Goal: Task Accomplishment & Management: Manage account settings

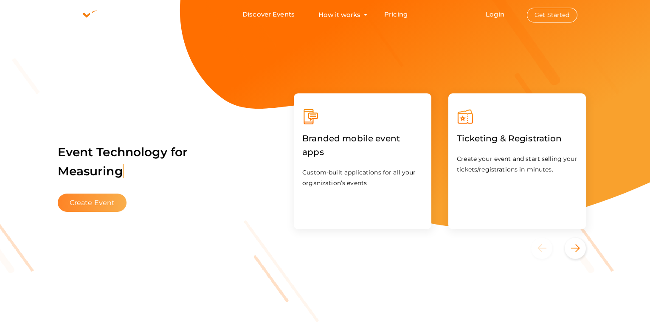
click at [93, 210] on button "Create Event" at bounding box center [92, 202] width 69 height 18
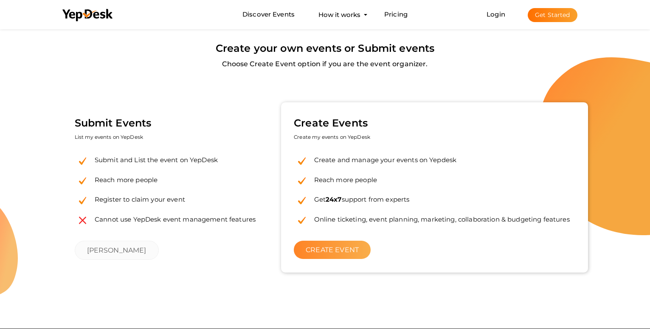
click at [340, 257] on link "CREATE EVENT" at bounding box center [332, 250] width 77 height 18
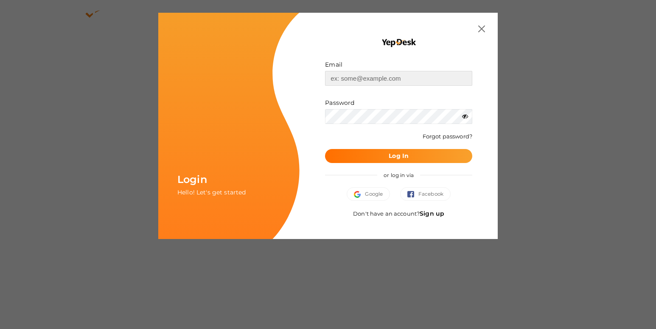
click at [350, 75] on input "text" at bounding box center [398, 78] width 147 height 15
click at [433, 216] on link "Sign up" at bounding box center [432, 214] width 25 height 8
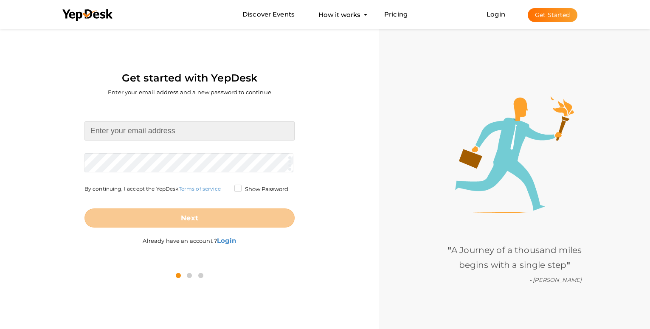
click at [221, 131] on input at bounding box center [189, 130] width 210 height 19
type input "[EMAIL_ADDRESS][DOMAIN_NAME]"
click at [208, 155] on form "[EMAIL_ADDRESS][DOMAIN_NAME] Required. Invalid email. Checking You already have…" at bounding box center [189, 174] width 210 height 106
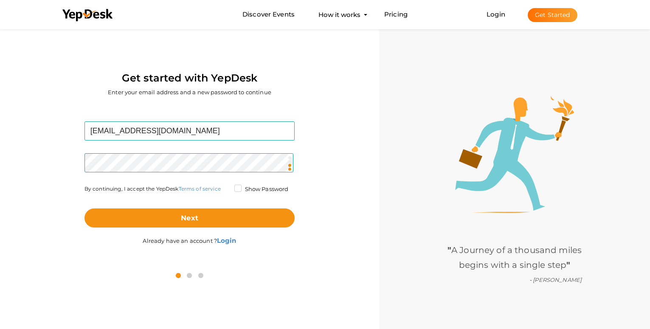
click at [240, 185] on label "Show Password" at bounding box center [261, 189] width 54 height 8
click at [226, 187] on input "Show Password" at bounding box center [226, 187] width 0 height 0
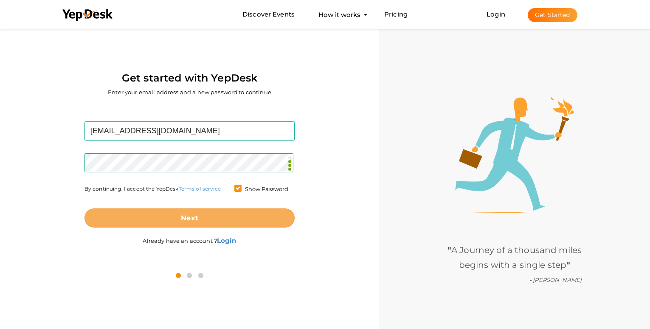
click at [237, 220] on button "Next" at bounding box center [189, 217] width 210 height 19
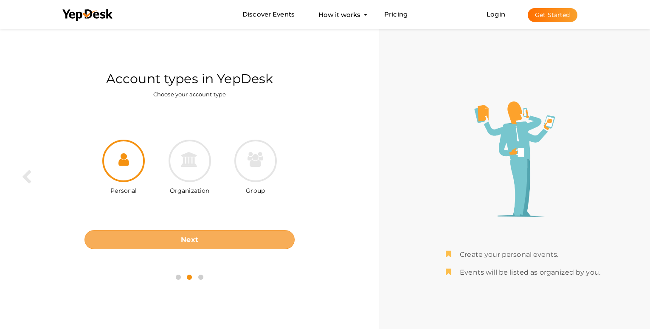
click at [207, 245] on button "Next" at bounding box center [189, 239] width 210 height 19
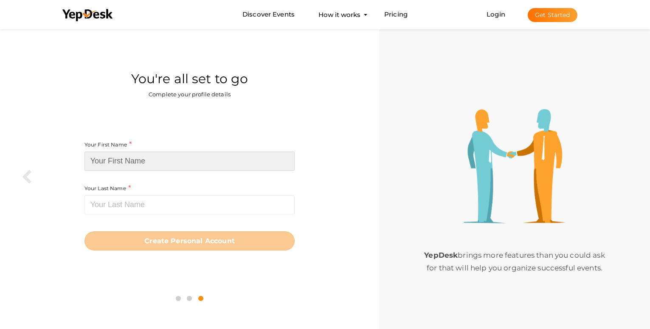
click at [145, 155] on input at bounding box center [189, 160] width 210 height 19
type input "s"
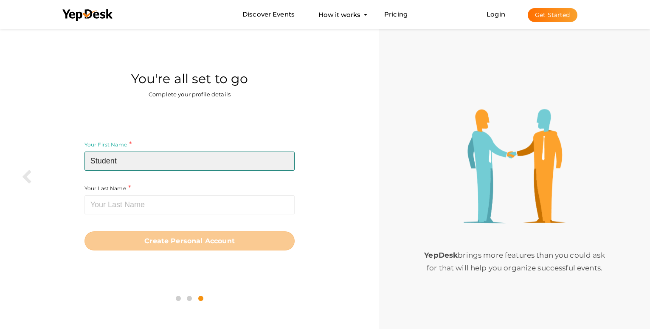
type input "Student"
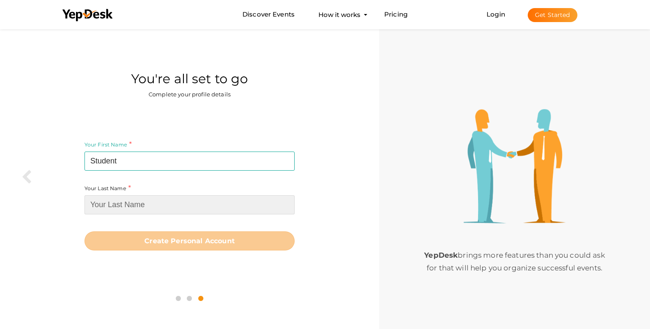
click at [143, 212] on input at bounding box center [189, 204] width 210 height 19
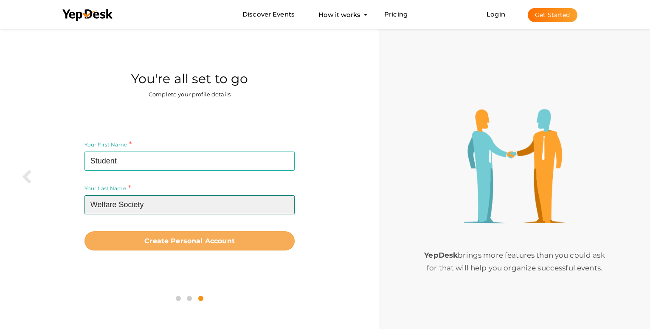
type input "Welfare Society"
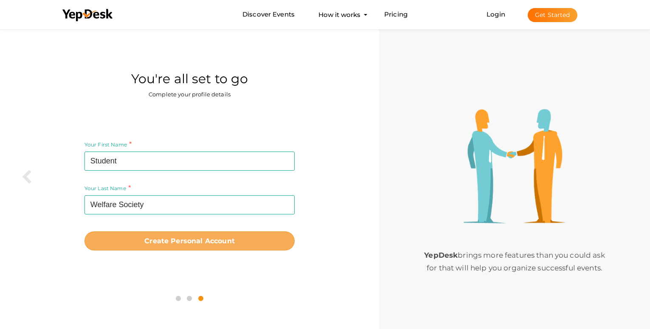
click at [165, 235] on button "Create Personal Account" at bounding box center [189, 240] width 210 height 19
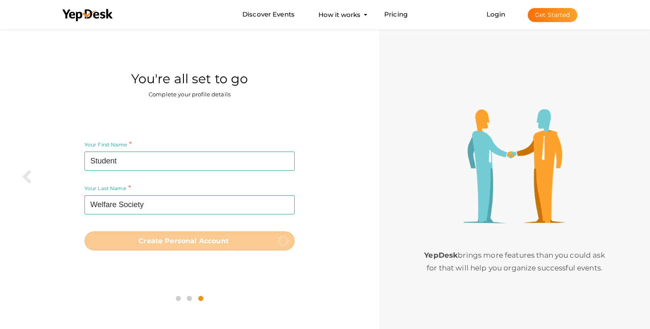
click at [500, 8] on li "Login Get Started Branded mobile event apps YepDesk Meet Powerful Registration …" at bounding box center [531, 14] width 124 height 28
click at [499, 17] on link "Login" at bounding box center [495, 14] width 19 height 8
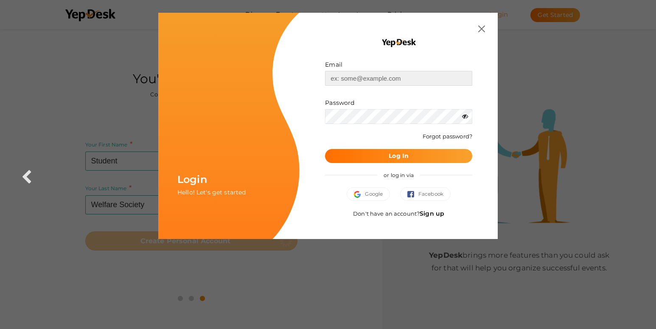
type input "[EMAIL_ADDRESS][DOMAIN_NAME]"
click at [412, 151] on button "Log In" at bounding box center [398, 156] width 147 height 14
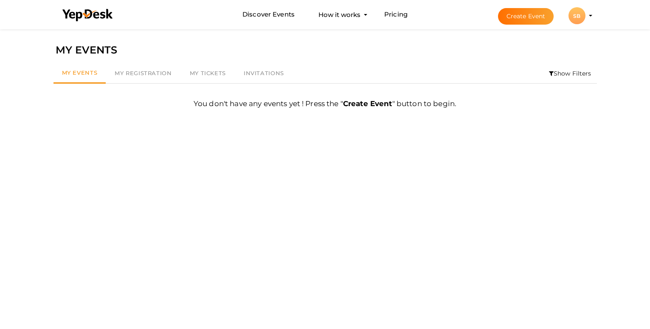
click at [511, 21] on button "Create Event" at bounding box center [526, 16] width 56 height 17
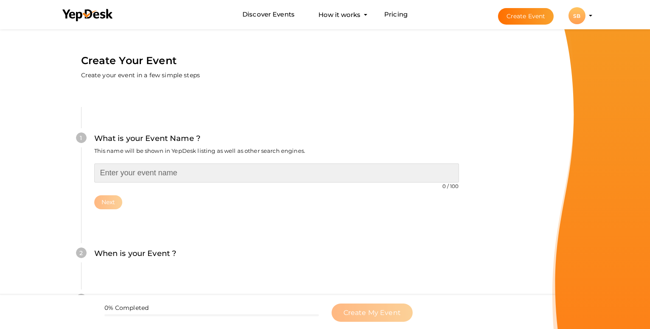
click at [145, 172] on input "text" at bounding box center [276, 172] width 364 height 19
type input "a"
type input "AROHA 2025"
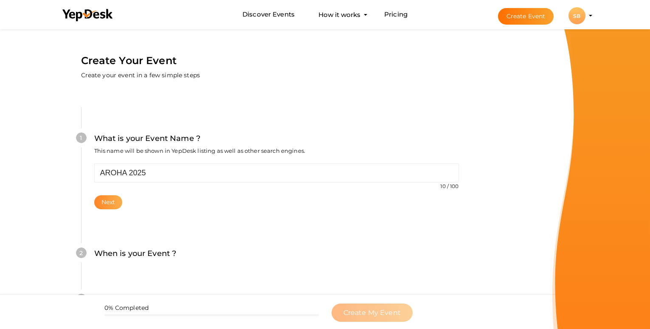
click at [115, 199] on button "Next" at bounding box center [108, 202] width 28 height 14
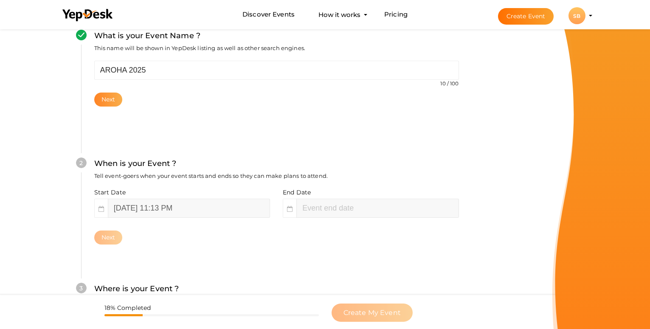
scroll to position [167, 0]
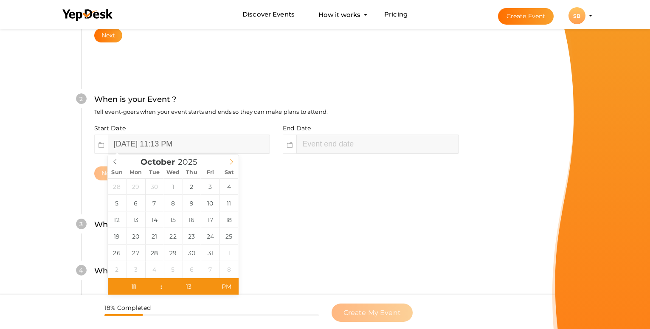
click at [228, 162] on icon at bounding box center [231, 162] width 6 height 6
type input "October 3, 2025 11:13 PM"
type input "08"
type input "October 3, 2025 8:13 PM"
click at [192, 280] on input "13" at bounding box center [188, 286] width 52 height 17
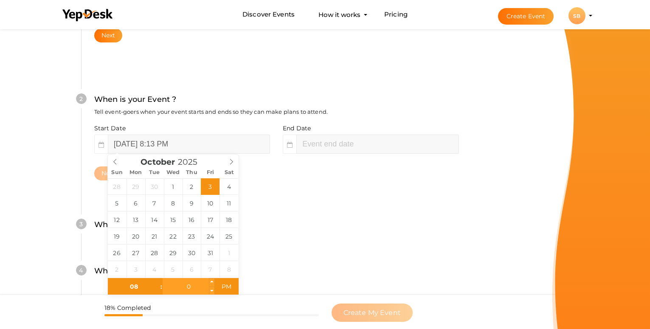
type input "00"
type input "October 3, 2025 8:00 AM"
click at [227, 285] on span "AM" at bounding box center [226, 286] width 23 height 17
type input "10"
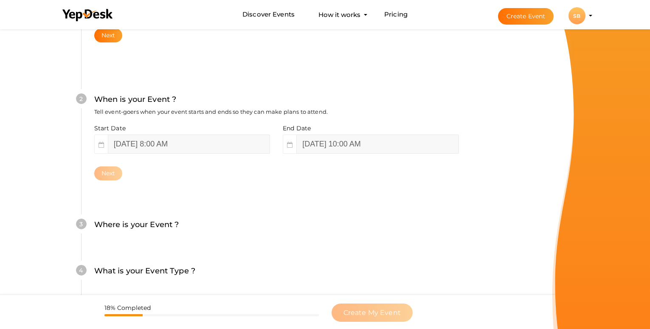
click at [269, 204] on div "2 When is your Event ? Tell event-goers when your event starts and ends so they…" at bounding box center [276, 137] width 390 height 138
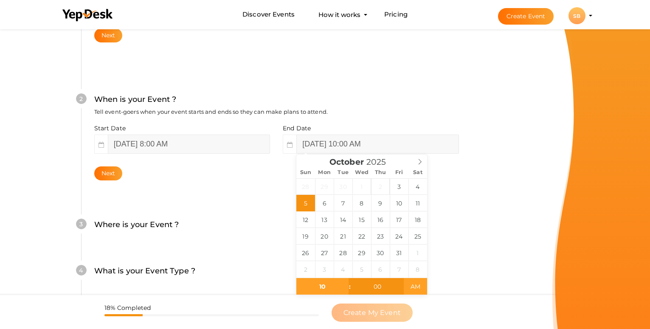
type input "October 5, 2025 10:00 PM"
click at [419, 293] on span "AM" at bounding box center [414, 286] width 23 height 17
type input "12"
click at [337, 283] on input "12" at bounding box center [322, 286] width 52 height 17
type input "11"
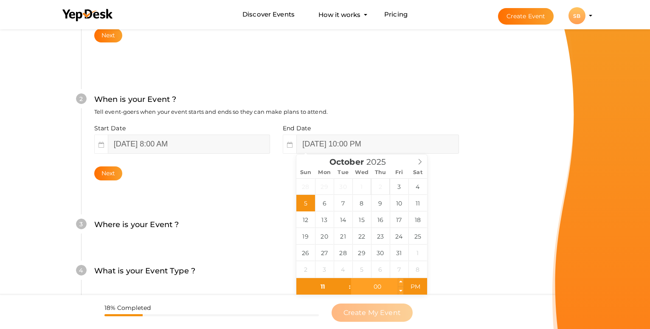
type input "October 5, 2025 11:00 PM"
click at [360, 285] on input "00" at bounding box center [377, 286] width 52 height 17
type input "59"
type input "October 5, 2025 11:59 PM"
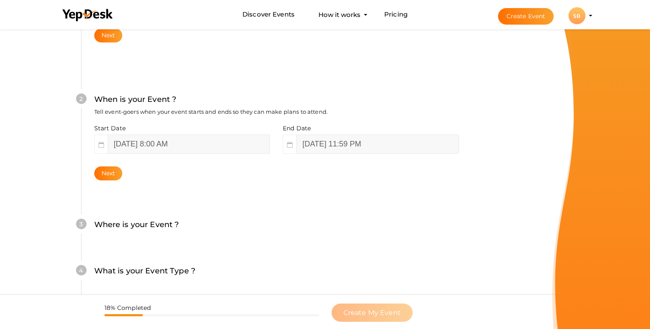
click at [488, 199] on div "What is your Event Name ? This name will be shown in YepDesk listing as well as…" at bounding box center [276, 165] width 441 height 501
click at [110, 168] on button "Next" at bounding box center [108, 173] width 28 height 14
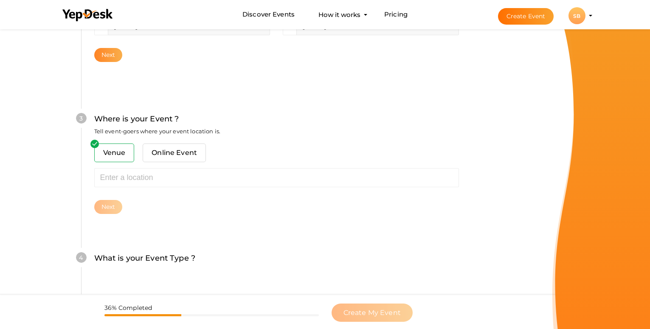
scroll to position [305, 0]
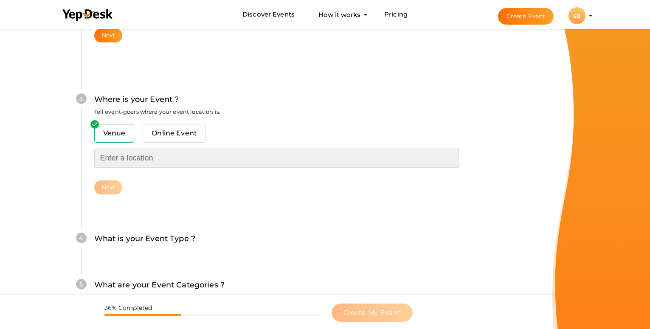
click at [142, 158] on input "text" at bounding box center [276, 157] width 364 height 19
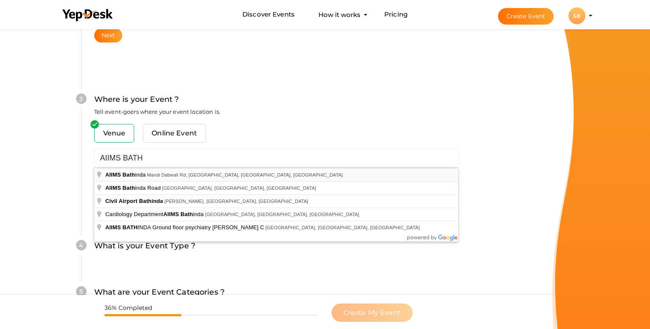
type input "AIIMS Bathinda, Mandi Dabwali Rd, [GEOGRAPHIC_DATA], [GEOGRAPHIC_DATA], [GEOGRA…"
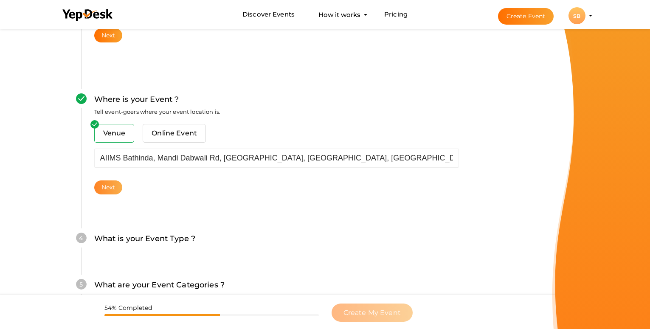
click at [115, 185] on button "Next" at bounding box center [108, 187] width 28 height 14
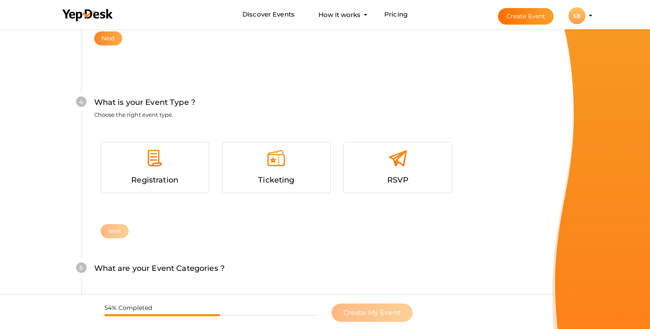
scroll to position [457, 0]
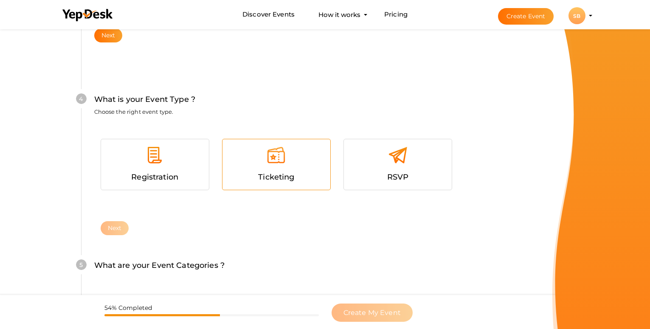
click at [287, 175] on span "Ticketing" at bounding box center [276, 176] width 36 height 9
click at [112, 231] on button "Next" at bounding box center [115, 228] width 28 height 14
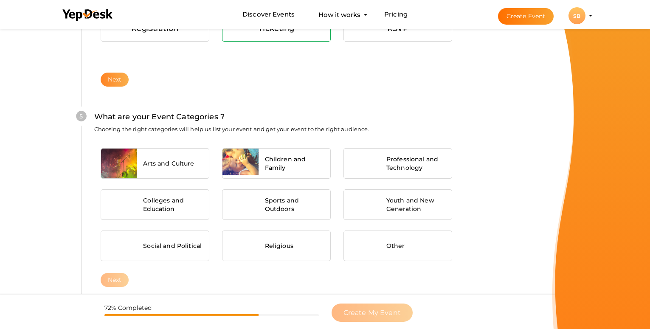
scroll to position [635, 0]
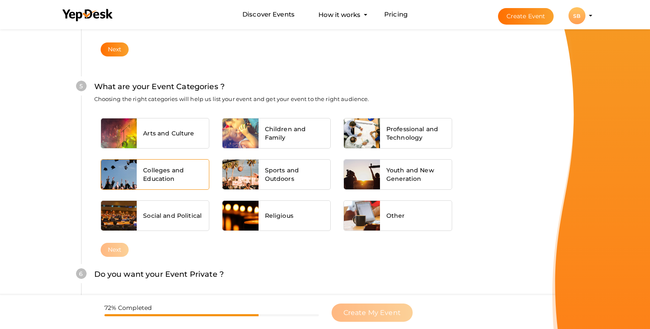
click at [179, 177] on span "Colleges and Education" at bounding box center [172, 174] width 59 height 17
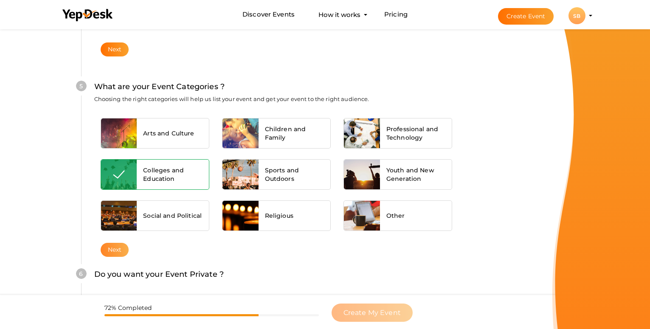
click at [113, 252] on button "Next" at bounding box center [115, 250] width 28 height 14
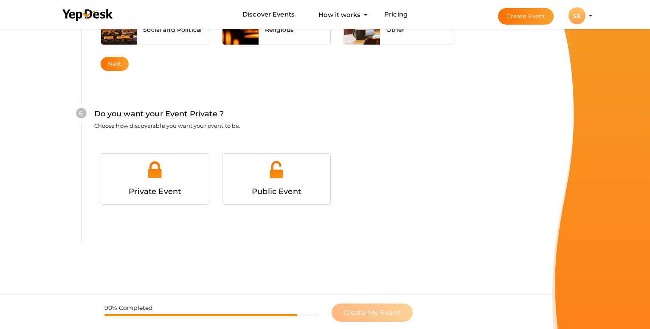
scroll to position [838, 0]
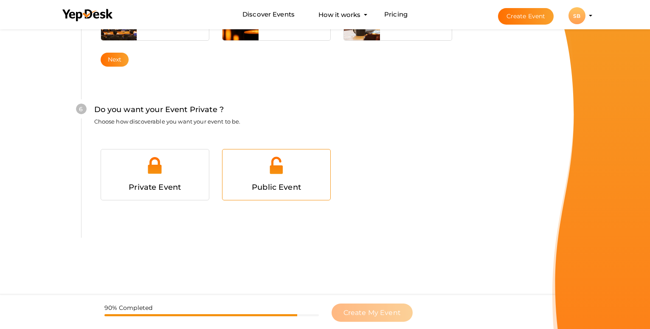
click at [237, 182] on div "Public Event" at bounding box center [276, 187] width 95 height 12
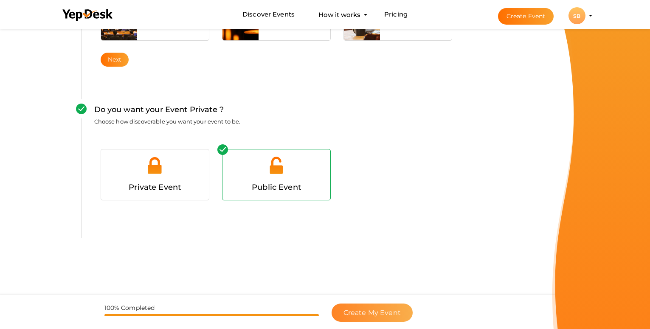
click at [370, 319] on button "Create My Event" at bounding box center [371, 312] width 81 height 18
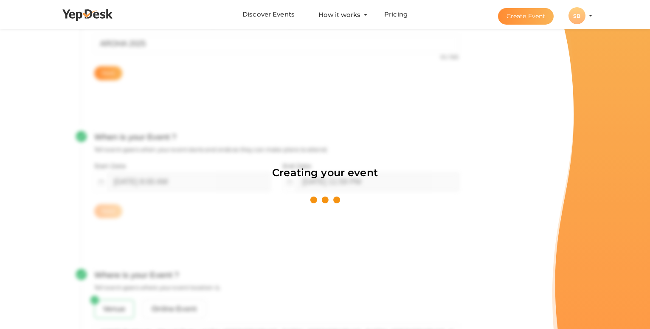
scroll to position [127, 0]
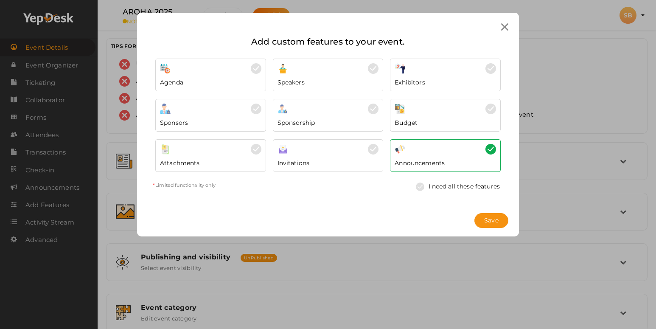
click at [238, 165] on div "Attachments" at bounding box center [210, 160] width 101 height 13
click at [493, 218] on span "Save" at bounding box center [491, 220] width 14 height 9
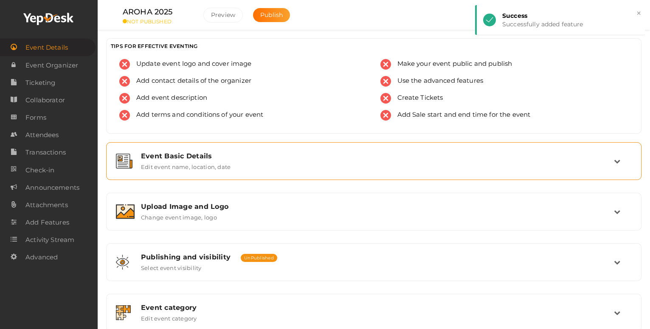
click at [264, 148] on div "Event Basic Details Edit event name, location, date" at bounding box center [374, 161] width 526 height 28
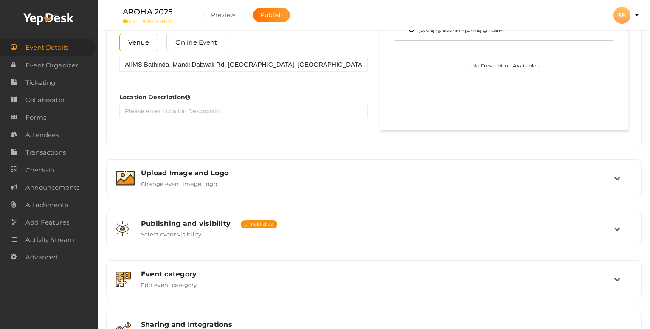
scroll to position [500, 0]
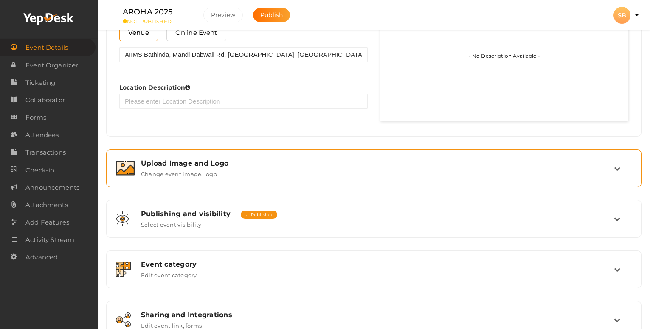
click at [260, 177] on div "Upload Image and Logo Change event image, logo" at bounding box center [374, 168] width 526 height 28
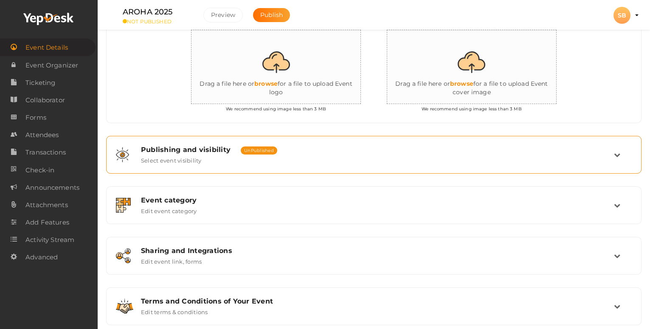
scroll to position [257, 0]
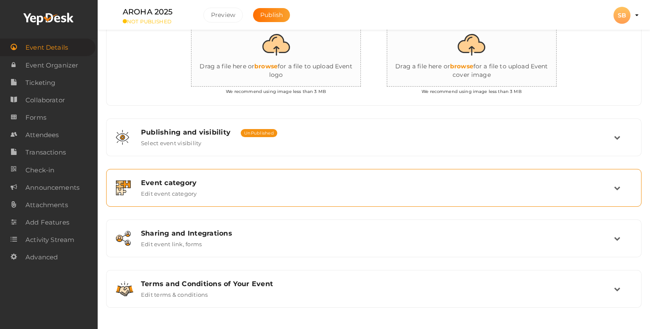
click at [220, 195] on div "Event category Edit event category" at bounding box center [373, 188] width 479 height 18
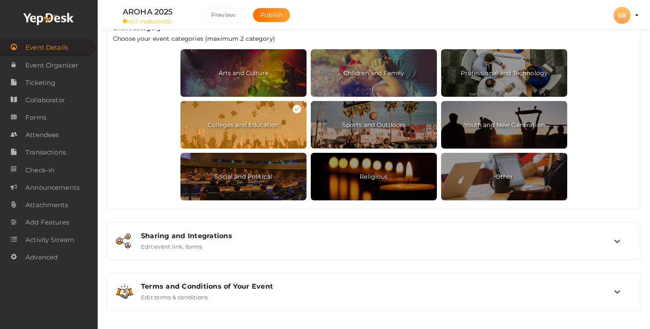
scroll to position [432, 0]
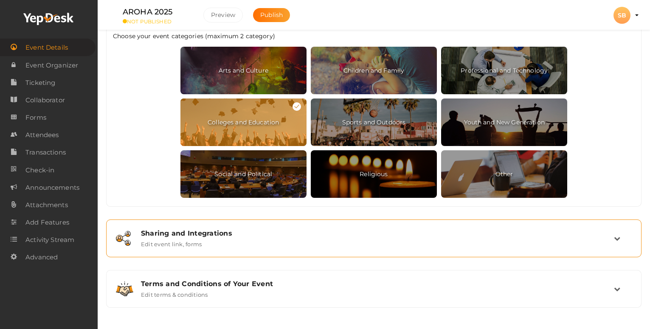
click at [202, 244] on div "Sharing and Integrations Edit event link, forms" at bounding box center [373, 238] width 479 height 18
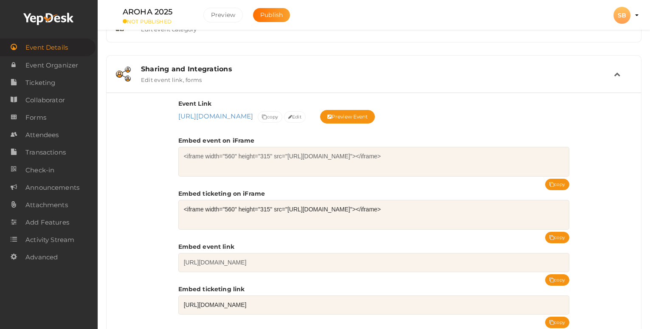
scroll to position [288, 0]
click at [266, 118] on icon at bounding box center [264, 117] width 5 height 5
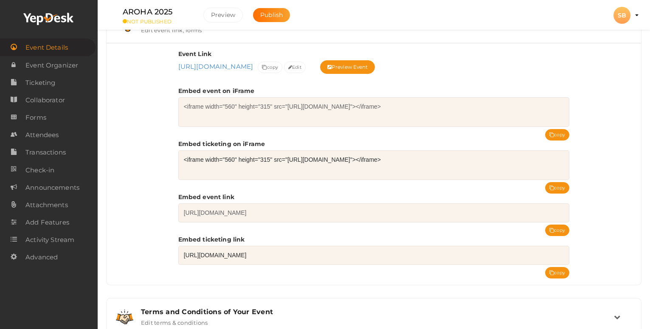
scroll to position [367, 0]
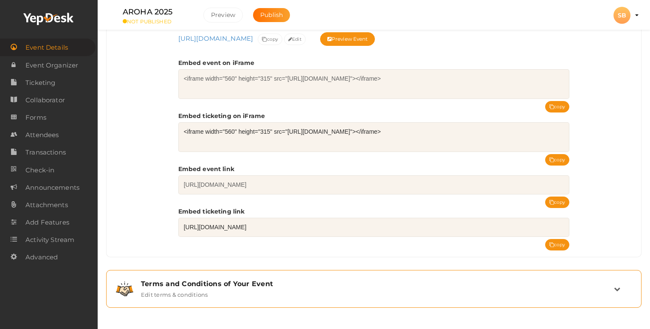
click at [230, 291] on div "Terms and Conditions of Your Event Edit terms & conditions" at bounding box center [373, 289] width 479 height 18
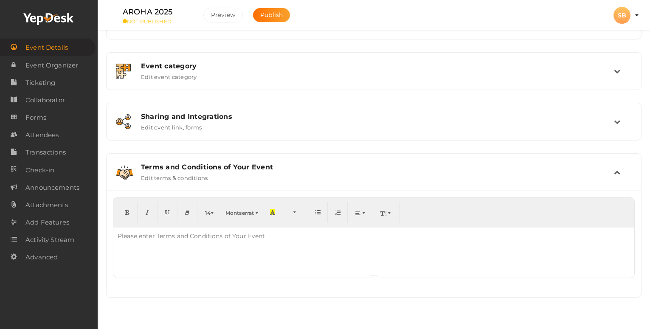
scroll to position [231, 0]
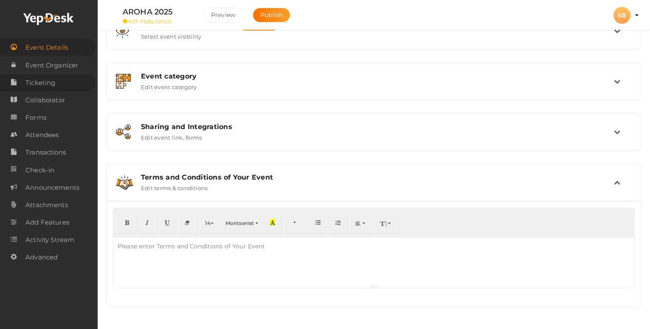
click at [63, 78] on link "Ticketing" at bounding box center [47, 82] width 95 height 17
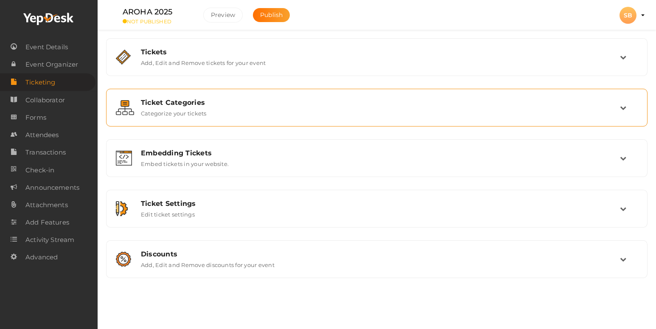
click at [232, 118] on div "Ticket Categories Categorize your tickets" at bounding box center [377, 107] width 532 height 28
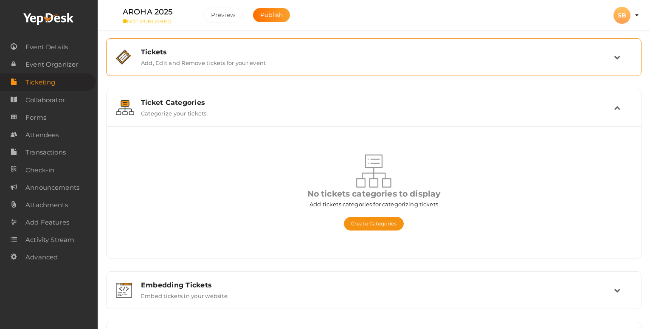
click at [328, 60] on div "Tickets Add, Edit and Remove tickets for your event" at bounding box center [373, 57] width 479 height 18
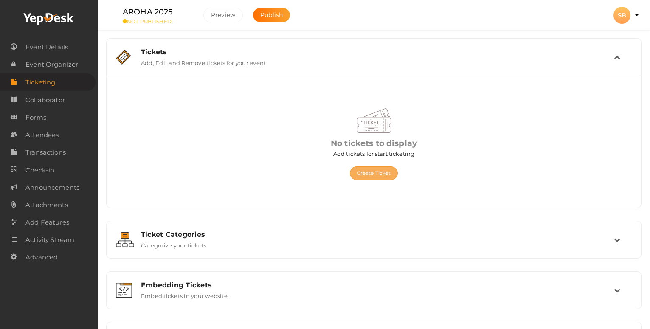
click at [368, 174] on button "Create Ticket" at bounding box center [374, 173] width 48 height 14
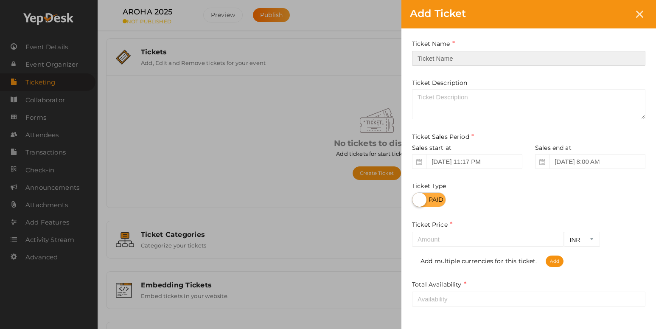
click at [458, 53] on input "text" at bounding box center [528, 58] width 233 height 15
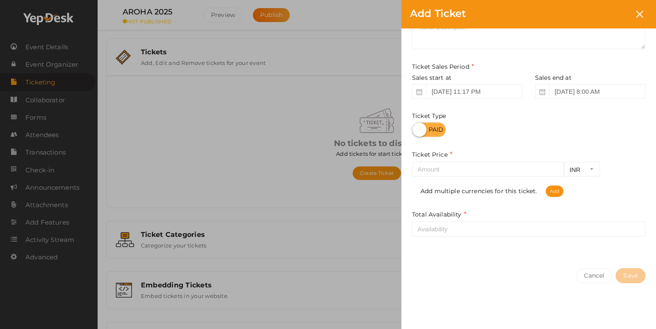
scroll to position [71, 0]
type input "BASIC REGISTRATION"
click at [461, 168] on input "number" at bounding box center [488, 168] width 152 height 15
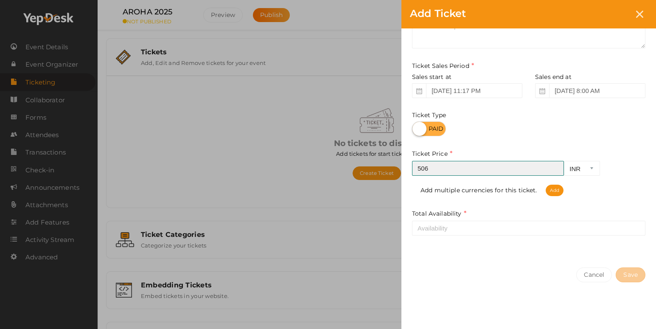
type input "506"
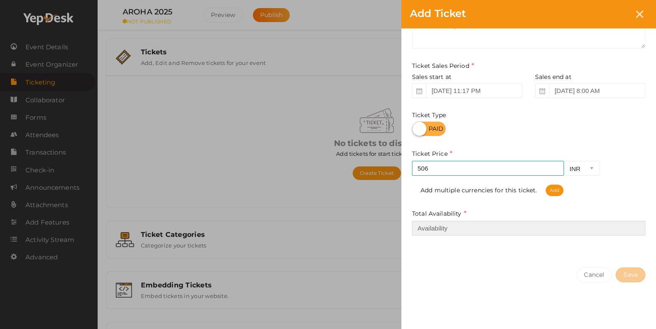
click at [465, 233] on input "number" at bounding box center [528, 228] width 233 height 15
click at [454, 227] on input "number" at bounding box center [528, 228] width 233 height 15
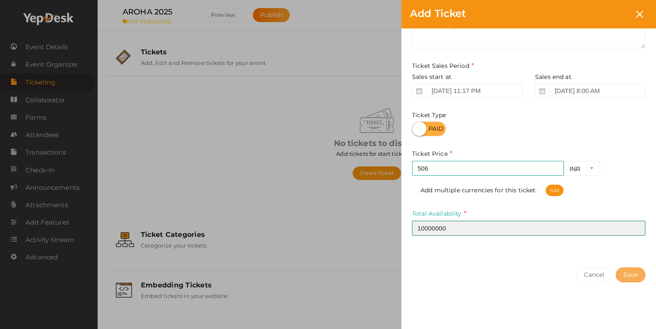
type input "10000000"
click at [622, 279] on button "Save" at bounding box center [631, 274] width 30 height 15
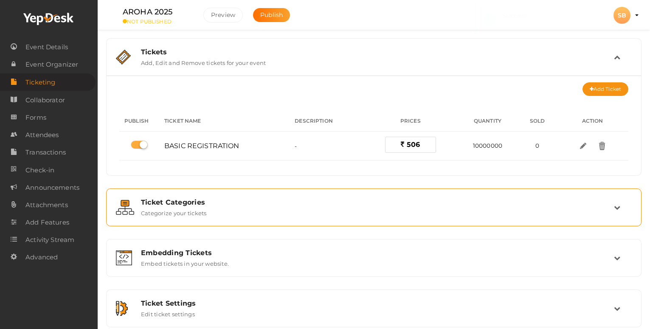
click at [328, 199] on div "Ticket Categories" at bounding box center [377, 202] width 473 height 8
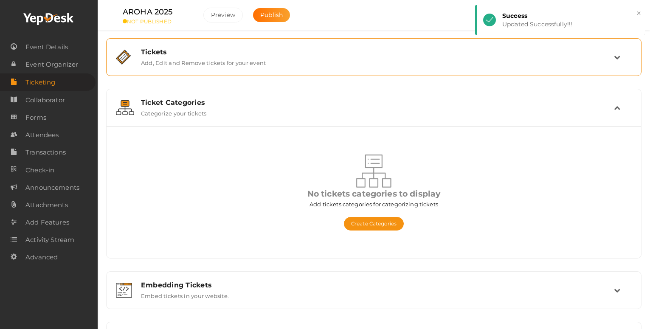
click at [443, 44] on div "Tickets Add, Edit and Remove tickets for your event" at bounding box center [374, 57] width 526 height 28
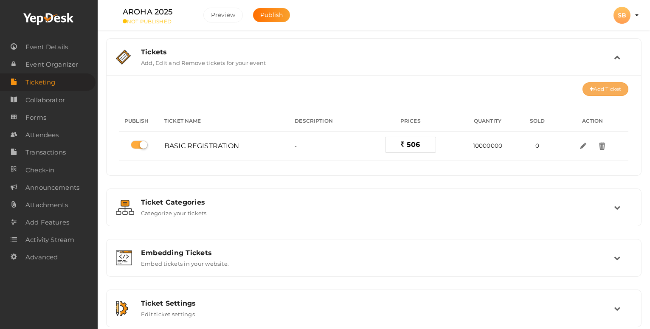
click at [586, 92] on button "Add Ticket" at bounding box center [605, 89] width 46 height 14
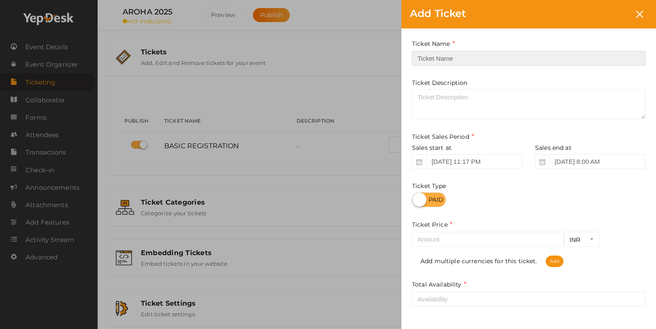
click at [474, 63] on input "text" at bounding box center [528, 58] width 233 height 15
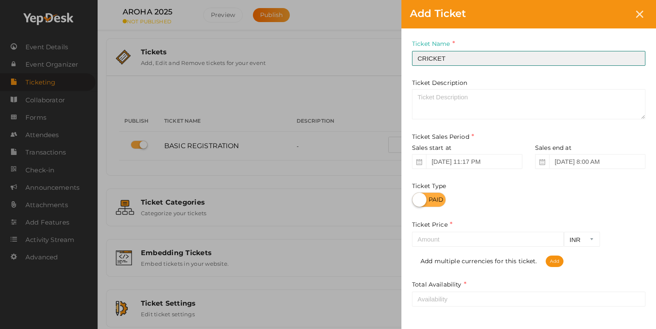
type input "CRICKET"
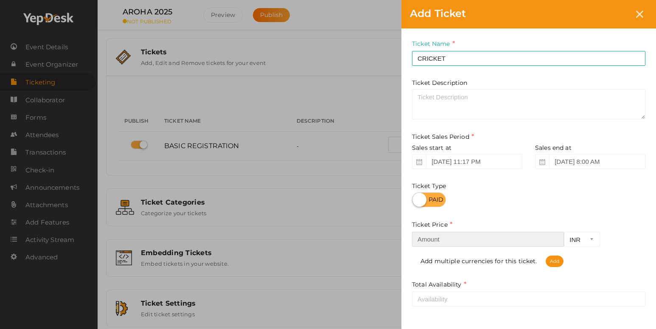
click at [448, 244] on input "number" at bounding box center [488, 239] width 152 height 15
type input "50000"
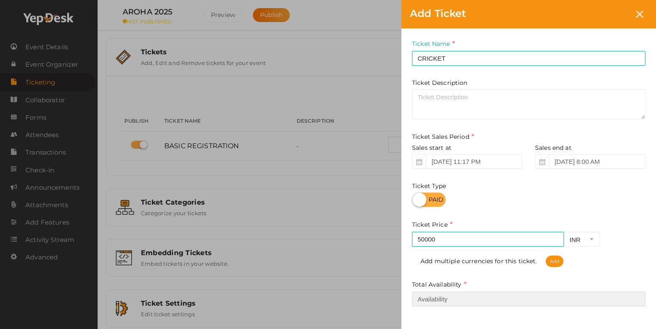
click at [457, 304] on input "number" at bounding box center [528, 298] width 233 height 15
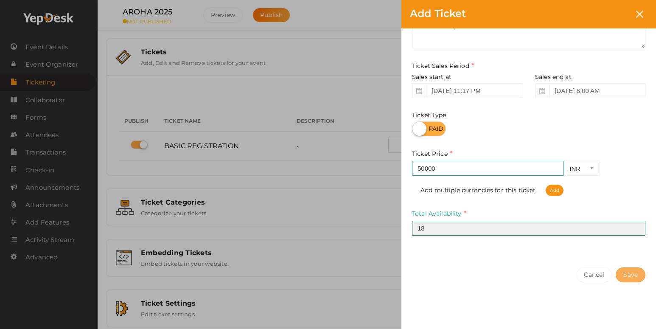
type input "18"
click at [632, 281] on button "Save" at bounding box center [631, 274] width 30 height 15
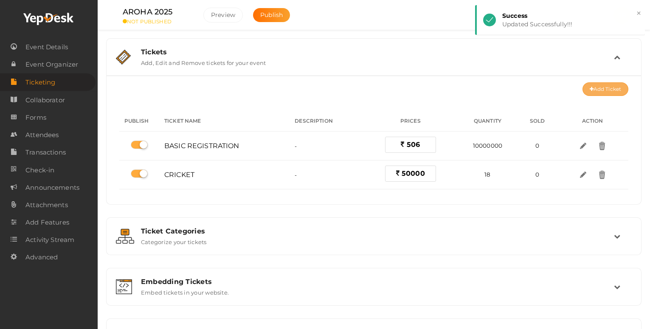
click at [604, 82] on button "Add Ticket" at bounding box center [605, 89] width 46 height 14
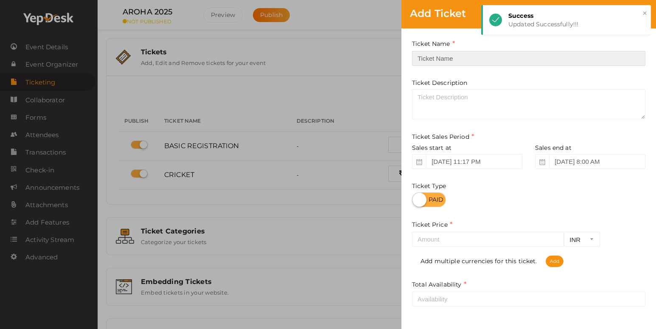
click at [462, 53] on input "text" at bounding box center [528, 58] width 233 height 15
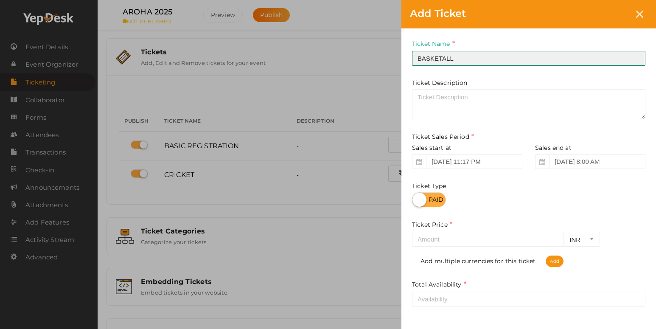
type input "BASKETALL"
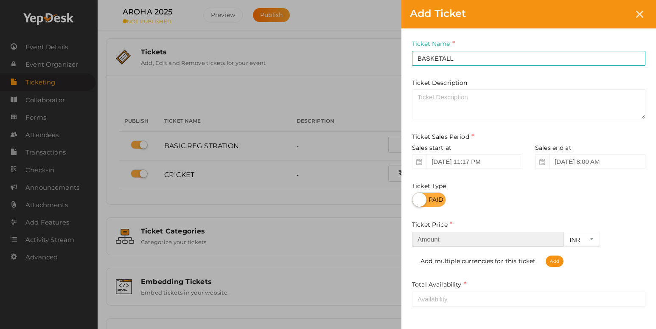
click at [446, 244] on input "number" at bounding box center [488, 239] width 152 height 15
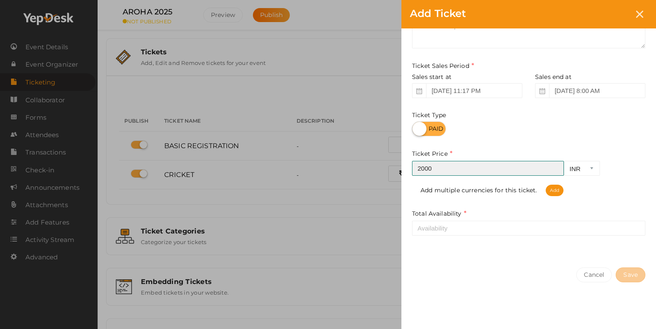
type input "2000"
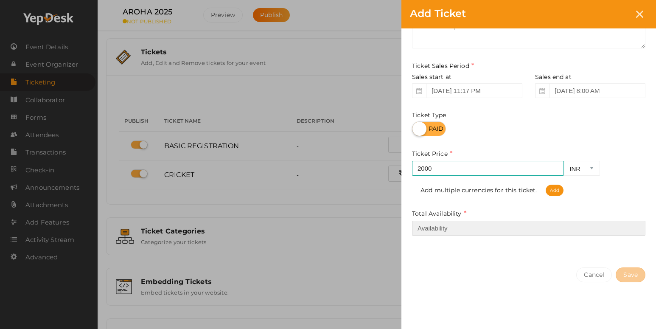
click at [527, 224] on input "number" at bounding box center [528, 228] width 233 height 15
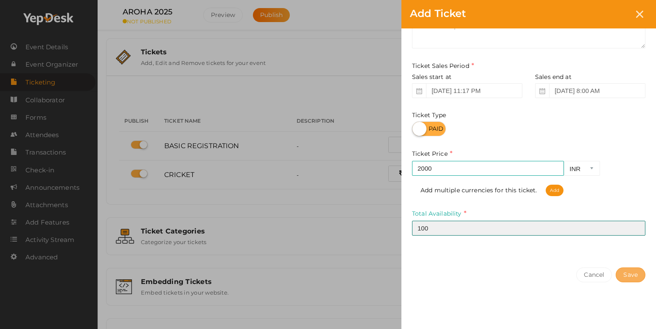
type input "100"
click at [632, 280] on button "Save" at bounding box center [631, 274] width 30 height 15
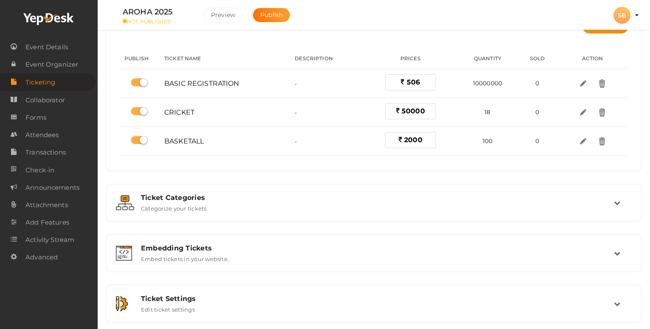
scroll to position [119, 0]
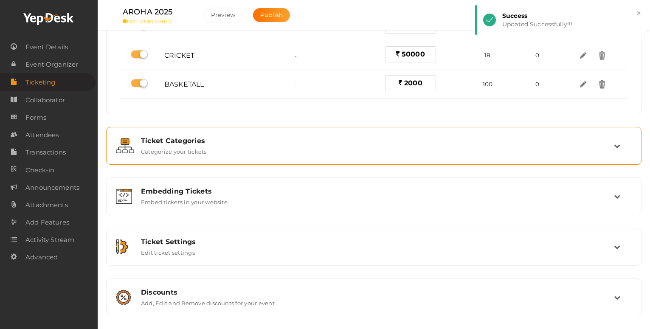
click at [344, 154] on div "Ticket Categories Categorize your tickets" at bounding box center [373, 146] width 479 height 18
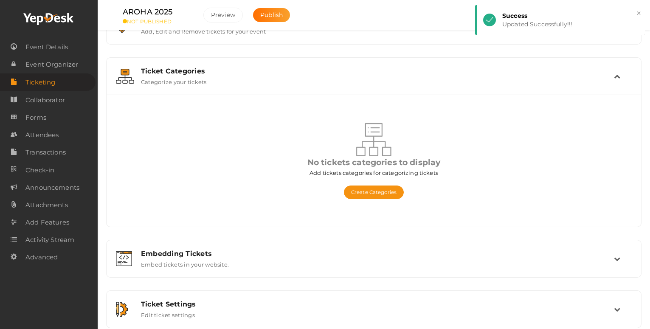
scroll to position [31, 0]
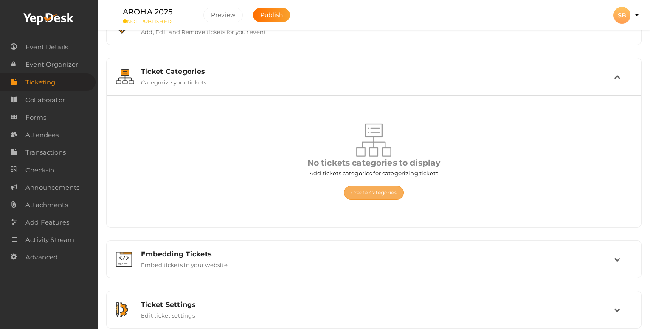
click at [371, 189] on button "Create Categories" at bounding box center [374, 193] width 60 height 14
click at [381, 198] on button "Create Categories" at bounding box center [374, 193] width 60 height 14
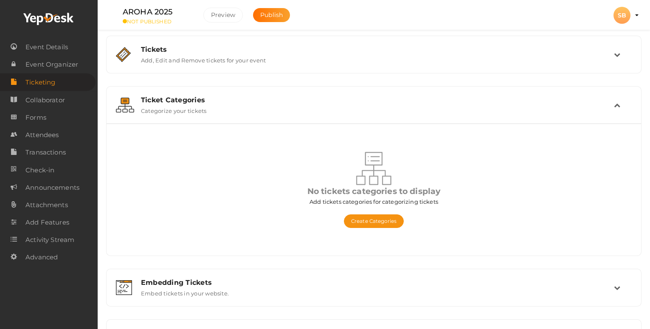
scroll to position [0, 0]
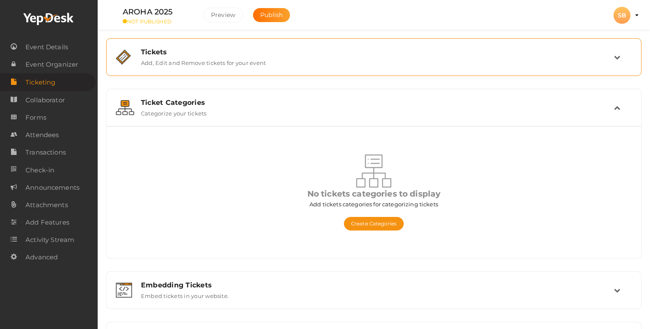
click at [388, 65] on div "Tickets Add, Edit and Remove tickets for your event" at bounding box center [373, 57] width 479 height 18
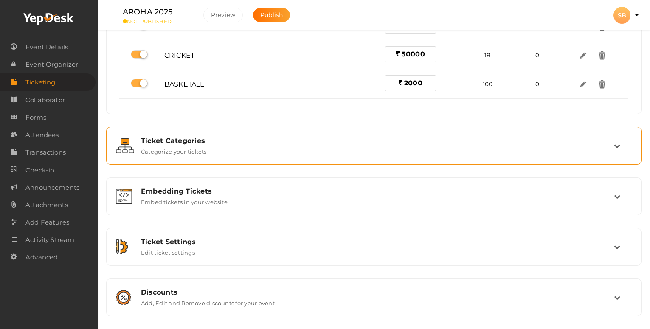
click at [496, 135] on div "Ticket Categories Categorize your tickets" at bounding box center [374, 146] width 526 height 28
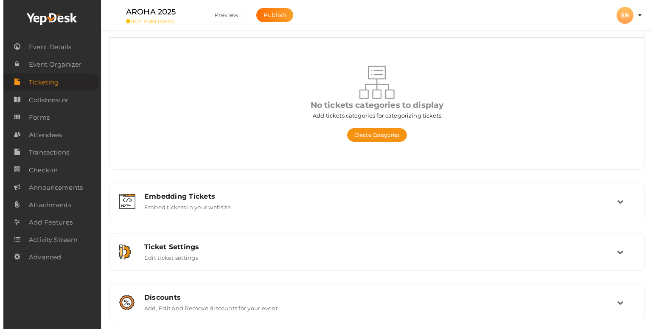
scroll to position [80, 0]
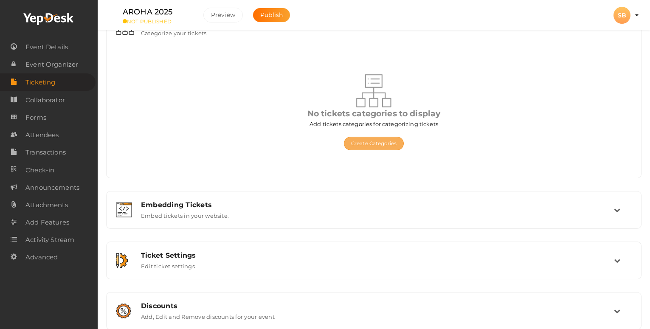
click at [397, 146] on button "Create Categories" at bounding box center [374, 144] width 60 height 14
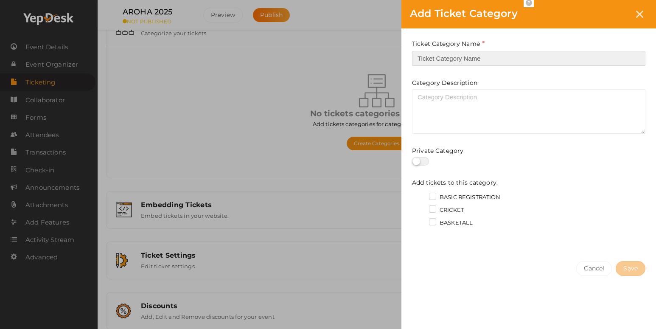
click at [466, 65] on input "text" at bounding box center [528, 58] width 233 height 15
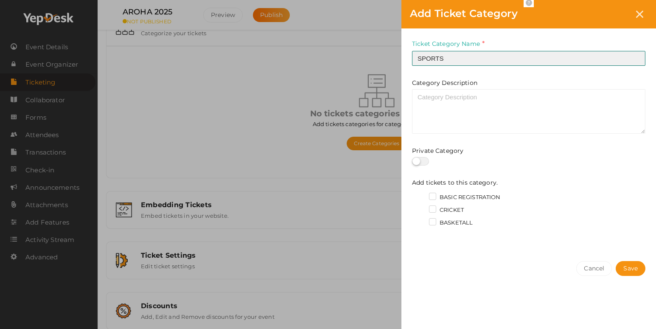
type input "SPORTS"
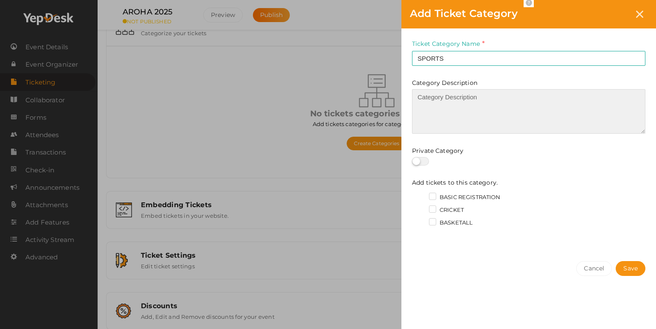
click at [438, 112] on textarea at bounding box center [528, 111] width 233 height 45
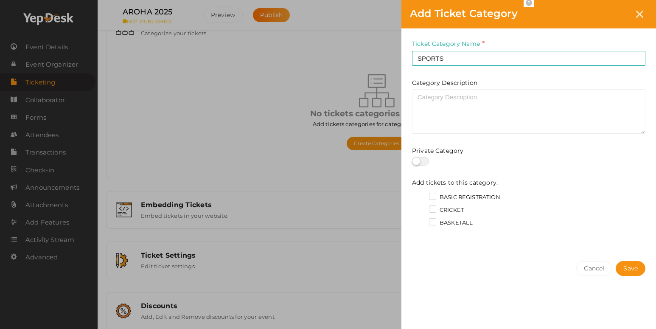
click at [434, 211] on label "CRICKET" at bounding box center [446, 210] width 35 height 8
click at [420, 207] on input "CRICKET" at bounding box center [420, 207] width 0 height 0
click at [434, 220] on label "BASKETALL" at bounding box center [451, 222] width 44 height 8
click at [420, 220] on input "BASKETALL" at bounding box center [420, 220] width 0 height 0
click at [432, 210] on label "CRICKET" at bounding box center [446, 210] width 35 height 8
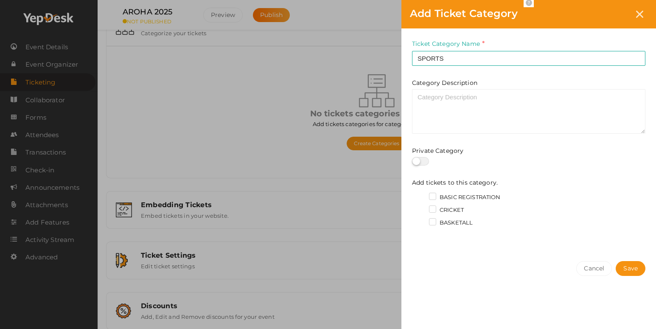
click at [420, 207] on input "CRICKET" at bounding box center [420, 207] width 0 height 0
click at [432, 210] on label "CRICKET" at bounding box center [446, 210] width 35 height 8
click at [420, 207] on input "CRICKET" at bounding box center [420, 207] width 0 height 0
click at [432, 210] on label "CRICKET" at bounding box center [446, 210] width 35 height 8
click at [420, 207] on input "CRICKET" at bounding box center [420, 207] width 0 height 0
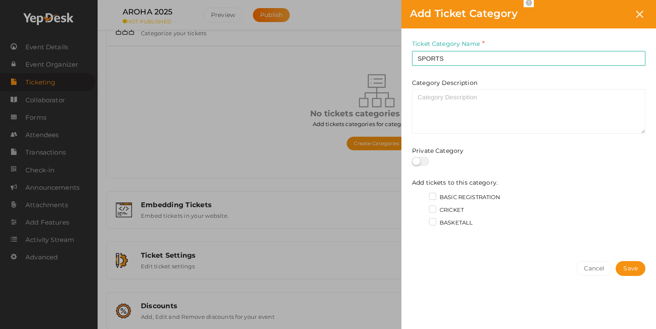
click at [432, 210] on label "CRICKET" at bounding box center [446, 210] width 35 height 8
click at [420, 207] on input "CRICKET" at bounding box center [420, 207] width 0 height 0
click at [435, 221] on label "BASKETALL" at bounding box center [451, 222] width 44 height 8
click at [420, 220] on input "BASKETALL" at bounding box center [420, 220] width 0 height 0
click at [432, 207] on label "CRICKET" at bounding box center [446, 210] width 35 height 8
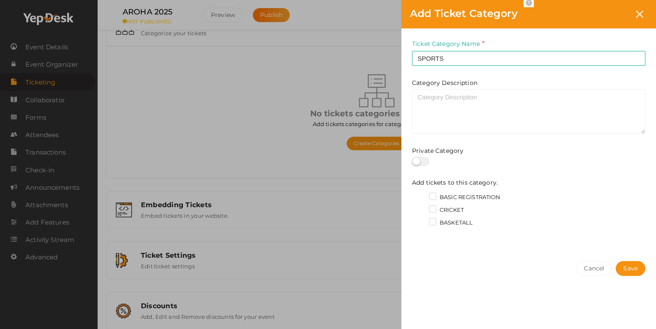
click at [420, 207] on input "CRICKET" at bounding box center [420, 207] width 0 height 0
click at [432, 207] on label "CRICKET" at bounding box center [446, 210] width 35 height 8
click at [420, 207] on input "CRICKET" at bounding box center [420, 207] width 0 height 0
click at [432, 207] on label "CRICKET" at bounding box center [446, 210] width 35 height 8
click at [420, 207] on input "CRICKET" at bounding box center [420, 207] width 0 height 0
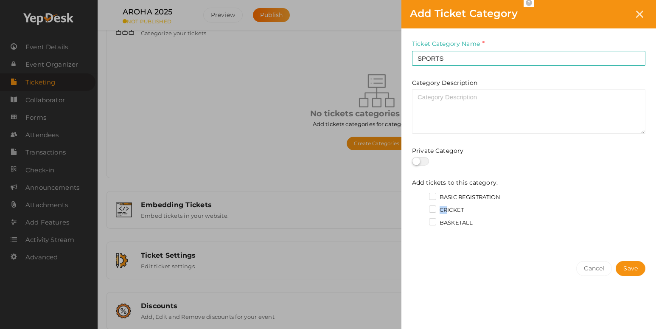
click at [432, 207] on label "CRICKET" at bounding box center [446, 210] width 35 height 8
click at [420, 207] on input "CRICKET" at bounding box center [420, 207] width 0 height 0
click at [433, 225] on label "BASKETALL" at bounding box center [451, 222] width 44 height 8
click at [420, 220] on input "BASKETALL" at bounding box center [420, 220] width 0 height 0
click at [433, 225] on label "BASKETALL" at bounding box center [451, 222] width 44 height 8
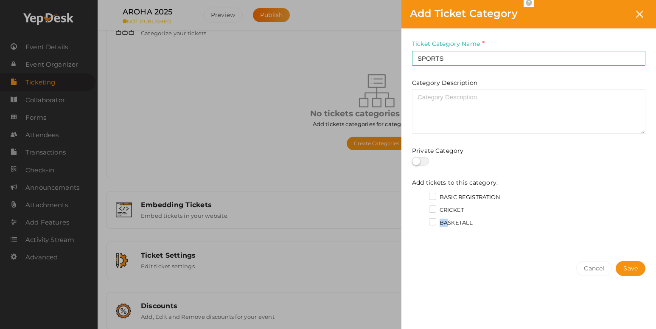
click at [420, 220] on input "BASKETALL" at bounding box center [420, 220] width 0 height 0
click at [433, 225] on label "BASKETALL" at bounding box center [451, 222] width 44 height 8
click at [420, 220] on input "BASKETALL" at bounding box center [420, 220] width 0 height 0
click at [434, 210] on label "CRICKET" at bounding box center [446, 210] width 35 height 8
click at [420, 207] on input "CRICKET" at bounding box center [420, 207] width 0 height 0
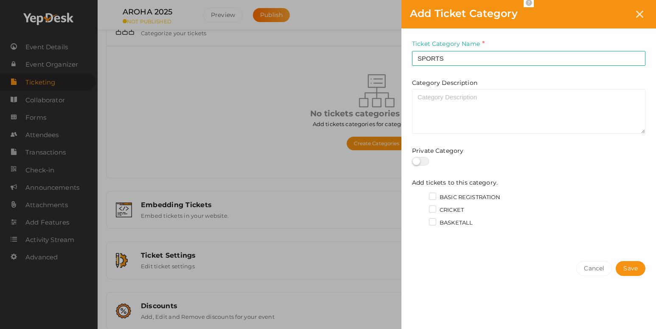
click at [434, 210] on label "CRICKET" at bounding box center [446, 210] width 35 height 8
click at [420, 207] on input "CRICKET" at bounding box center [420, 207] width 0 height 0
click at [622, 270] on button "Save" at bounding box center [631, 268] width 30 height 15
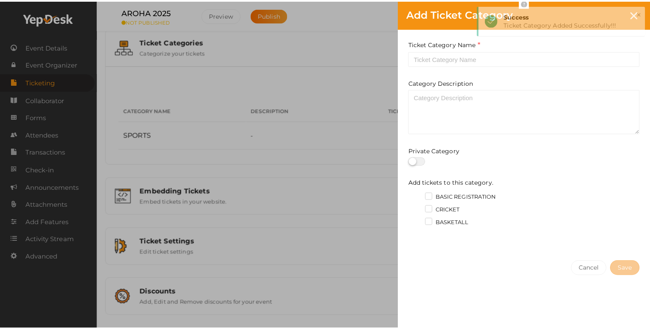
scroll to position [61, 0]
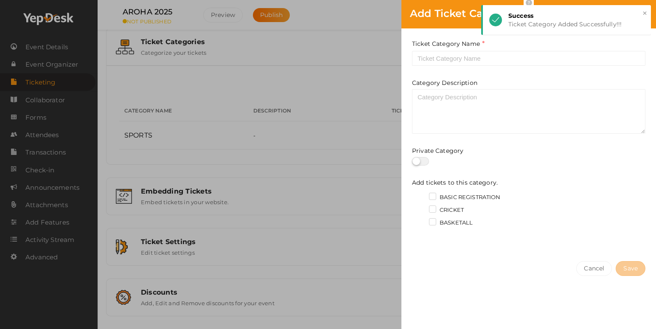
click at [630, 43] on div "Ticket Category Name Required." at bounding box center [528, 52] width 233 height 27
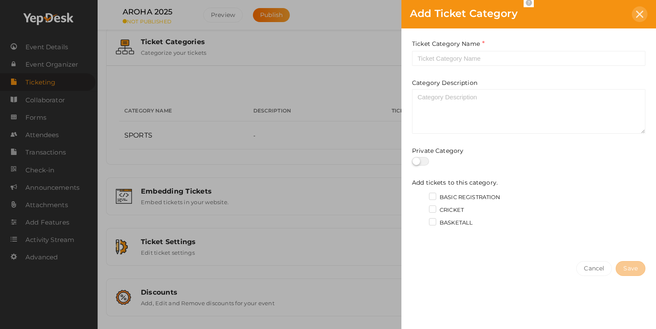
click at [644, 18] on div at bounding box center [640, 14] width 16 height 16
click at [640, 14] on icon at bounding box center [639, 14] width 7 height 7
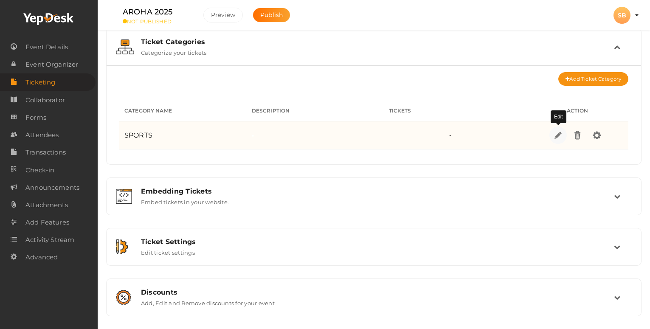
click at [559, 134] on img at bounding box center [558, 135] width 10 height 10
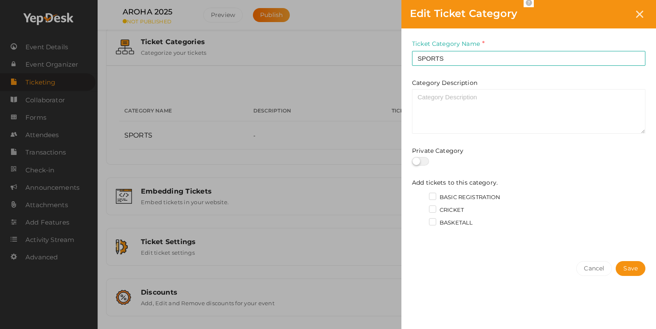
click at [433, 211] on label "CRICKET" at bounding box center [446, 210] width 35 height 8
click at [420, 207] on input "CRICKET" at bounding box center [420, 207] width 0 height 0
click at [433, 220] on label "BASKETALL" at bounding box center [451, 222] width 44 height 8
click at [420, 220] on input "BASKETALL" at bounding box center [420, 220] width 0 height 0
click at [636, 274] on button "Save" at bounding box center [631, 268] width 30 height 15
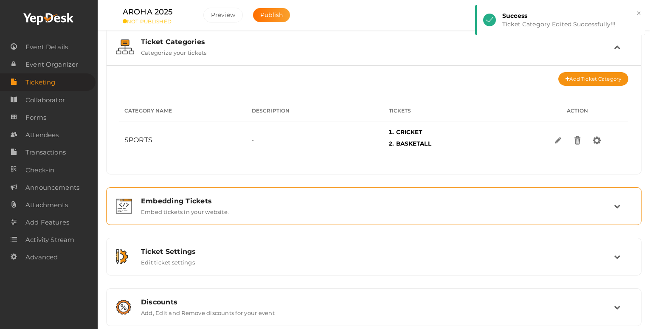
click at [335, 221] on div "Embedding Tickets Embed tickets in your website." at bounding box center [373, 206] width 535 height 38
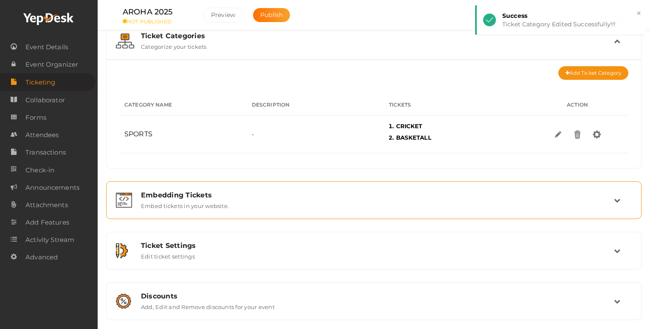
scroll to position [70, 0]
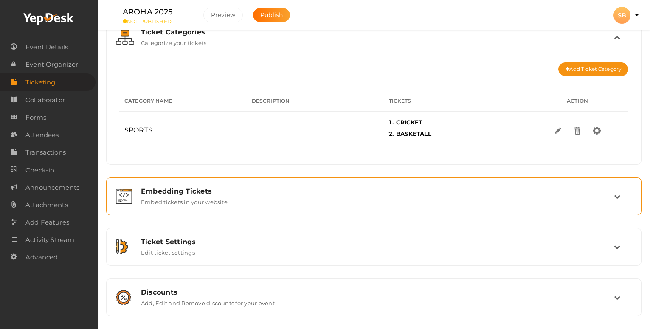
click at [379, 180] on div "Embedding Tickets Embed tickets in your website." at bounding box center [373, 196] width 535 height 38
click at [611, 200] on div "Embedding Tickets Embed tickets in your website." at bounding box center [373, 196] width 479 height 18
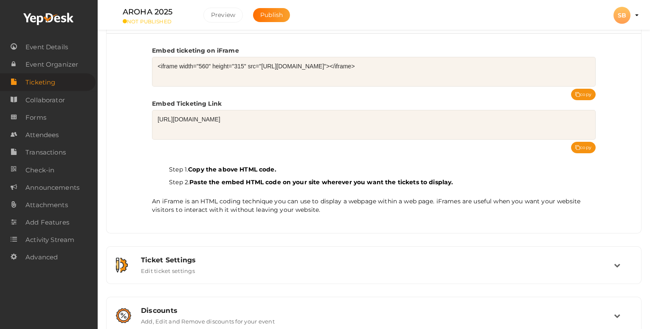
scroll to position [162, 0]
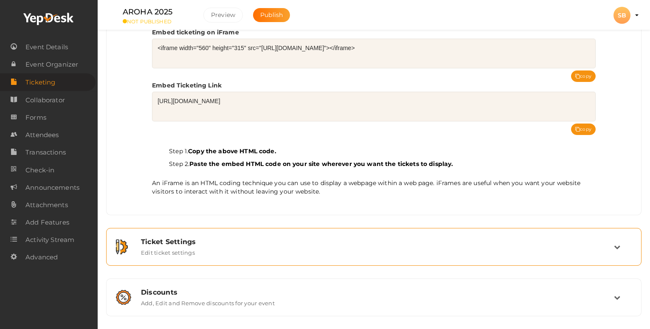
click at [485, 247] on div "Ticket Settings Edit ticket settings" at bounding box center [373, 247] width 479 height 18
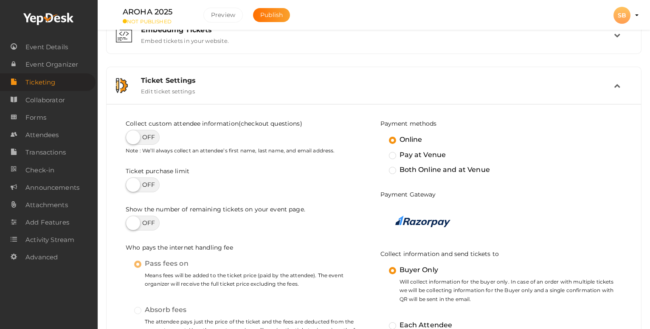
scroll to position [122, 0]
click at [155, 143] on label at bounding box center [143, 138] width 34 height 15
click at [131, 138] on input "checkbox" at bounding box center [129, 136] width 6 height 6
checkbox input "true"
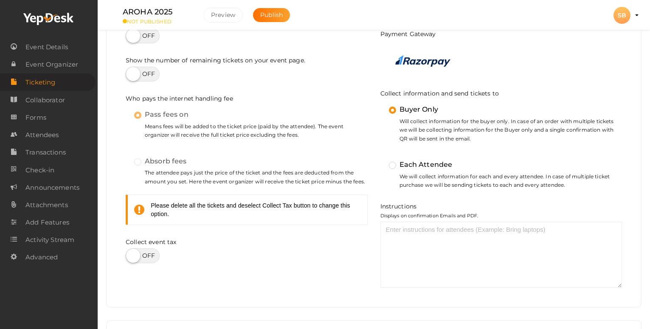
scroll to position [288, 0]
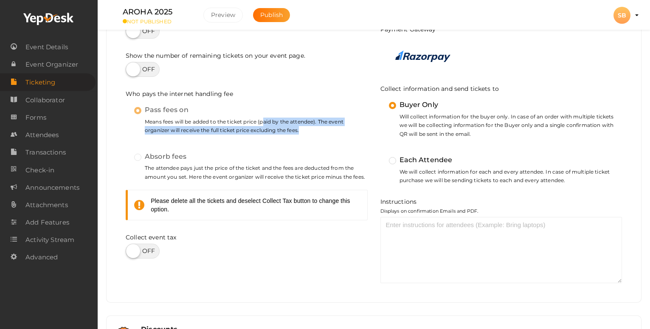
drag, startPoint x: 263, startPoint y: 118, endPoint x: 300, endPoint y: 126, distance: 38.6
click at [300, 126] on small "Means fees will be added to the ticket price (paid by the attendee). The event …" at bounding box center [250, 126] width 233 height 17
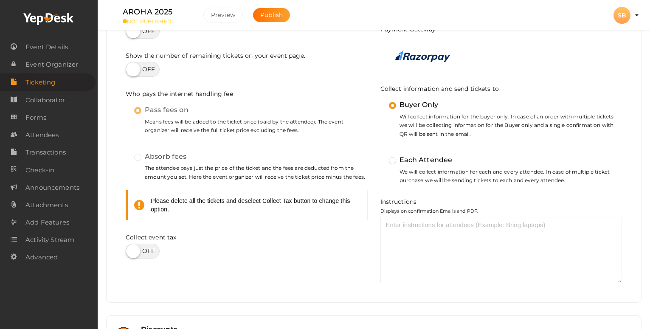
click at [293, 166] on small "The attendee pays just the price of the ticket and the fees are deducted from t…" at bounding box center [250, 172] width 233 height 17
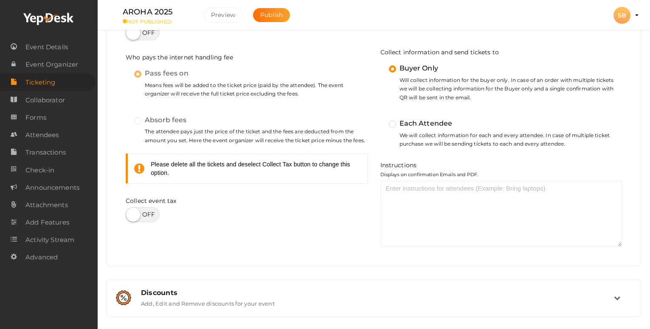
scroll to position [325, 0]
click at [152, 213] on label at bounding box center [143, 214] width 34 height 15
click at [131, 213] on input "checkbox" at bounding box center [129, 211] width 6 height 6
click at [152, 213] on label at bounding box center [143, 214] width 34 height 15
click at [131, 213] on input "checkbox" at bounding box center [129, 211] width 6 height 6
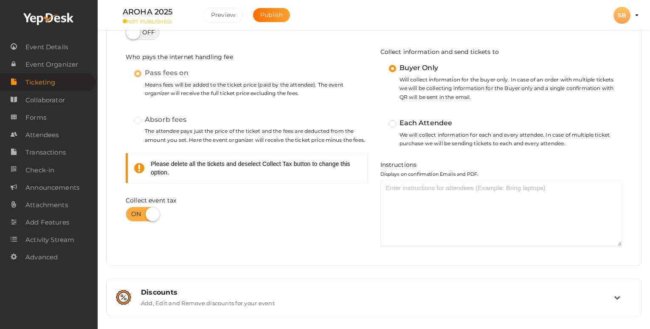
checkbox input "false"
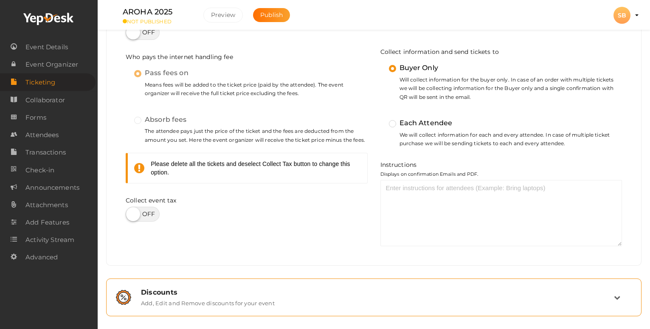
click at [252, 301] on label "Add, Edit and Remove discounts for your event" at bounding box center [208, 301] width 134 height 10
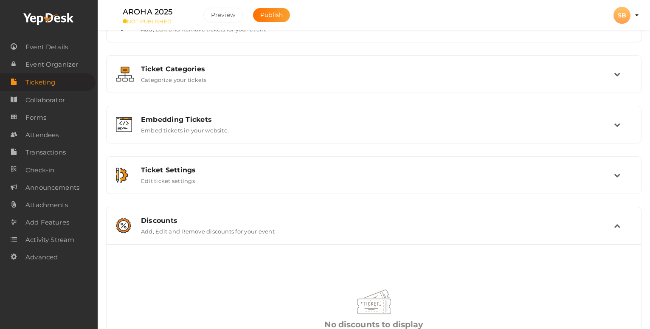
scroll to position [106, 0]
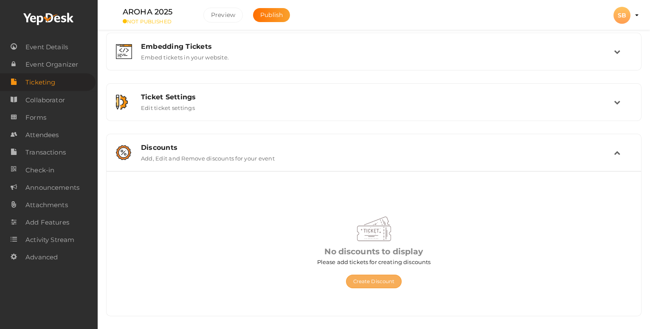
click at [358, 284] on button "Create Discount" at bounding box center [374, 281] width 56 height 14
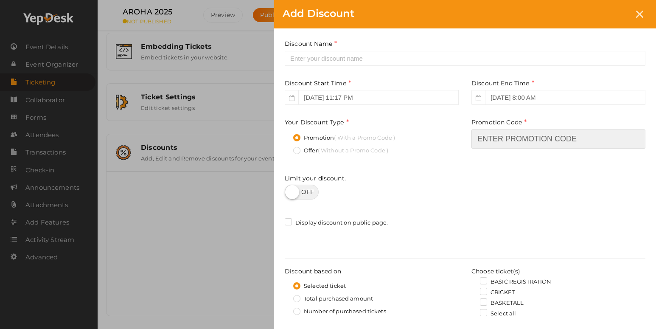
click at [509, 146] on input "text" at bounding box center [558, 138] width 174 height 19
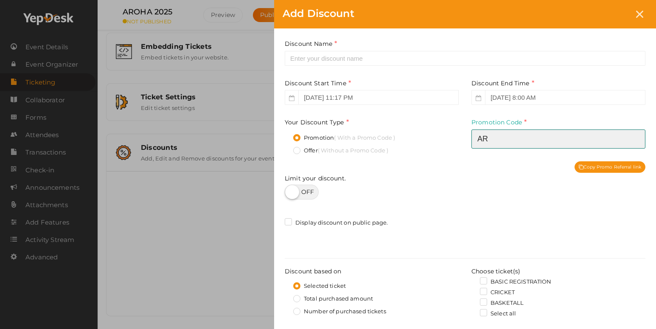
type input "A"
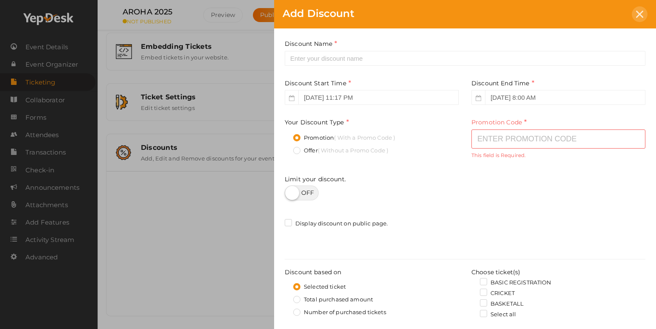
click at [639, 17] on icon at bounding box center [639, 14] width 7 height 7
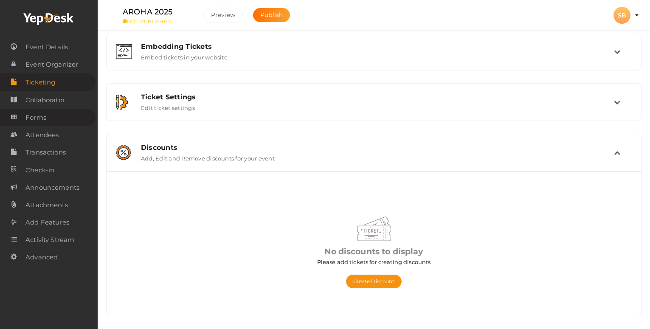
click at [45, 125] on span "Forms" at bounding box center [35, 117] width 21 height 17
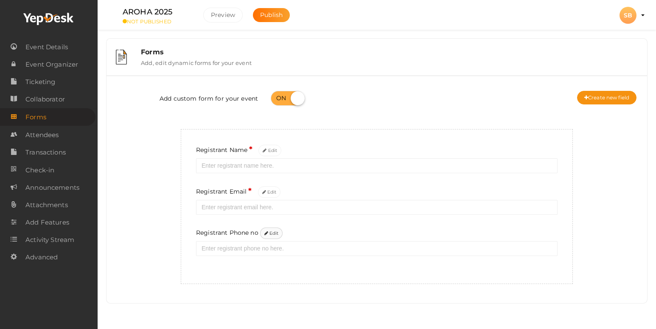
click at [275, 233] on button "Edit" at bounding box center [271, 232] width 23 height 11
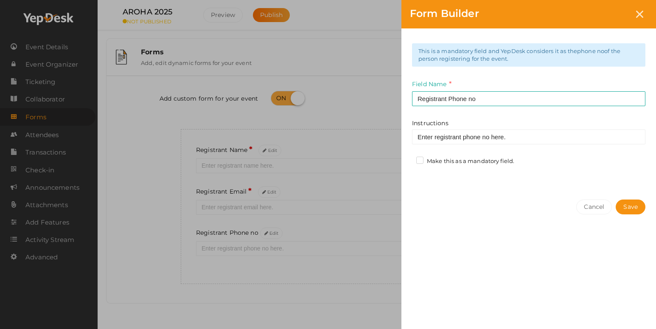
click at [438, 158] on label "Make this as a mandatory field." at bounding box center [465, 161] width 98 height 8
click at [408, 159] on input "Make this as a mandatory field." at bounding box center [408, 159] width 0 height 0
click at [627, 207] on button "Save" at bounding box center [631, 206] width 30 height 15
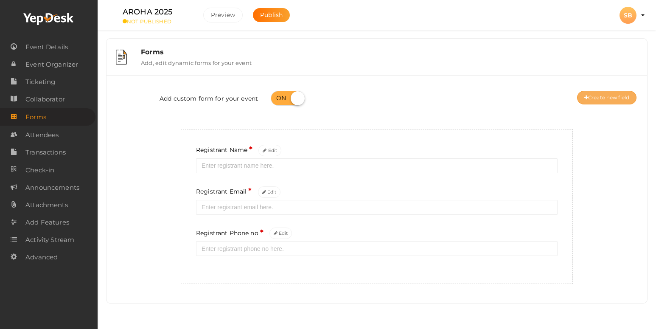
click at [584, 100] on icon at bounding box center [586, 97] width 4 height 5
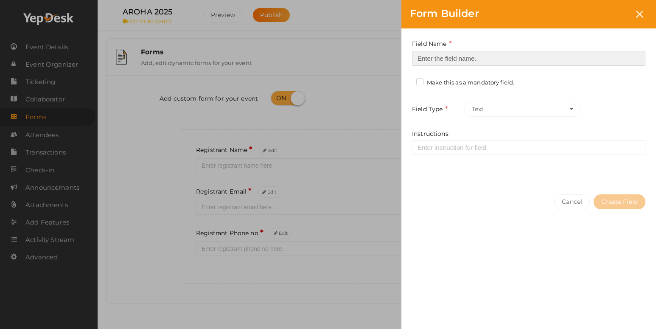
click at [470, 64] on input at bounding box center [528, 58] width 233 height 15
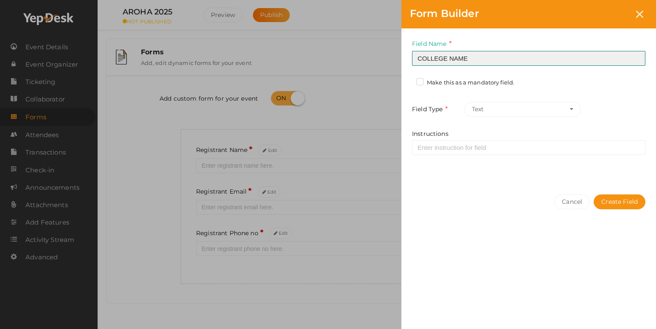
type input "COLLEGE NAME"
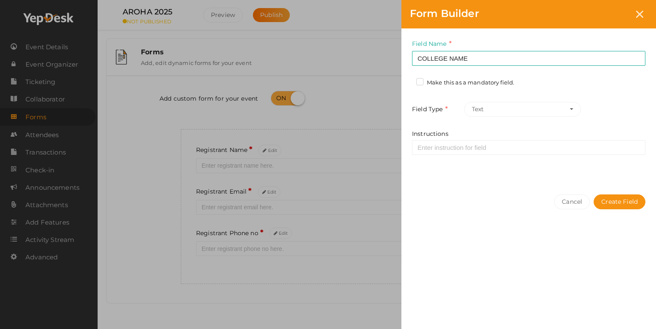
click at [483, 86] on label "Make this as a mandatory field." at bounding box center [465, 82] width 98 height 8
click at [408, 80] on input "Make this as a mandatory field." at bounding box center [408, 80] width 0 height 0
click at [611, 202] on button "Create Field" at bounding box center [620, 201] width 52 height 15
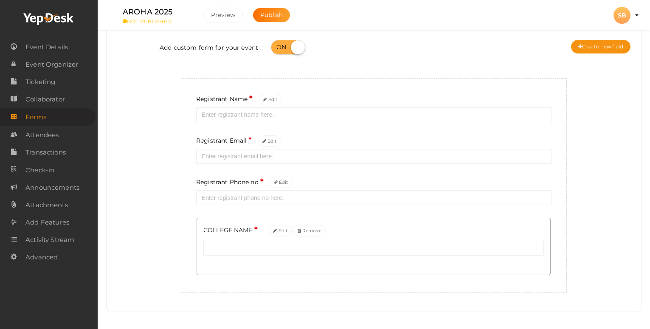
scroll to position [55, 0]
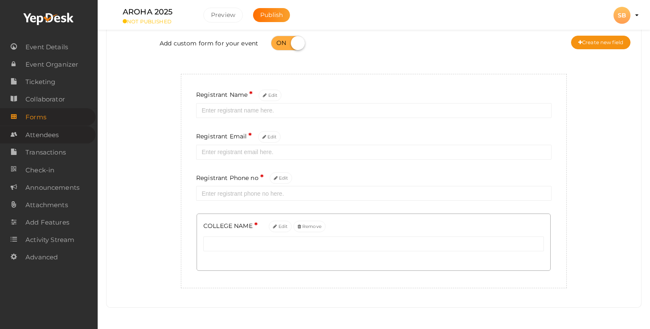
click at [35, 140] on span "Attendees" at bounding box center [41, 134] width 33 height 17
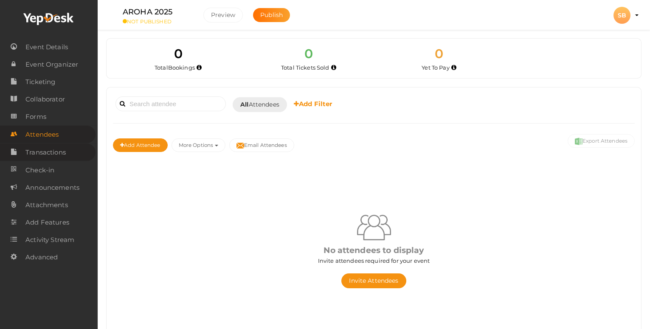
click at [53, 154] on span "Transactions" at bounding box center [45, 152] width 40 height 17
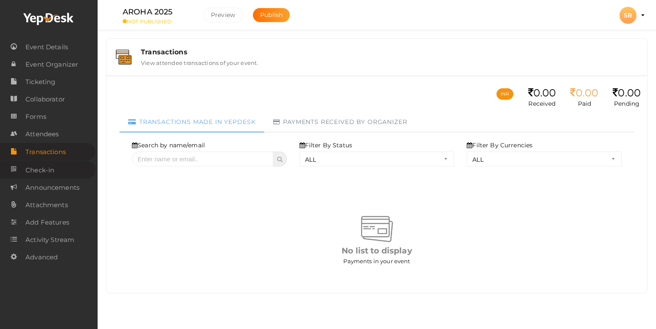
click at [59, 178] on link "Check-in" at bounding box center [47, 169] width 95 height 17
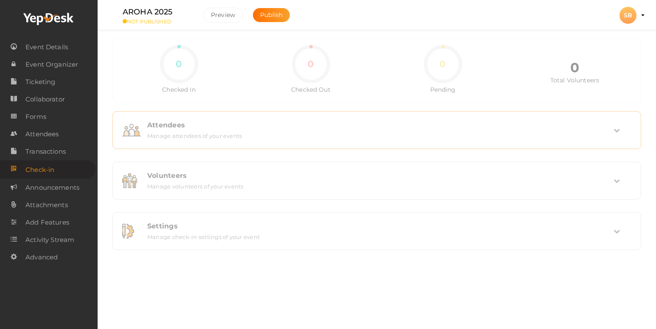
click at [177, 133] on label "Manage attendees of your events" at bounding box center [194, 134] width 95 height 10
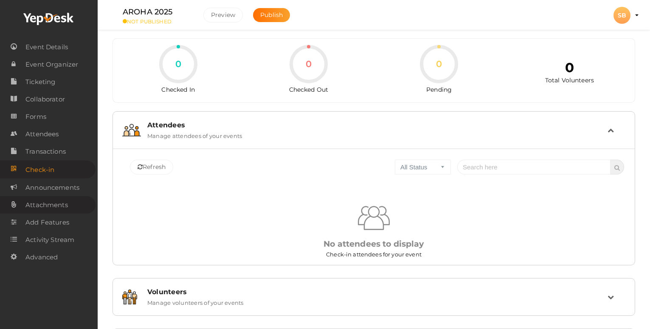
click at [64, 201] on span "Attachments" at bounding box center [46, 204] width 42 height 17
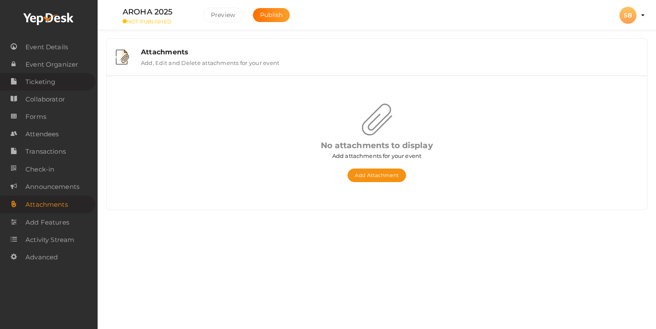
click at [57, 75] on link "Ticketing" at bounding box center [47, 81] width 95 height 17
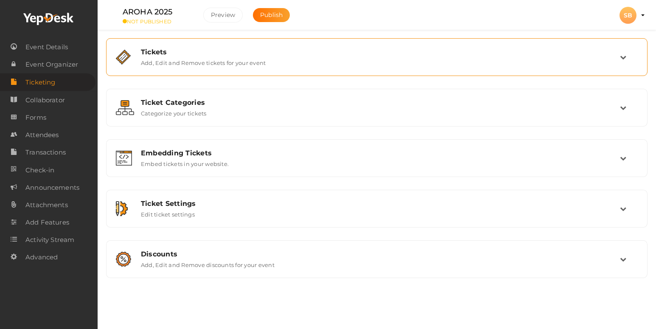
click at [249, 52] on div "Tickets" at bounding box center [380, 52] width 479 height 8
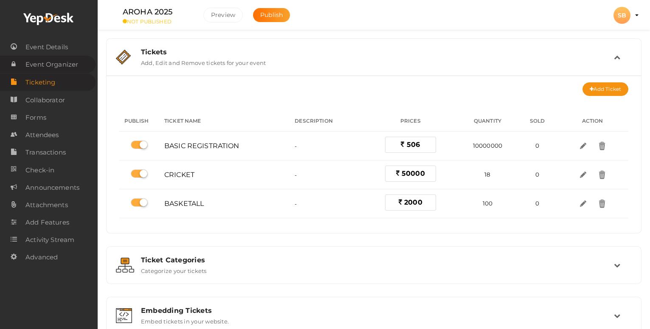
click at [58, 64] on span "Event Organizer" at bounding box center [51, 64] width 53 height 17
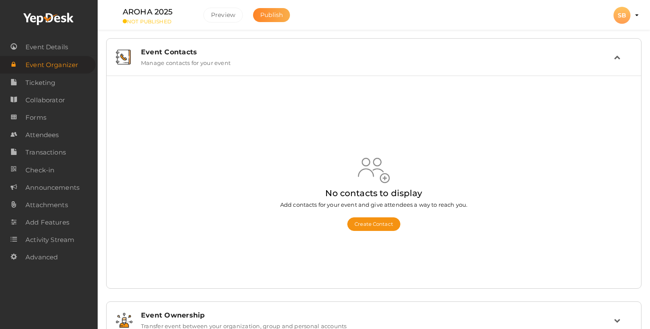
click at [266, 18] on span "Publish" at bounding box center [271, 15] width 22 height 8
click at [68, 55] on link "Event Details" at bounding box center [47, 46] width 95 height 17
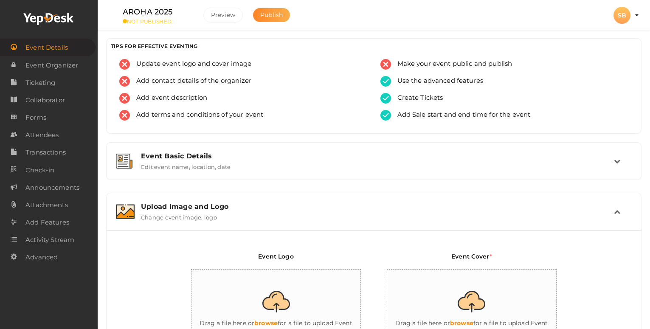
click at [265, 17] on span "Publish" at bounding box center [271, 15] width 22 height 8
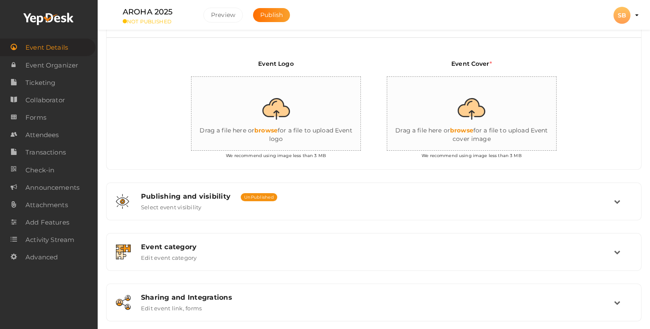
click at [471, 128] on input "file" at bounding box center [472, 114] width 170 height 74
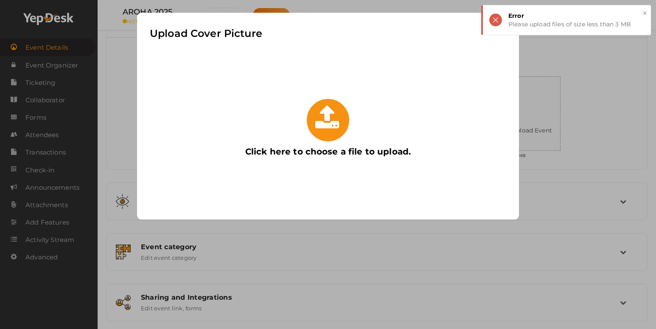
click at [340, 110] on icon at bounding box center [327, 117] width 25 height 25
click at [237, 95] on input "Click here to choose a file to upload." at bounding box center [237, 95] width 0 height 0
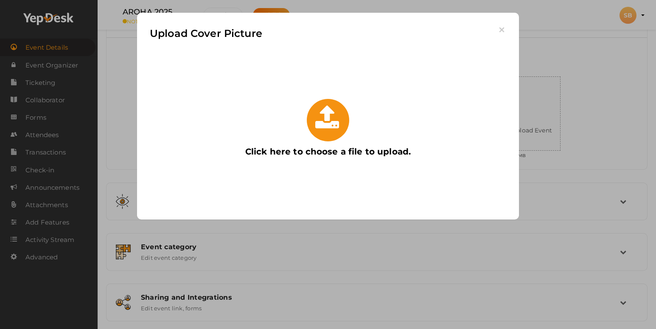
type input "C:\fakepath\wallpaperflare.com_wallpaper.jpg"
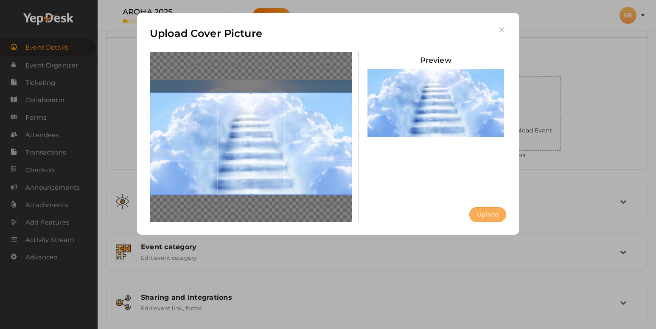
click at [482, 211] on button "Upload" at bounding box center [487, 214] width 37 height 15
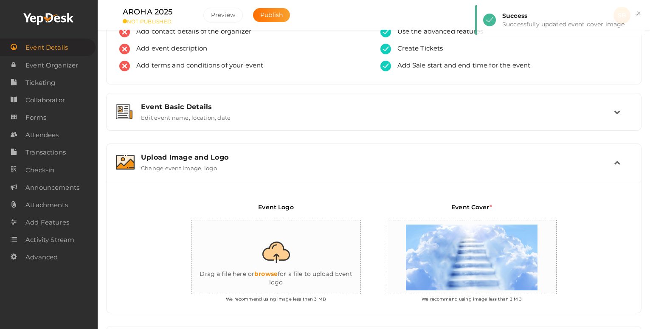
scroll to position [0, 0]
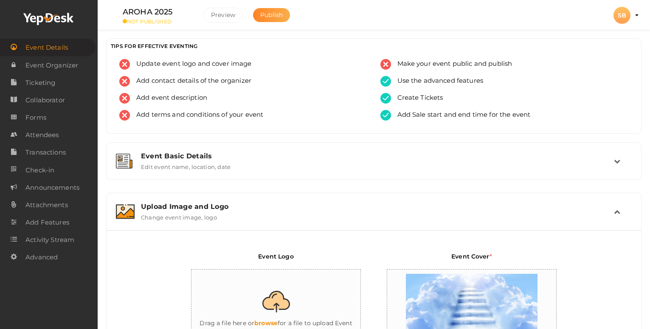
click at [273, 16] on span "Publish" at bounding box center [271, 15] width 22 height 8
click at [627, 17] on div "SB" at bounding box center [621, 15] width 17 height 17
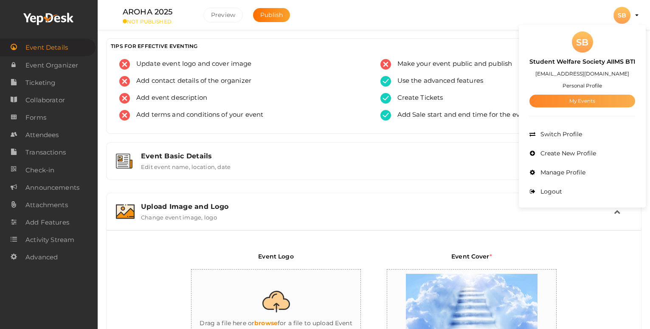
click at [591, 103] on link "My Events" at bounding box center [582, 101] width 106 height 13
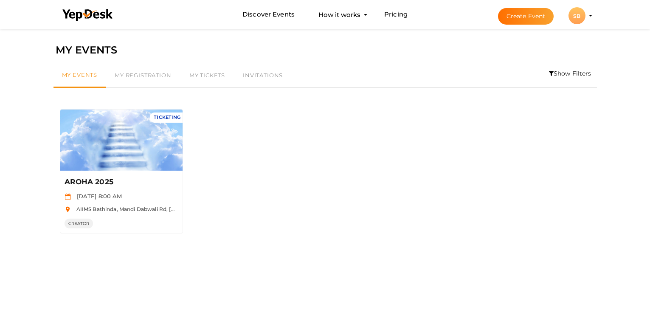
click at [578, 18] on div "SB" at bounding box center [576, 15] width 17 height 17
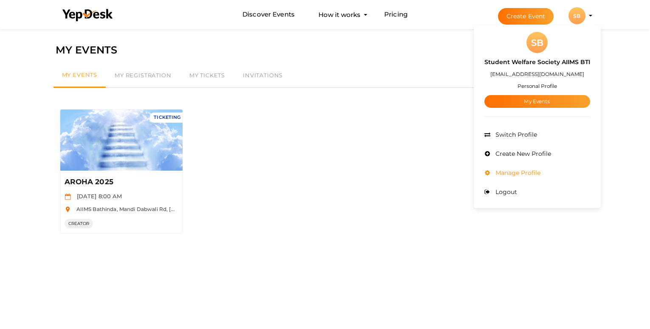
click at [525, 175] on span "Manage Profile" at bounding box center [516, 173] width 47 height 8
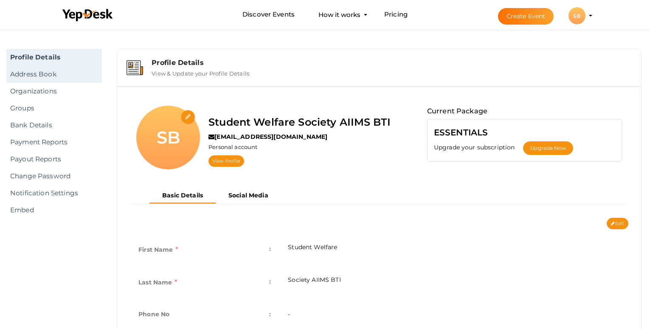
click at [45, 76] on link "Address Book" at bounding box center [53, 74] width 95 height 17
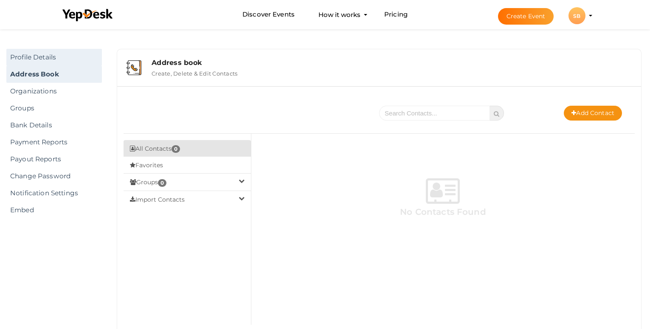
click at [67, 50] on link "Profile Details" at bounding box center [53, 57] width 95 height 17
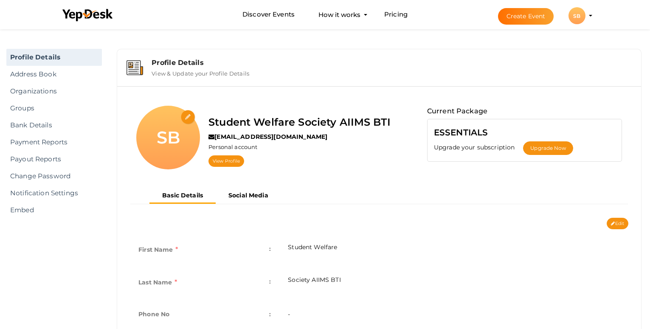
click at [579, 16] on div "SB" at bounding box center [576, 15] width 17 height 17
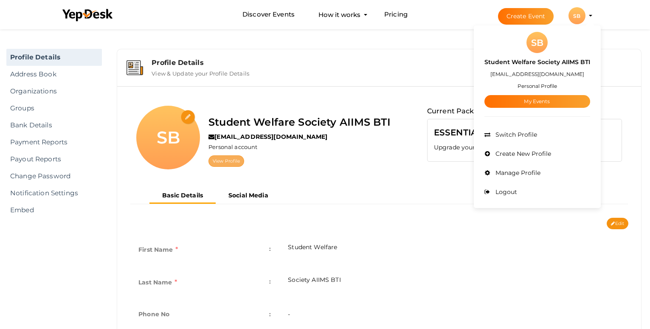
click at [226, 156] on link "View Profile" at bounding box center [226, 160] width 36 height 11
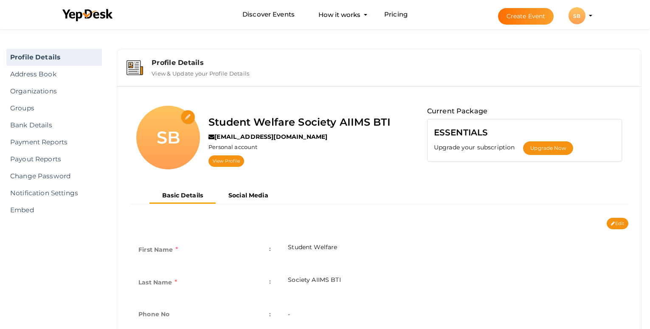
click at [578, 21] on div "SB" at bounding box center [576, 15] width 17 height 17
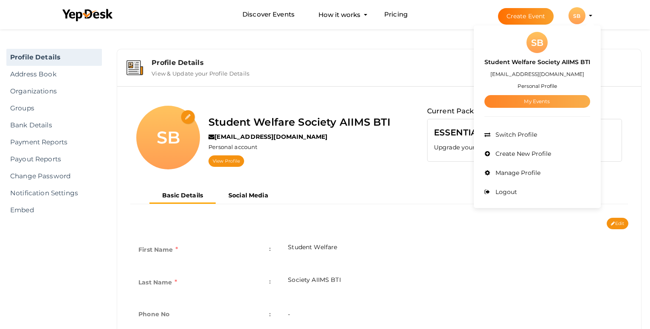
click at [542, 100] on link "My Events" at bounding box center [537, 101] width 106 height 13
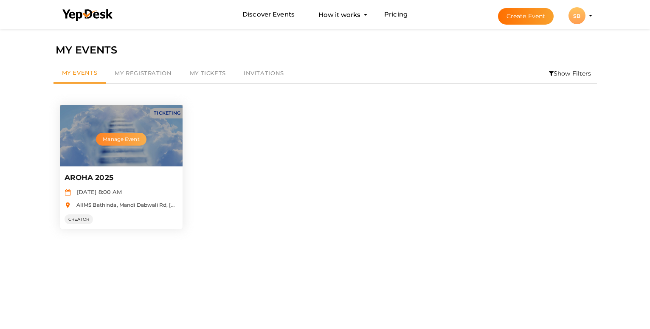
click at [126, 139] on button "Manage Event" at bounding box center [121, 139] width 50 height 13
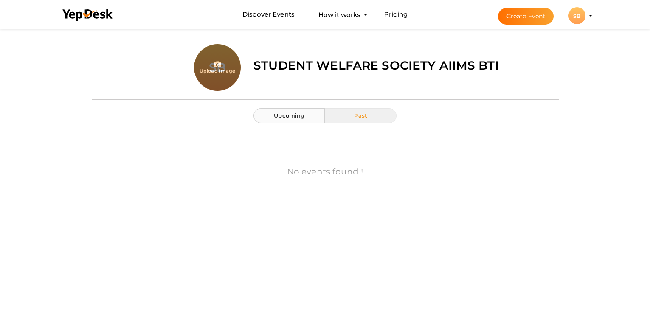
click at [300, 118] on span "Upcoming" at bounding box center [289, 115] width 31 height 7
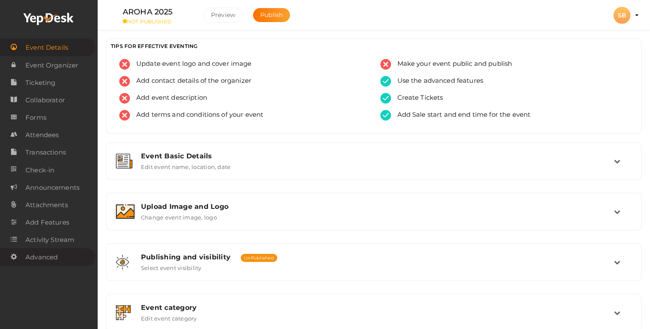
click at [53, 257] on span "Advanced" at bounding box center [41, 257] width 32 height 17
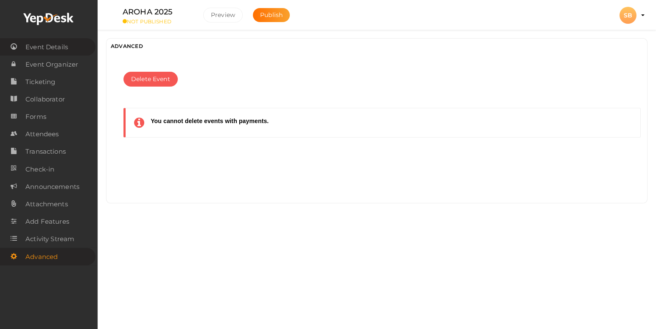
click at [56, 47] on span "Event Details" at bounding box center [46, 47] width 42 height 17
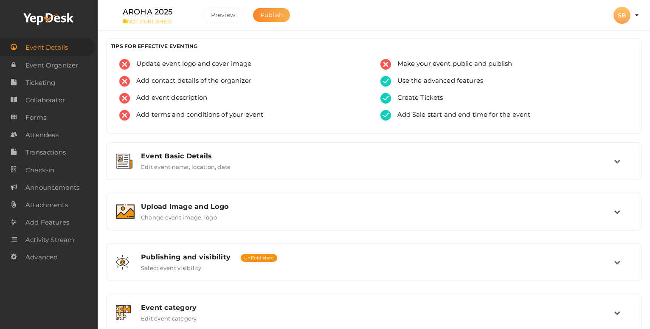
click at [275, 10] on button "Publish" at bounding box center [271, 15] width 37 height 14
click at [37, 65] on span "Event Organizer" at bounding box center [51, 65] width 53 height 17
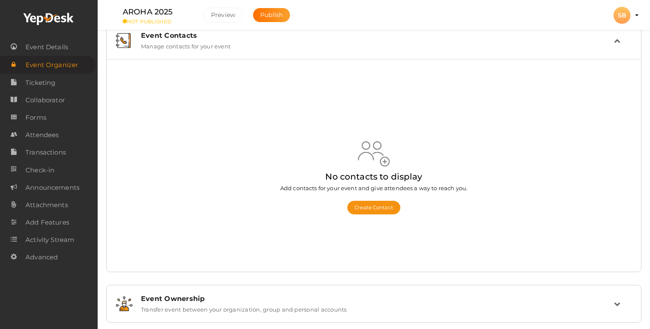
scroll to position [31, 0]
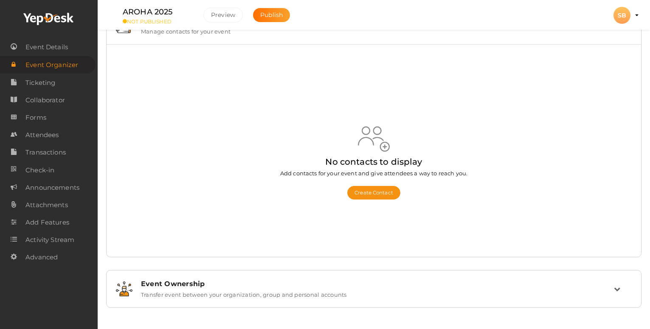
click at [248, 295] on label "Transfer event between your organization, group and personal accounts" at bounding box center [244, 293] width 206 height 10
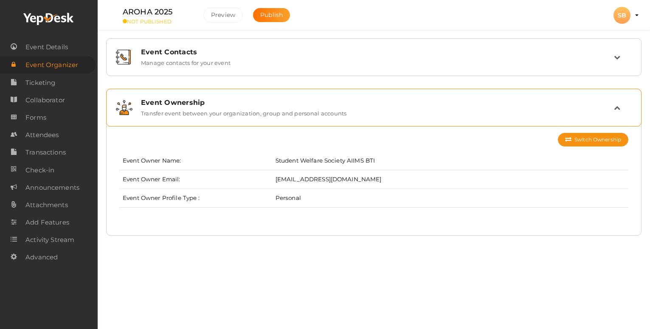
scroll to position [0, 0]
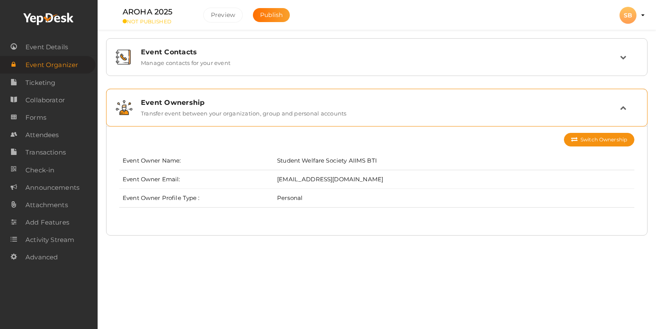
click at [269, 106] on div "Event Ownership" at bounding box center [380, 102] width 479 height 8
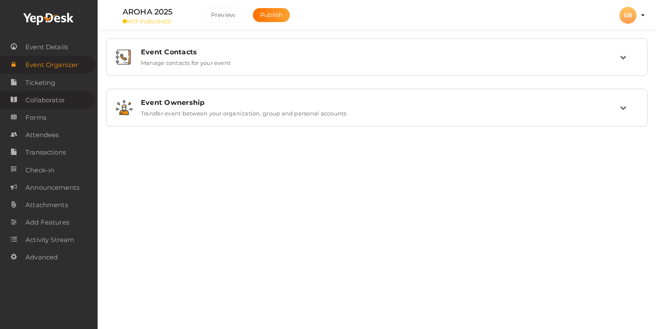
click at [55, 91] on link "Collaborator" at bounding box center [47, 99] width 95 height 17
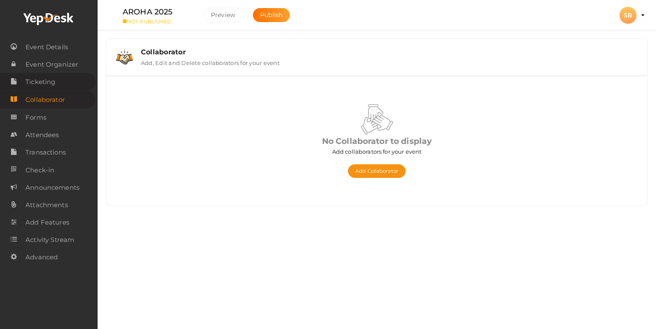
click at [48, 81] on span "Ticketing" at bounding box center [40, 81] width 30 height 17
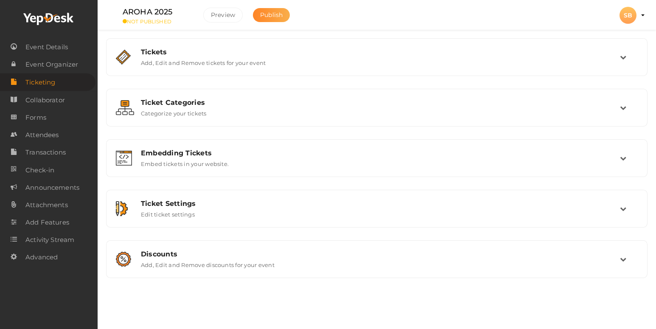
click at [266, 19] on button "Publish" at bounding box center [271, 15] width 37 height 14
click at [270, 16] on span "Publish" at bounding box center [271, 15] width 22 height 8
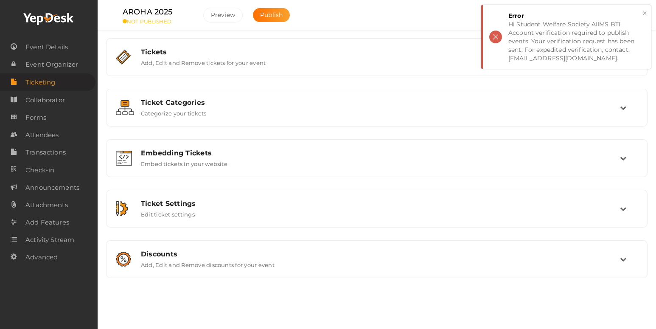
click at [643, 13] on button "×" at bounding box center [645, 13] width 6 height 10
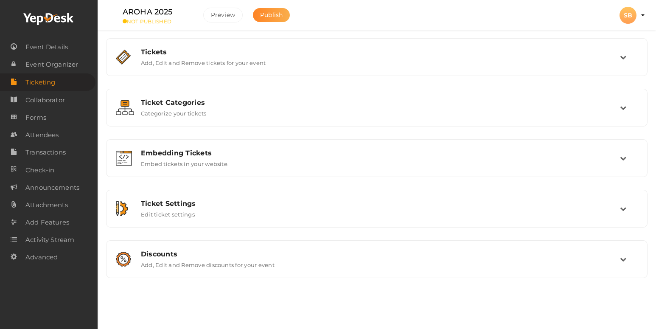
click at [278, 10] on button "Publish" at bounding box center [271, 15] width 37 height 14
click at [284, 14] on button "Publish" at bounding box center [271, 15] width 37 height 14
click at [235, 15] on button "Preview" at bounding box center [222, 15] width 39 height 15
click at [56, 49] on span "Event Details" at bounding box center [46, 47] width 42 height 17
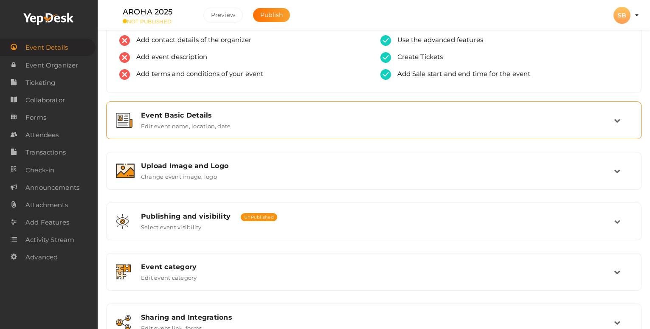
scroll to position [57, 0]
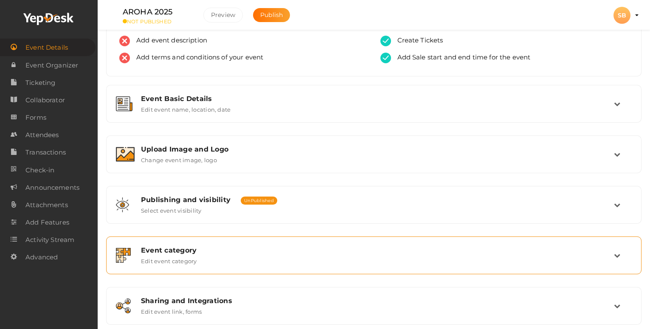
click at [236, 272] on div "Event category Edit event category" at bounding box center [373, 255] width 535 height 38
click at [365, 242] on div "Event category Edit event category" at bounding box center [374, 255] width 526 height 28
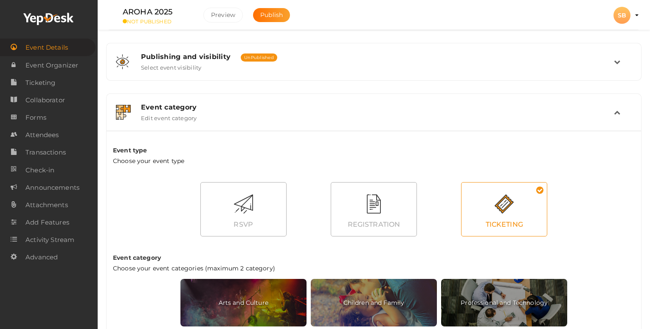
scroll to position [201, 0]
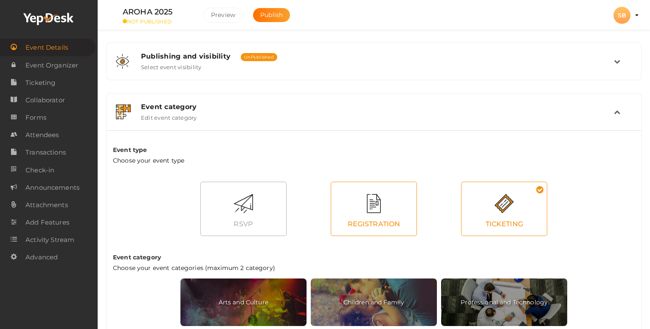
click at [379, 230] on div "REGISTRATION" at bounding box center [373, 224] width 85 height 18
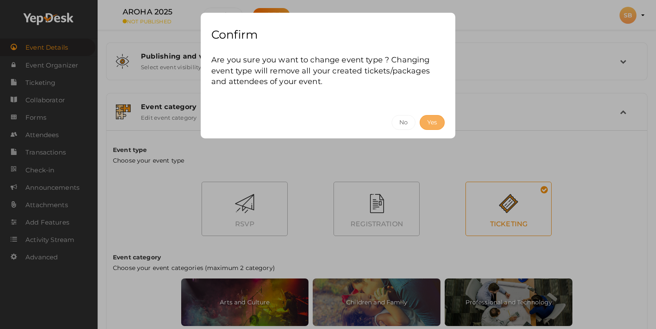
click at [426, 122] on button "Yes" at bounding box center [432, 122] width 25 height 15
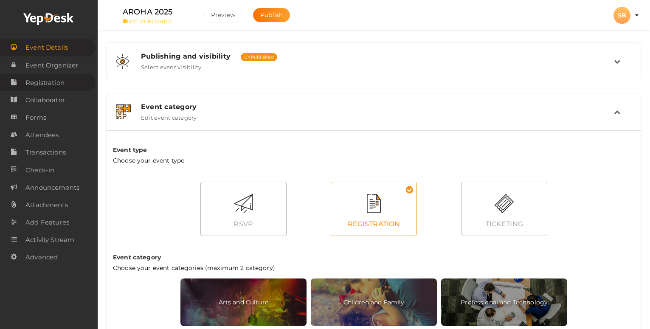
click at [62, 90] on span "Registration" at bounding box center [44, 82] width 39 height 17
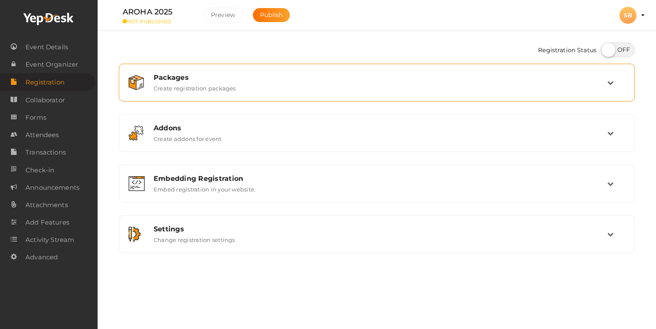
click at [260, 78] on div "Packages" at bounding box center [381, 77] width 454 height 8
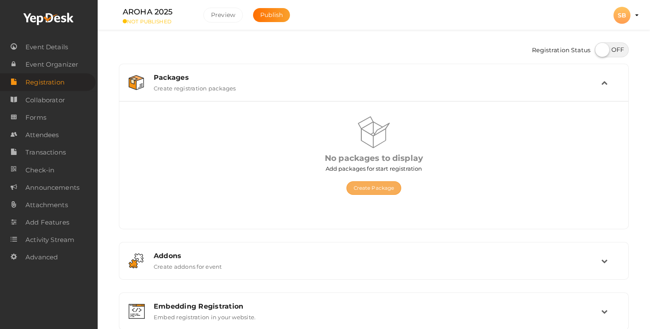
click at [380, 188] on button "Create Package" at bounding box center [373, 188] width 55 height 14
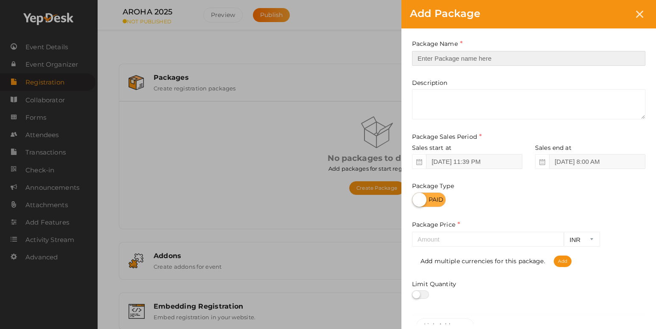
click at [458, 65] on input "text" at bounding box center [528, 58] width 233 height 15
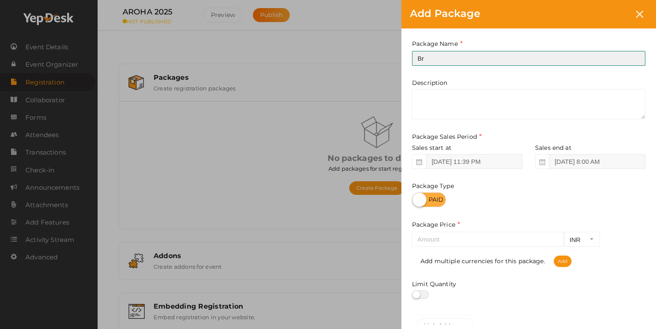
type input "Br"
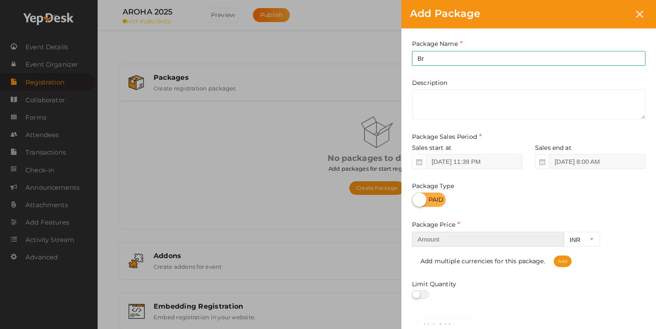
click at [457, 237] on input "number" at bounding box center [488, 239] width 152 height 15
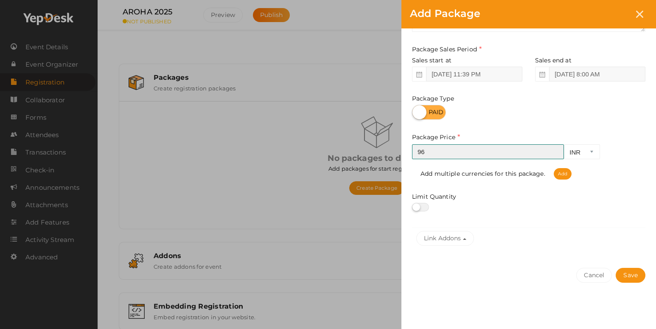
scroll to position [88, 0]
type input "96"
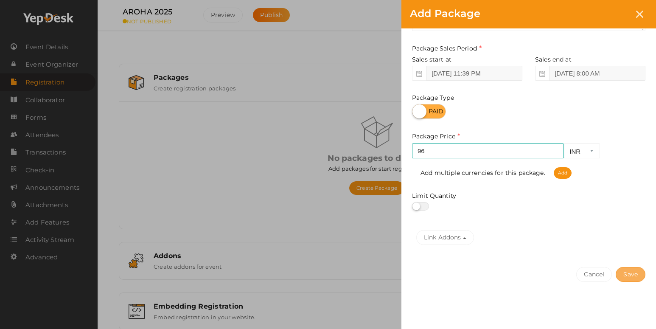
click at [619, 273] on button "Save" at bounding box center [631, 274] width 30 height 15
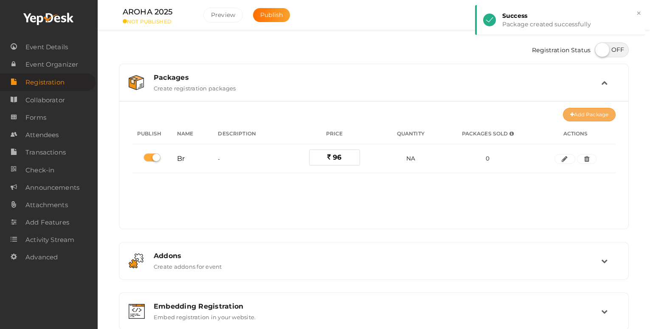
click at [581, 109] on button "Add Package" at bounding box center [589, 115] width 53 height 14
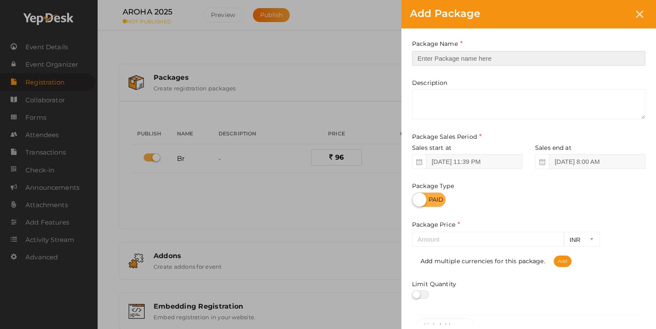
click at [443, 55] on input "text" at bounding box center [528, 58] width 233 height 15
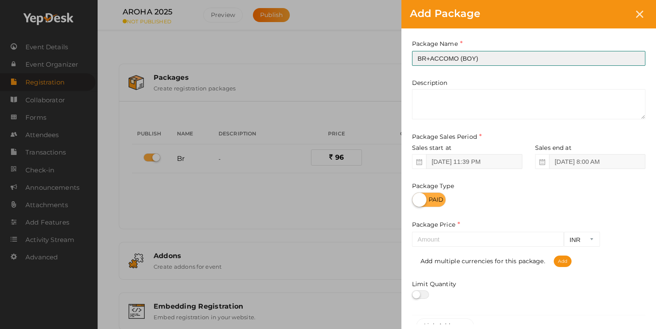
type input "BR+ACCOMO (BOY)"
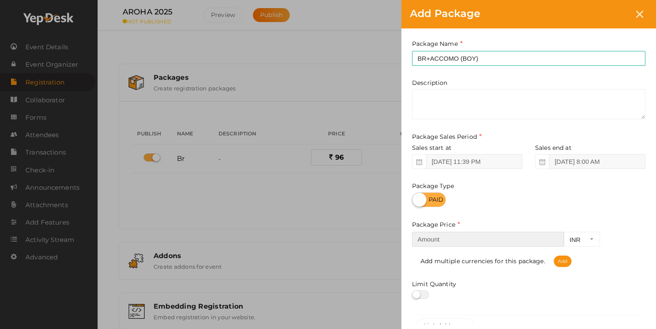
click at [515, 244] on input "number" at bounding box center [488, 239] width 152 height 15
type input "5"
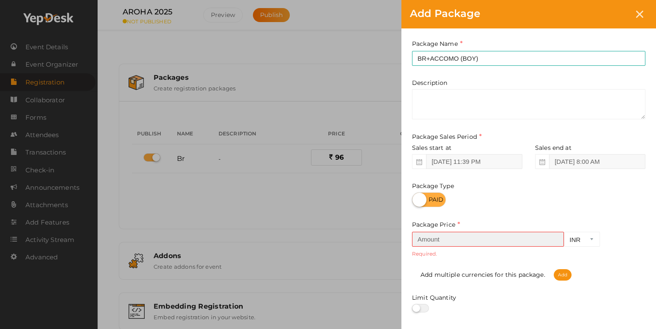
type input "1"
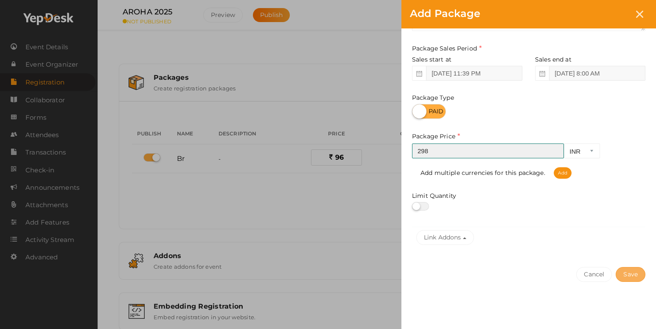
type input "298"
click at [636, 278] on button "Save" at bounding box center [631, 274] width 30 height 15
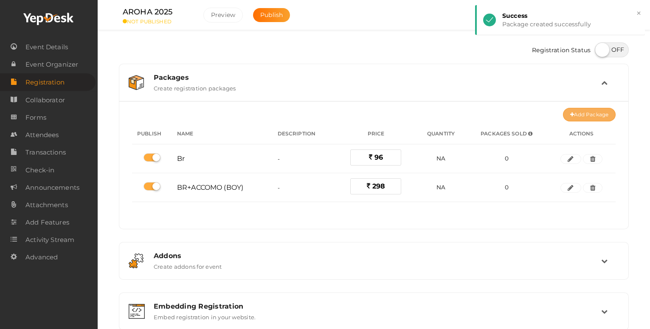
click at [578, 118] on button "Add Package" at bounding box center [589, 115] width 53 height 14
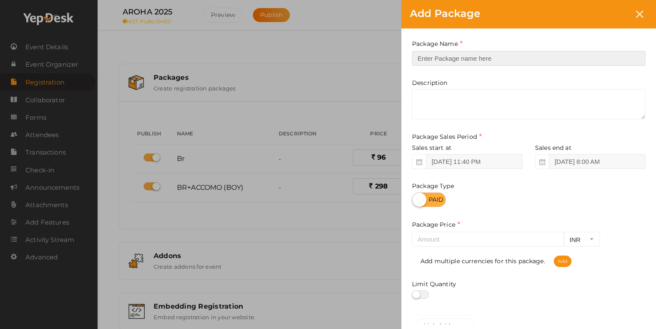
click at [472, 63] on input "text" at bounding box center [528, 58] width 233 height 15
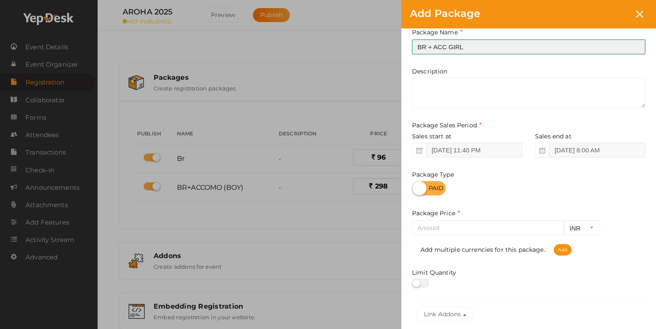
scroll to position [12, 0]
type input "BR + ACC GIRL"
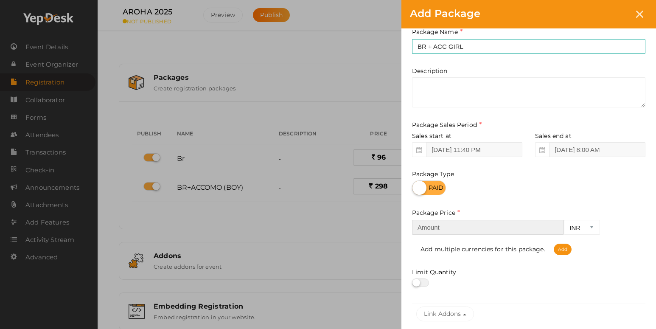
click at [451, 224] on input "number" at bounding box center [488, 227] width 152 height 15
type input "3"
type input "500"
click at [559, 183] on div at bounding box center [528, 187] width 233 height 15
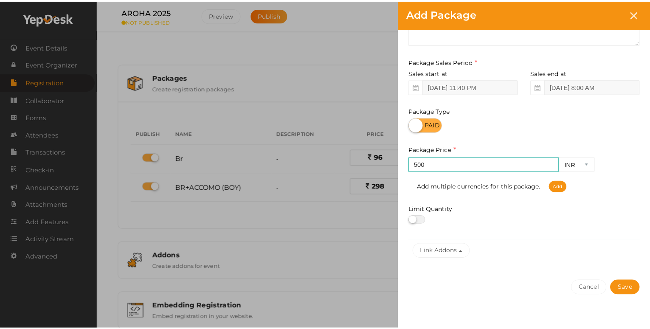
scroll to position [88, 0]
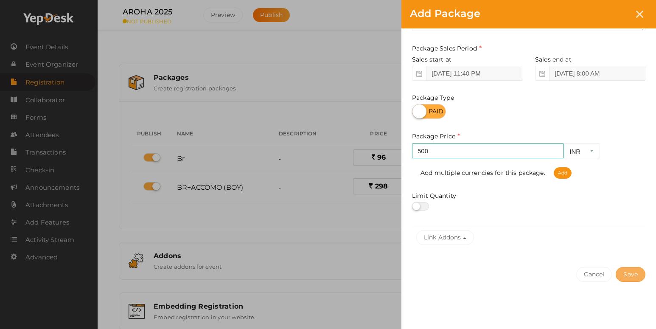
click at [622, 272] on button "Save" at bounding box center [631, 274] width 30 height 15
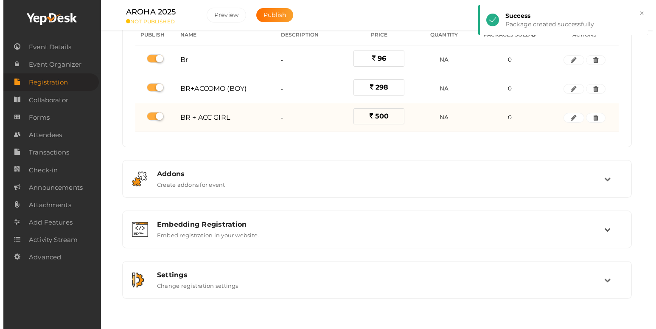
scroll to position [111, 0]
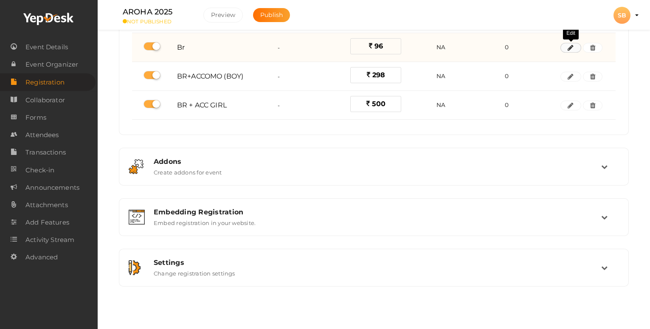
click at [566, 52] on button "button" at bounding box center [570, 48] width 20 height 10
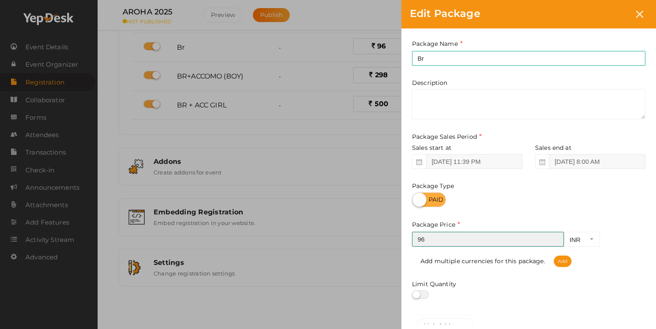
click at [437, 244] on input "96" at bounding box center [488, 239] width 152 height 15
type input "9"
type input "100"
click at [508, 193] on div at bounding box center [528, 199] width 233 height 15
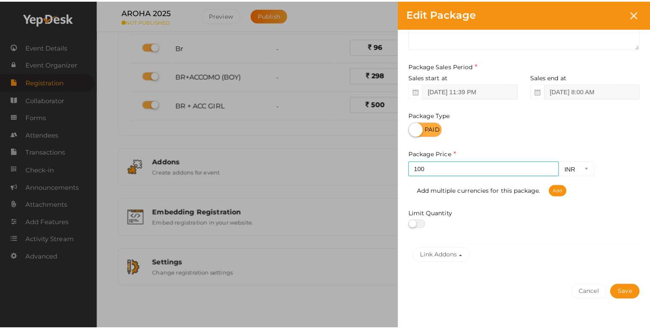
scroll to position [88, 0]
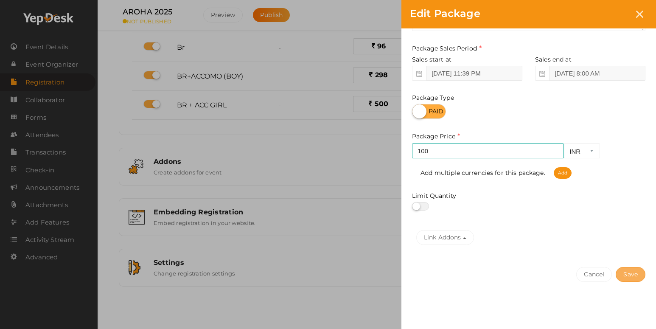
click at [639, 274] on button "Save" at bounding box center [631, 274] width 30 height 15
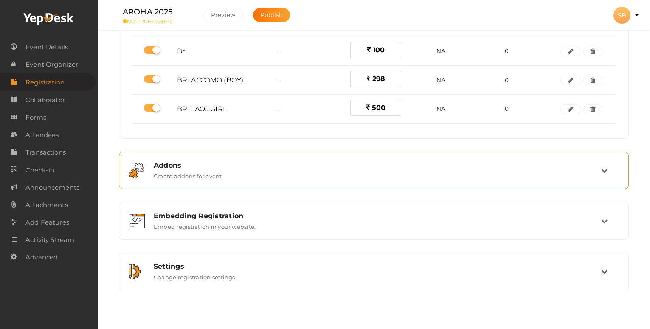
scroll to position [111, 0]
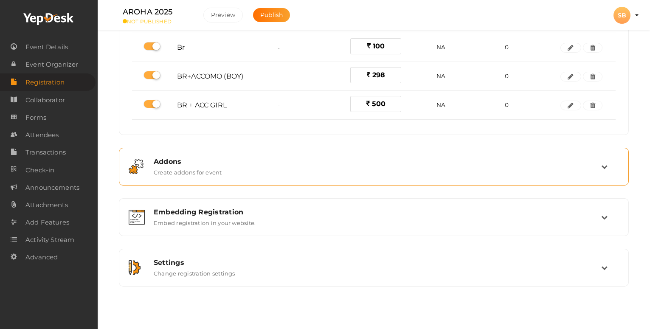
click at [406, 167] on div "Addons Create addons for event" at bounding box center [374, 166] width 454 height 18
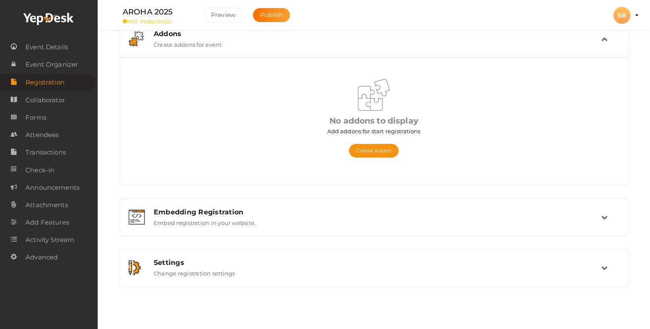
scroll to position [94, 0]
click at [389, 155] on button "Create Addon" at bounding box center [374, 151] width 50 height 14
click at [389, 154] on button "Create Addon" at bounding box center [374, 151] width 50 height 14
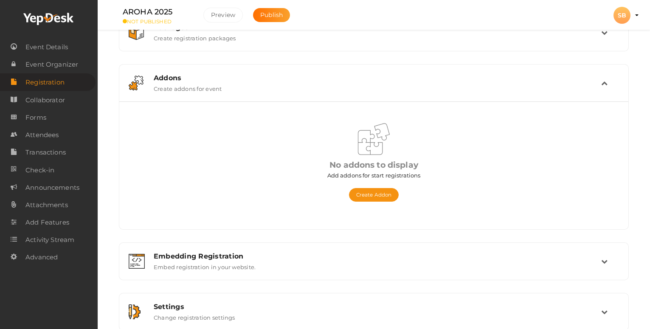
scroll to position [45, 0]
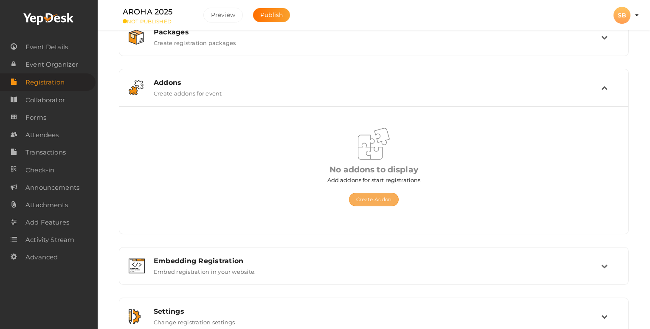
click at [367, 197] on button "Create Addon" at bounding box center [374, 200] width 50 height 14
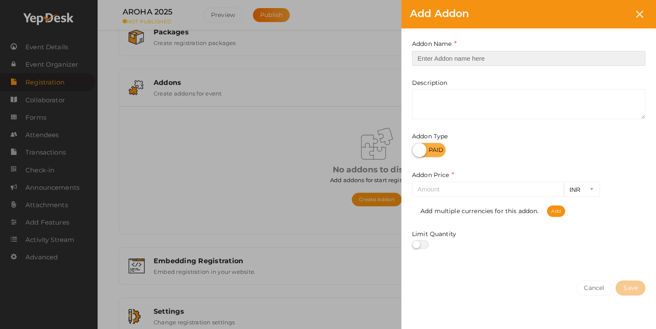
click at [508, 57] on input "text" at bounding box center [528, 58] width 233 height 15
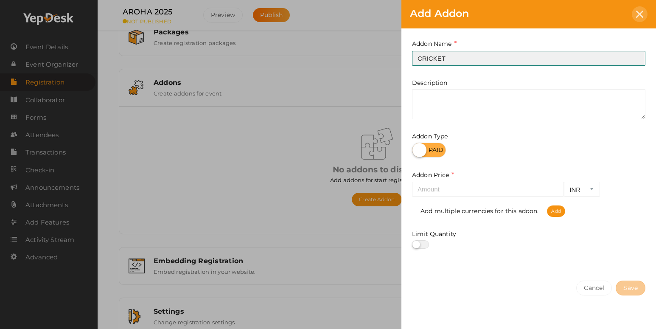
type input "CRICKET"
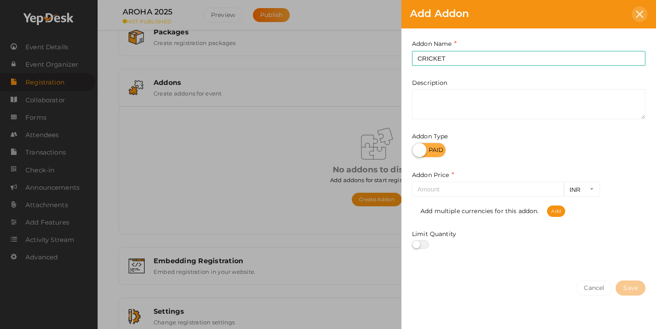
click at [637, 13] on icon at bounding box center [639, 14] width 7 height 7
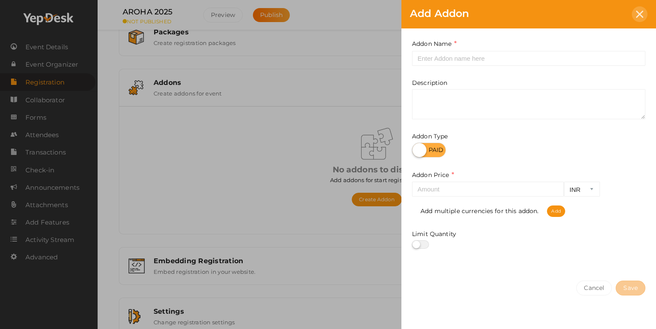
click at [638, 18] on div at bounding box center [640, 14] width 16 height 16
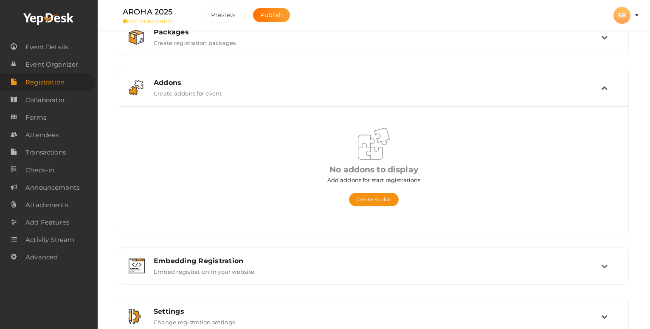
scroll to position [0, 0]
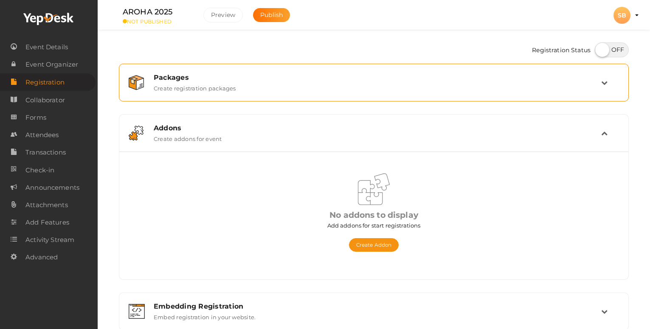
click at [451, 70] on div "Packages Create registration packages" at bounding box center [373, 82] width 500 height 28
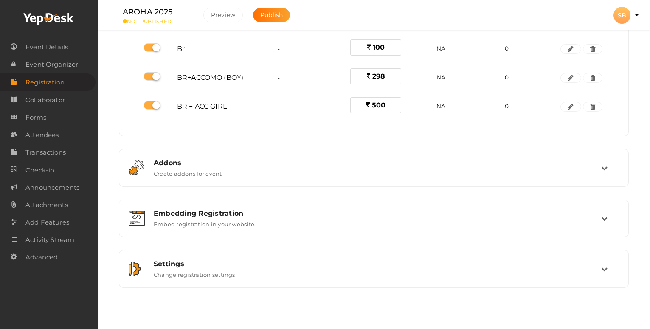
scroll to position [111, 0]
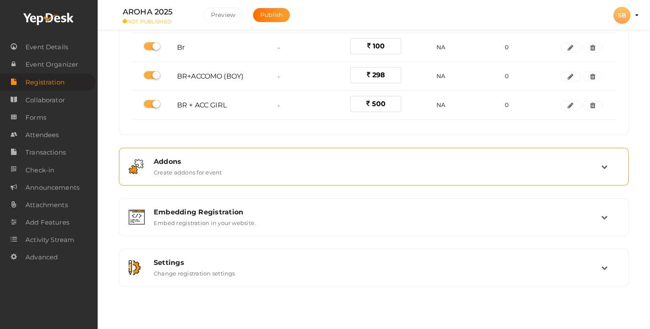
click at [434, 174] on div "Addons Create addons for event" at bounding box center [374, 166] width 454 height 18
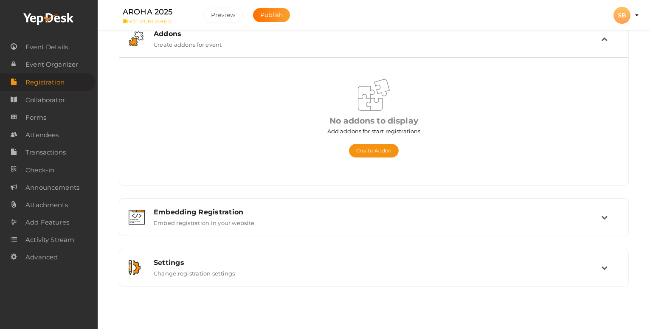
scroll to position [94, 0]
click at [382, 157] on div "No addons to display Add addons for start registrations Create Addon Name Descr…" at bounding box center [373, 126] width 483 height 106
click at [378, 154] on button "Create Addon" at bounding box center [374, 151] width 50 height 14
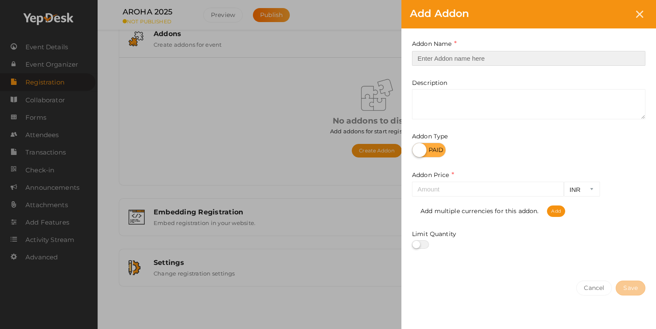
click at [454, 59] on input "text" at bounding box center [528, 58] width 233 height 15
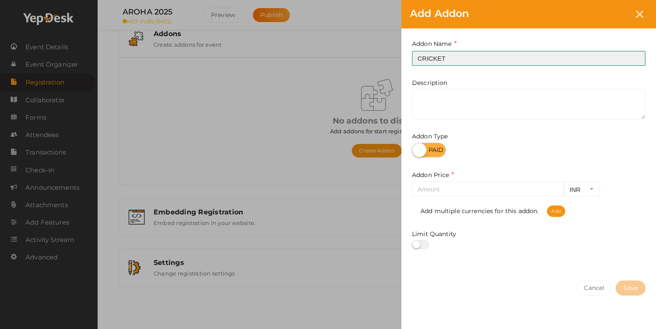
type input "CRICKET"
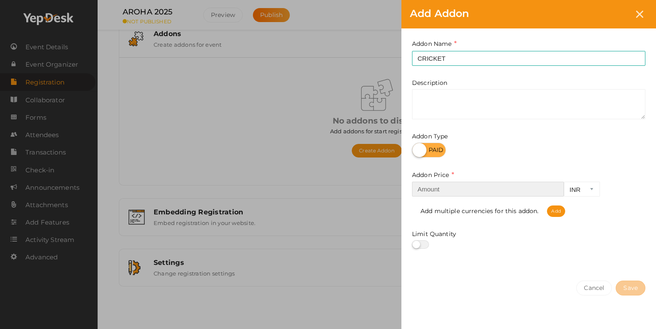
click at [435, 191] on input "number" at bounding box center [488, 189] width 152 height 15
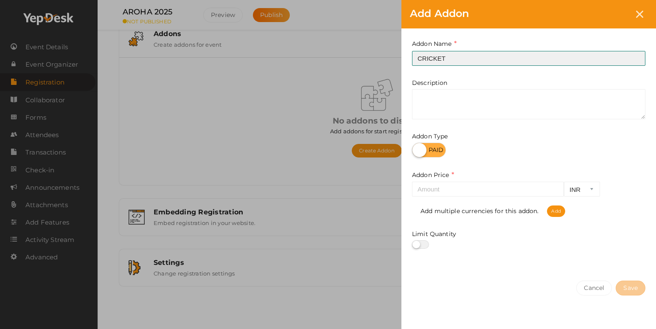
drag, startPoint x: 448, startPoint y: 64, endPoint x: 420, endPoint y: 64, distance: 28.0
click at [420, 64] on input "CRICKET" at bounding box center [528, 58] width 233 height 15
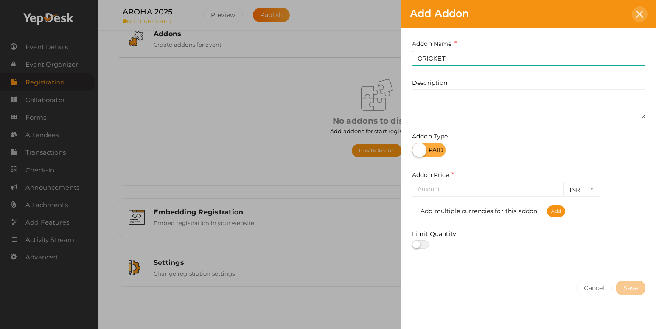
click at [635, 14] on div at bounding box center [640, 14] width 16 height 16
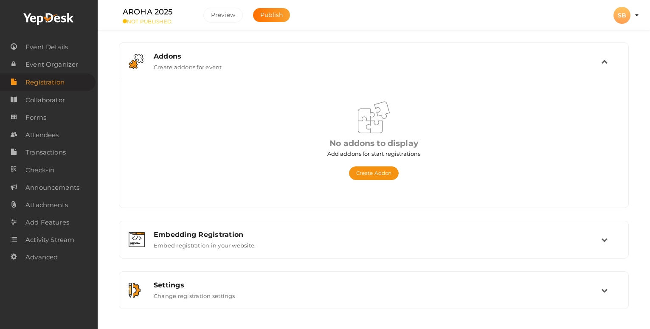
scroll to position [0, 0]
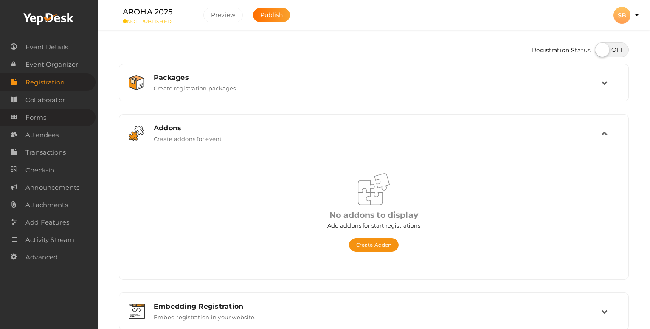
click at [45, 123] on span "Forms" at bounding box center [35, 117] width 21 height 17
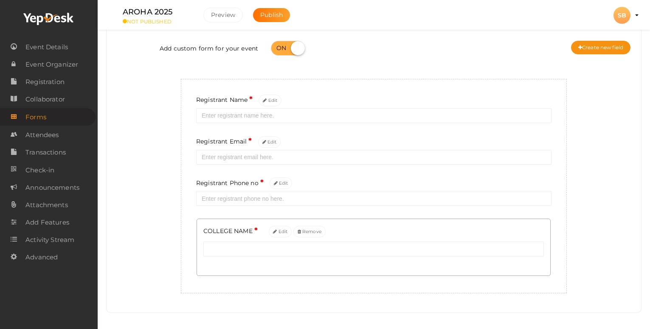
scroll to position [55, 0]
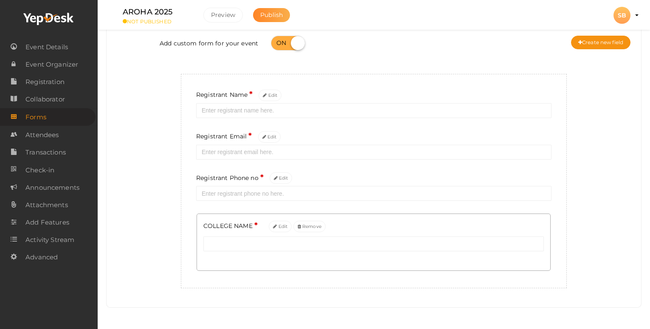
click at [275, 15] on span "Publish" at bounding box center [271, 15] width 22 height 8
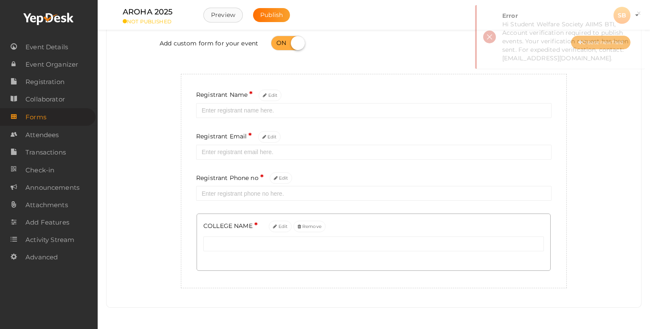
click at [234, 10] on button "Preview" at bounding box center [222, 15] width 39 height 15
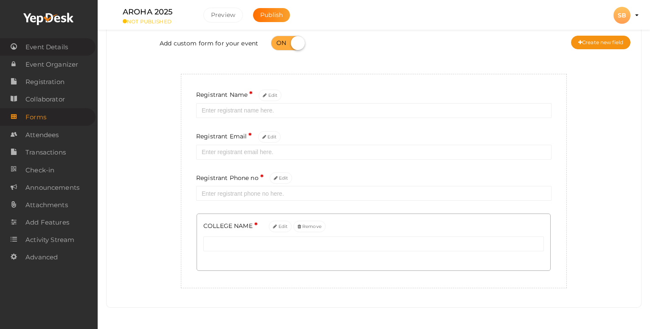
click at [62, 54] on span "Event Details" at bounding box center [46, 47] width 42 height 17
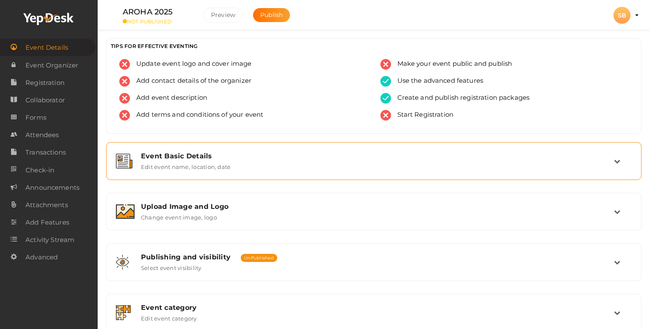
click at [221, 154] on div "Event Basic Details" at bounding box center [377, 156] width 473 height 8
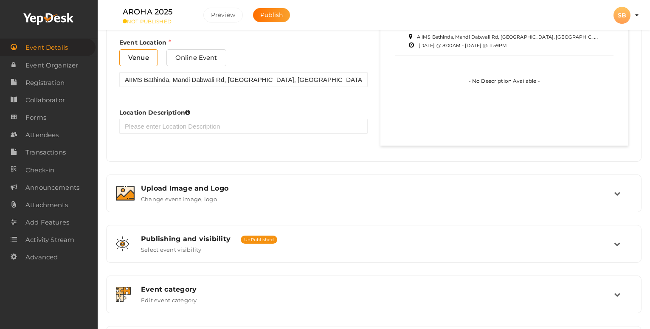
scroll to position [582, 0]
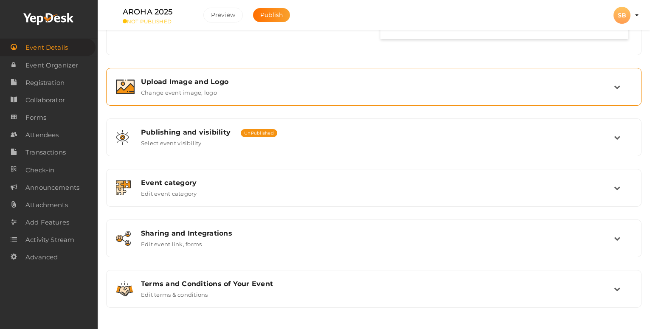
click at [173, 92] on label "Change event image, logo" at bounding box center [179, 91] width 76 height 10
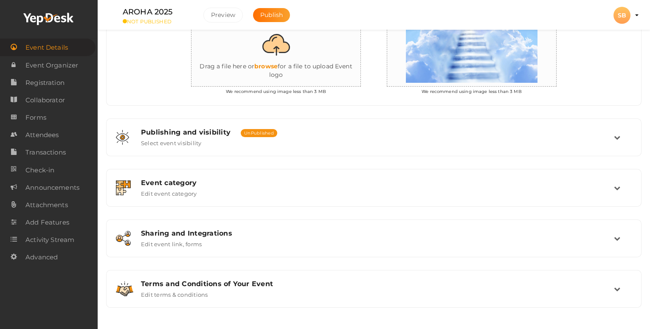
scroll to position [257, 0]
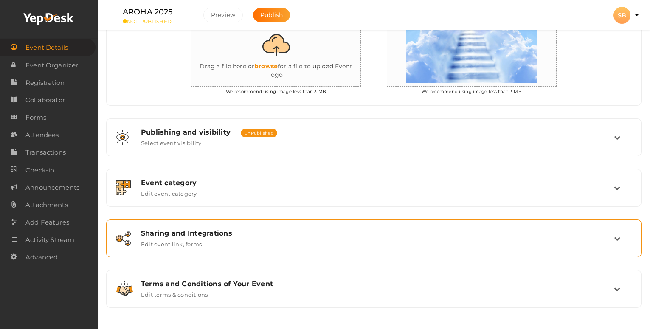
click at [219, 230] on div "Sharing and Integrations" at bounding box center [377, 233] width 473 height 8
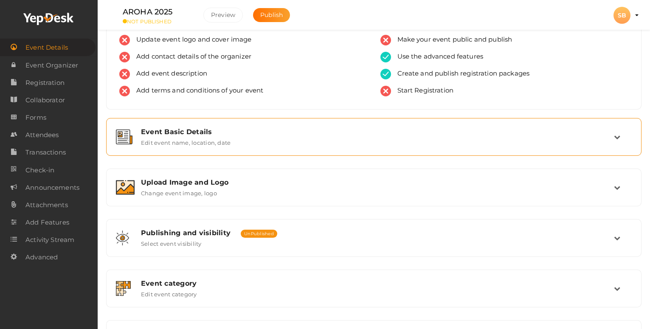
scroll to position [0, 0]
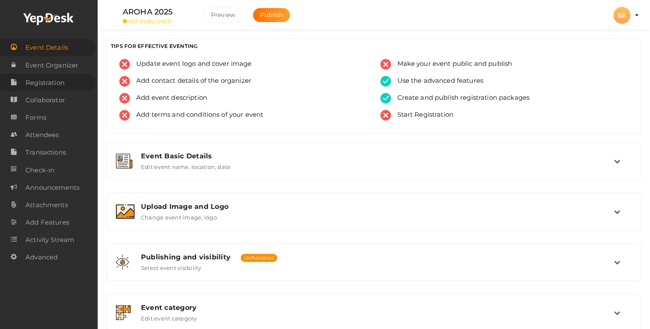
click at [56, 76] on span "Registration" at bounding box center [44, 82] width 39 height 17
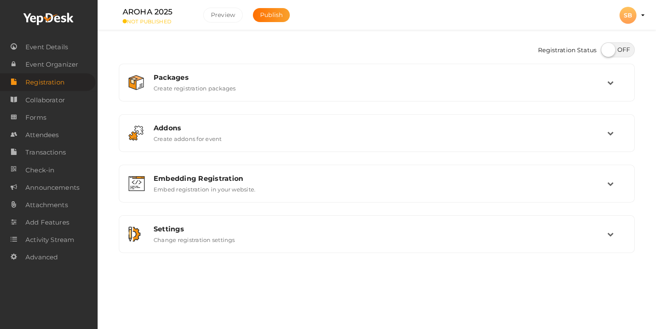
click at [609, 50] on label at bounding box center [618, 49] width 34 height 15
click at [606, 50] on input "checkbox" at bounding box center [604, 47] width 6 height 6
checkbox input "true"
click at [218, 21] on button "Preview" at bounding box center [222, 15] width 39 height 15
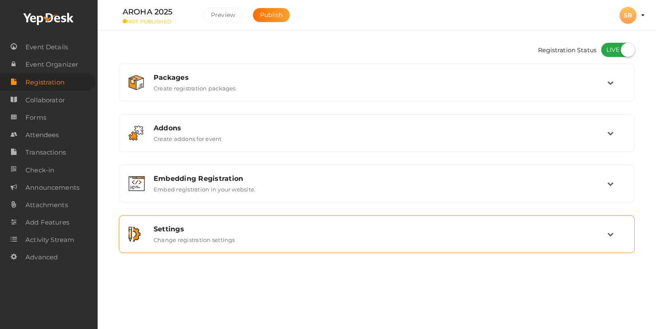
click at [227, 240] on label "Change registration settings" at bounding box center [194, 238] width 81 height 10
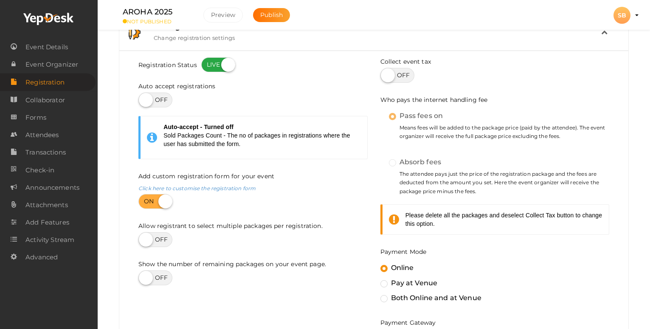
scroll to position [203, 0]
click at [160, 94] on label at bounding box center [155, 99] width 34 height 15
click at [144, 94] on input "checkbox" at bounding box center [141, 96] width 6 height 6
checkbox input "true"
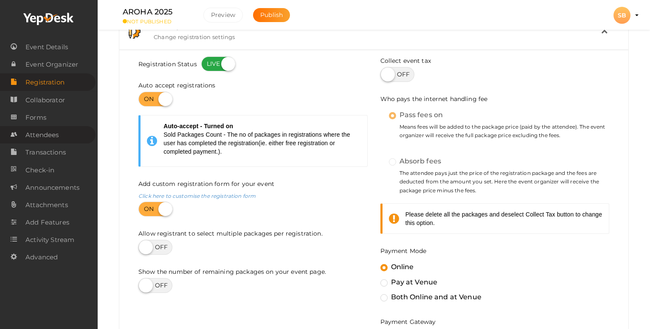
click at [60, 135] on link "Attendees" at bounding box center [47, 134] width 95 height 17
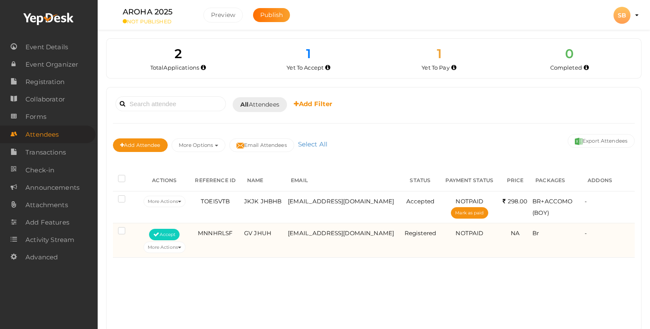
click at [122, 232] on label at bounding box center [123, 231] width 11 height 8
click at [109, 229] on input "checkbox" at bounding box center [109, 229] width 0 height 0
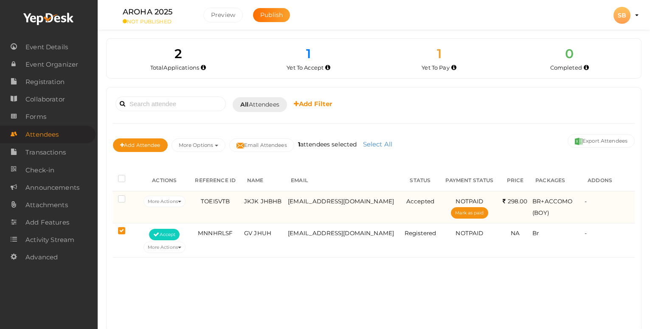
click at [122, 200] on label at bounding box center [123, 200] width 11 height 8
click at [109, 197] on input "checkbox" at bounding box center [109, 197] width 0 height 0
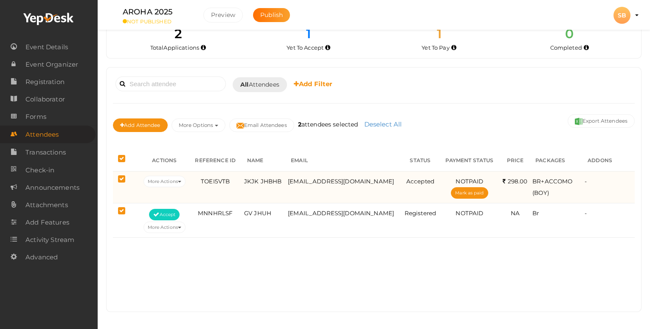
click at [120, 181] on label at bounding box center [123, 180] width 11 height 8
click at [109, 177] on input "checkbox" at bounding box center [109, 177] width 0 height 0
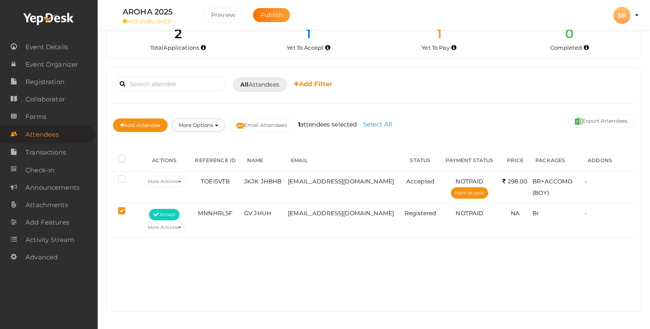
click at [190, 119] on button "More Options" at bounding box center [198, 125] width 54 height 14
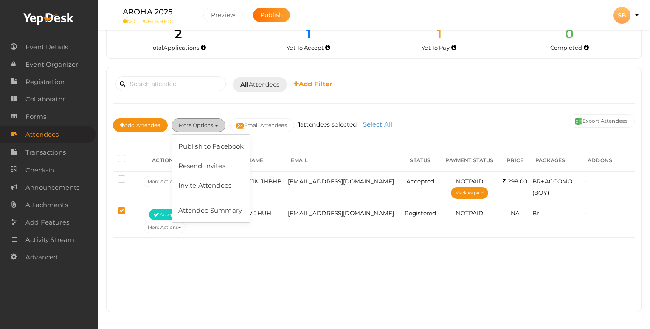
click at [190, 119] on button "More Options" at bounding box center [198, 125] width 54 height 14
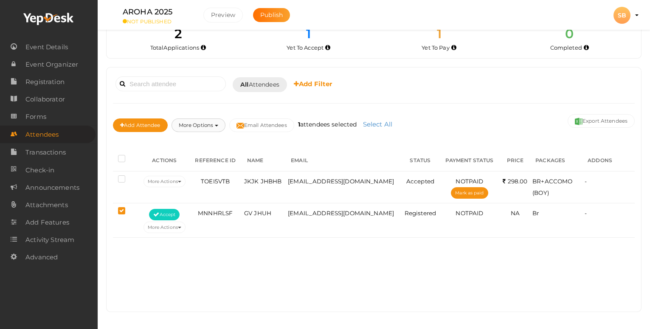
click at [190, 119] on button "More Options" at bounding box center [198, 125] width 54 height 14
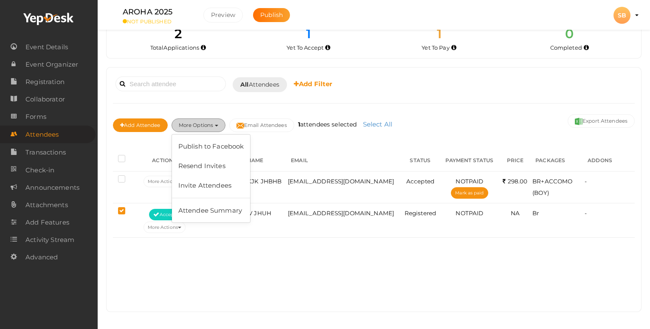
click at [190, 119] on button "More Options" at bounding box center [198, 125] width 54 height 14
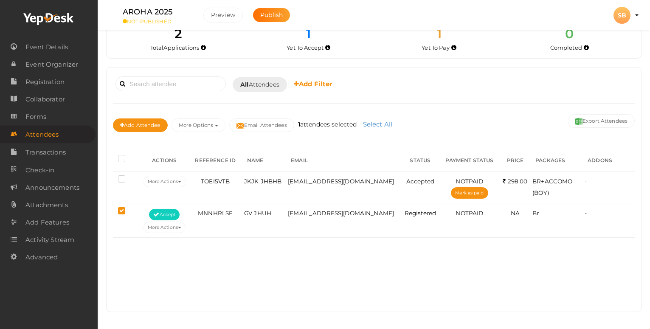
click at [155, 137] on div "Add Attendee More Options Publish to Facebook Resend Invites Invite Attendees A…" at bounding box center [373, 126] width 521 height 28
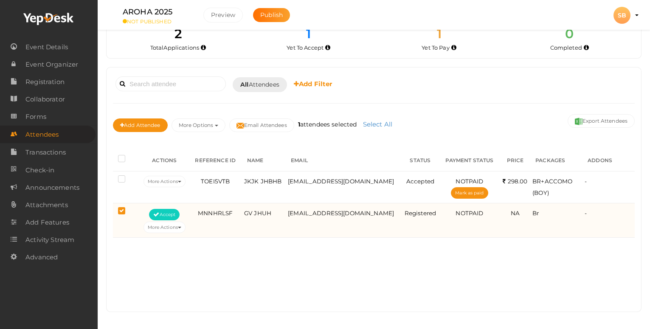
click at [123, 213] on label at bounding box center [123, 211] width 11 height 8
click at [109, 209] on input "checkbox" at bounding box center [109, 209] width 0 height 0
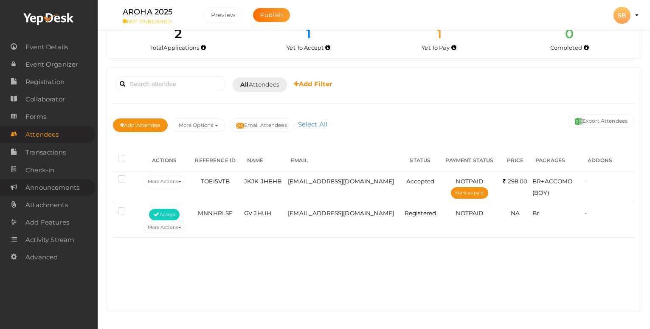
click at [48, 194] on span "Announcements" at bounding box center [52, 187] width 54 height 17
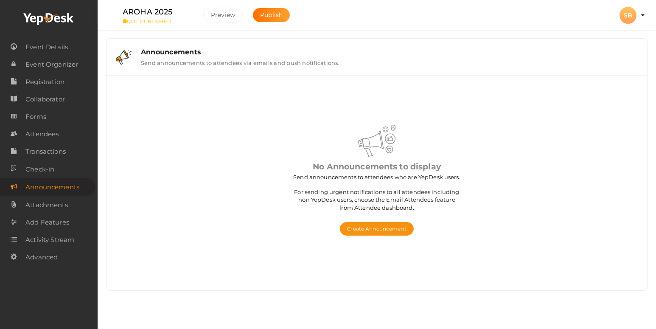
click at [621, 14] on div "SB" at bounding box center [627, 15] width 17 height 17
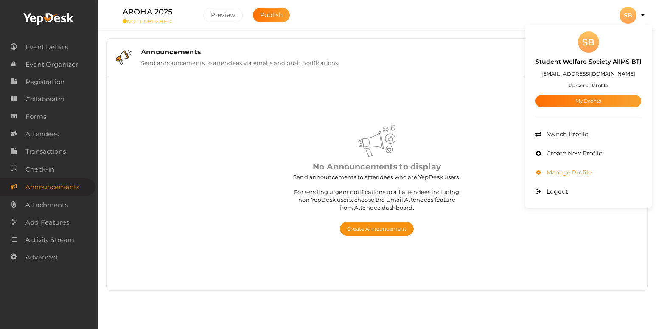
click at [571, 165] on li "Manage Profile" at bounding box center [588, 172] width 106 height 19
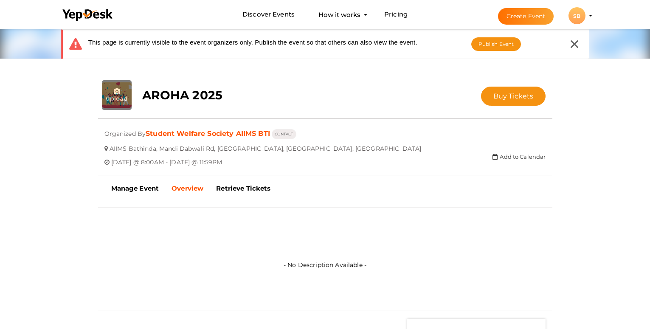
scroll to position [118, 0]
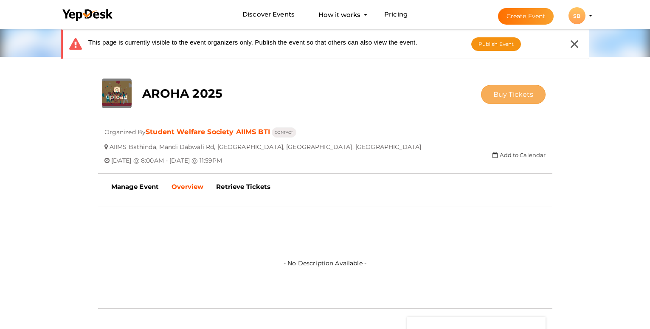
click at [493, 96] on button "Buy Tickets" at bounding box center [513, 94] width 65 height 19
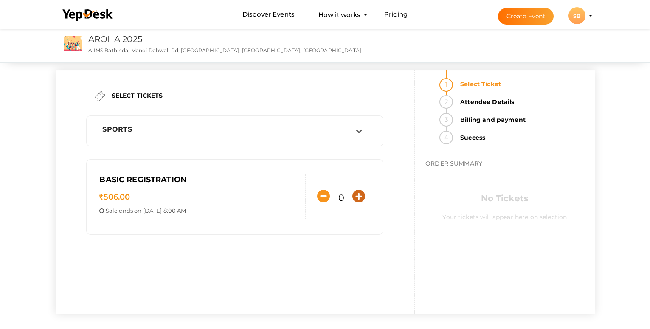
click at [356, 191] on icon "button" at bounding box center [358, 196] width 13 height 13
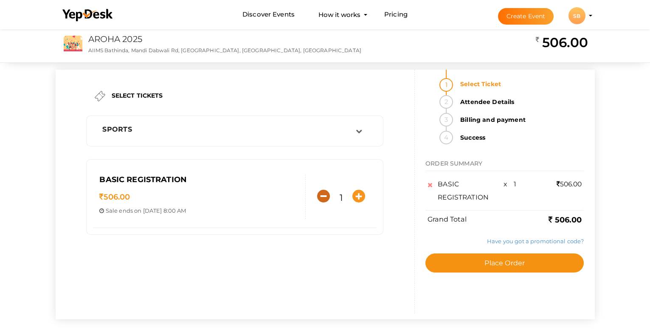
click at [328, 194] on icon "button" at bounding box center [323, 196] width 13 height 13
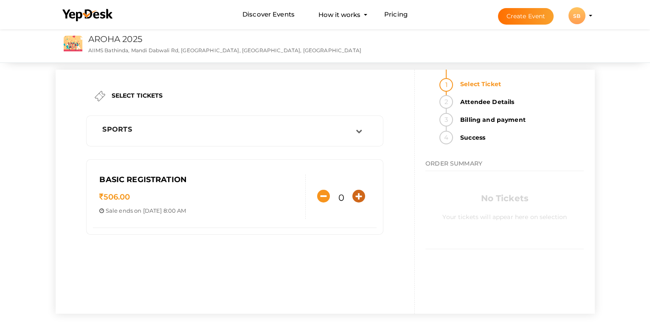
click at [357, 197] on icon "button" at bounding box center [358, 196] width 13 height 13
type input "1"
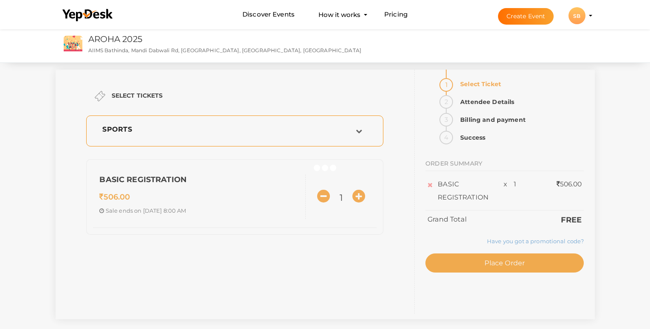
click at [360, 125] on td at bounding box center [365, 130] width 18 height 11
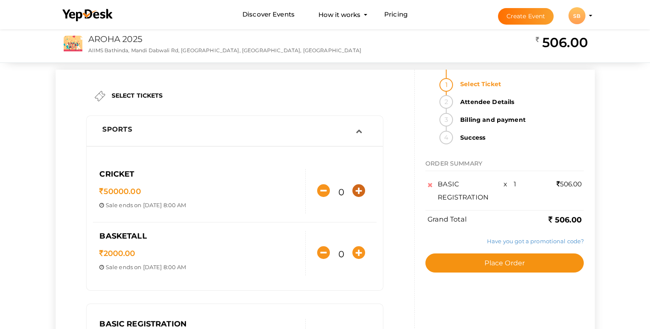
click at [359, 187] on icon "button" at bounding box center [358, 190] width 13 height 13
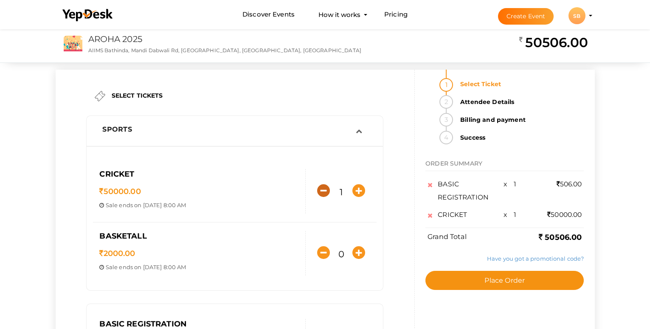
click at [328, 187] on icon "button" at bounding box center [323, 190] width 13 height 13
type input "0"
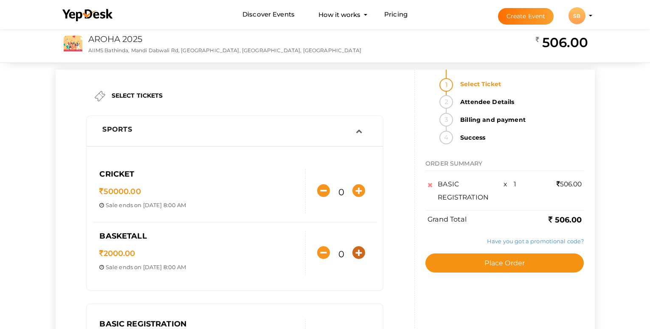
click at [359, 248] on icon "button" at bounding box center [358, 252] width 13 height 13
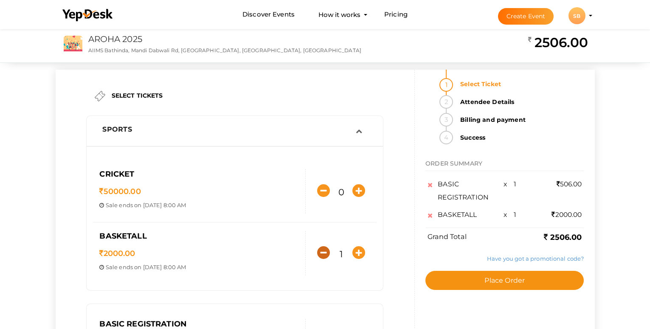
click at [328, 249] on icon "button" at bounding box center [323, 252] width 13 height 13
type input "0"
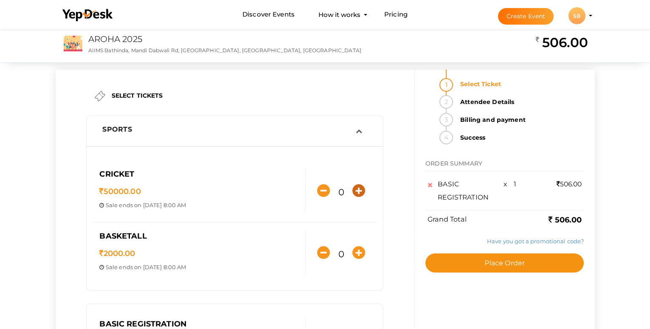
click at [360, 199] on button "button" at bounding box center [358, 190] width 17 height 17
type input "1"
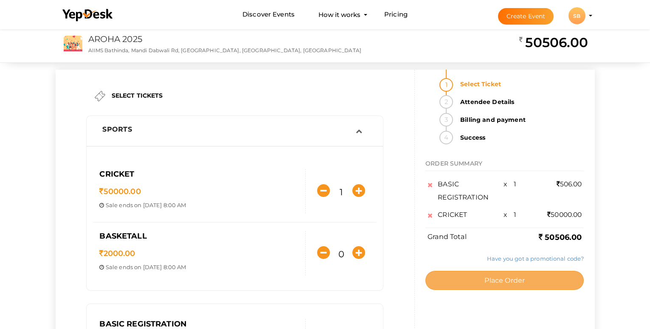
click at [500, 275] on button "Place Order" at bounding box center [504, 280] width 158 height 19
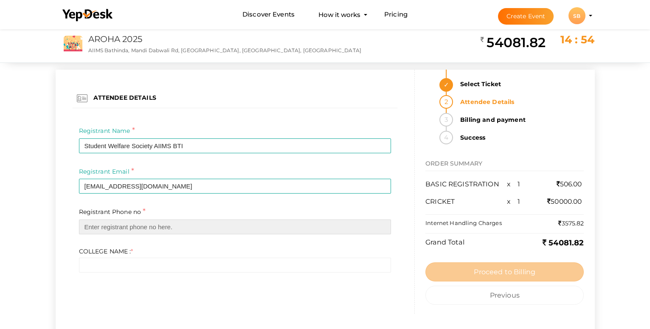
click at [190, 228] on input "text" at bounding box center [235, 226] width 312 height 15
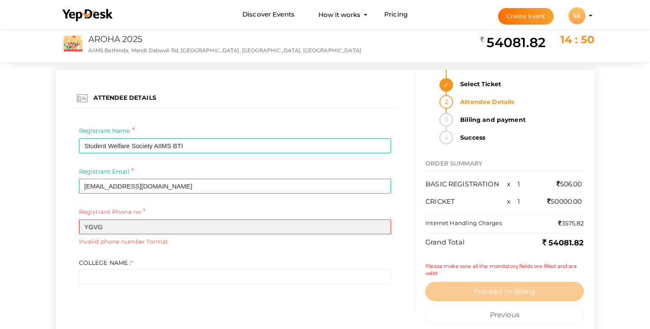
type input "YGVG"
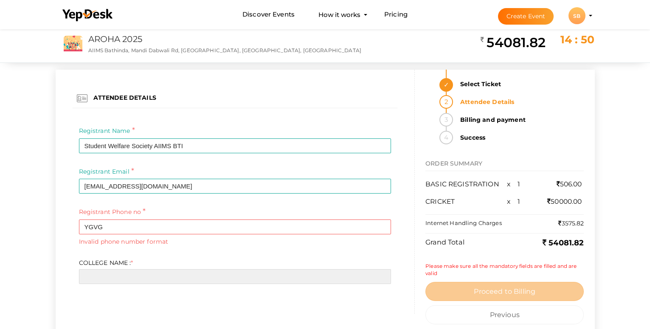
click at [155, 280] on input "text" at bounding box center [235, 276] width 312 height 15
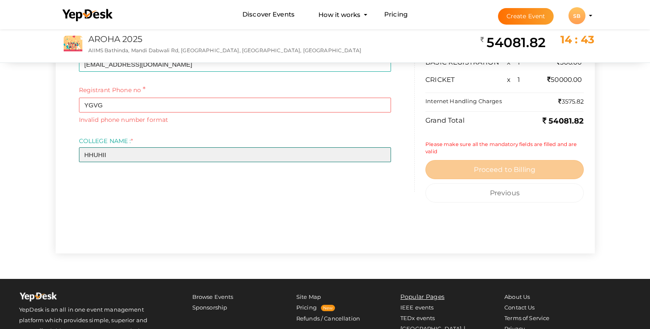
scroll to position [118, 0]
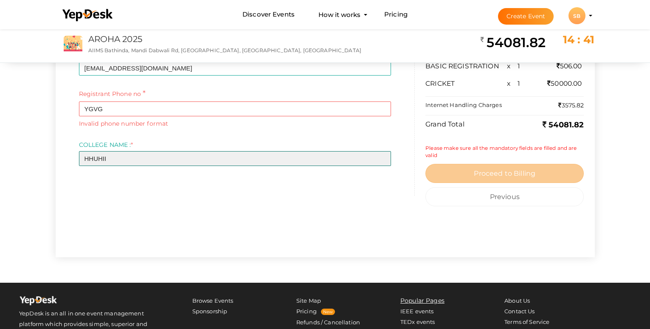
type input "HHUHII"
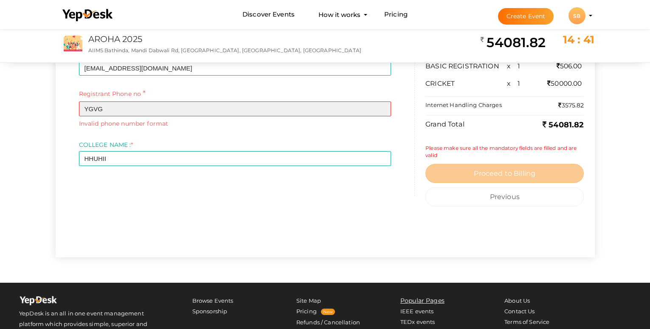
click at [116, 112] on input "YGVG" at bounding box center [235, 108] width 312 height 15
type input "Y"
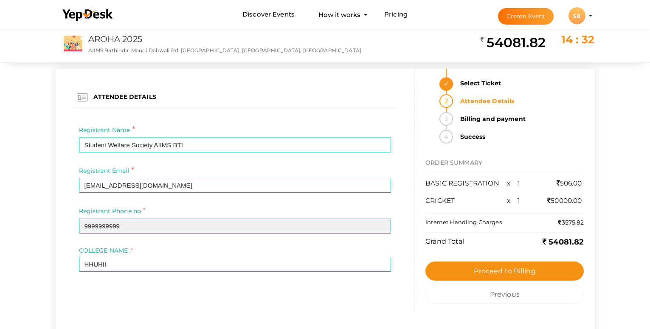
scroll to position [0, 0]
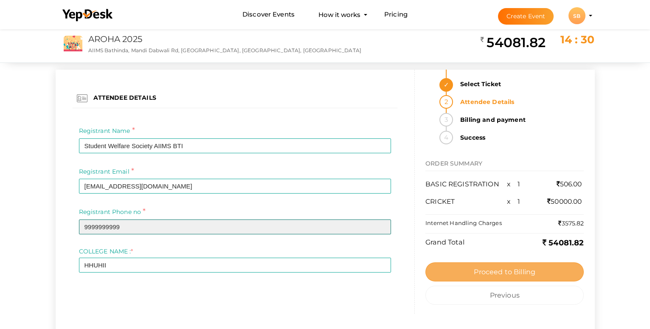
type input "9999999999"
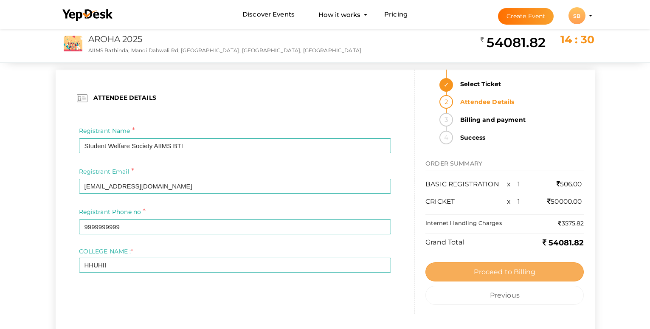
click at [483, 277] on button "Proceed to Billing" at bounding box center [504, 271] width 158 height 19
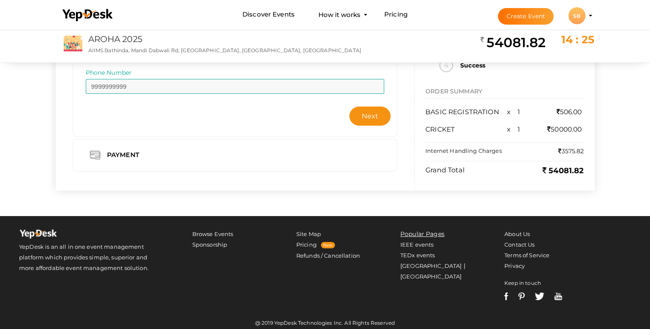
scroll to position [155, 0]
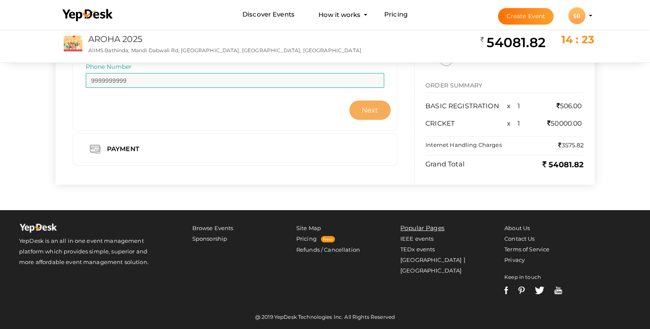
click at [378, 116] on button "Next" at bounding box center [370, 110] width 42 height 19
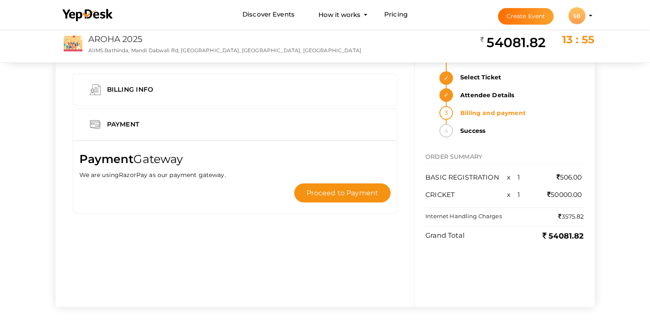
scroll to position [0, 0]
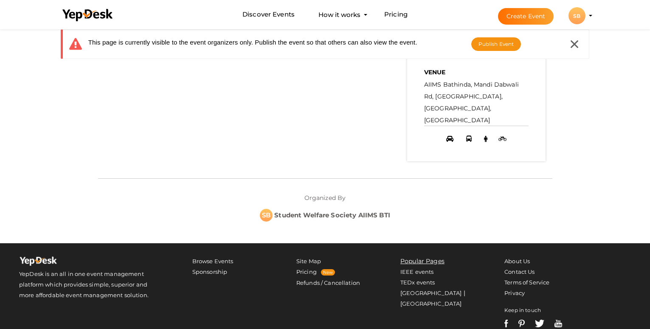
scroll to position [386, 0]
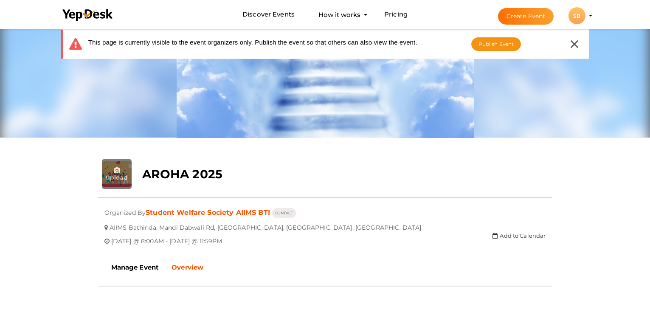
scroll to position [37, 0]
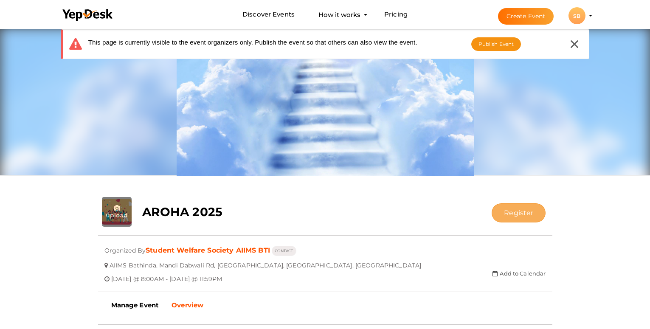
click at [506, 210] on button "Register" at bounding box center [518, 212] width 54 height 19
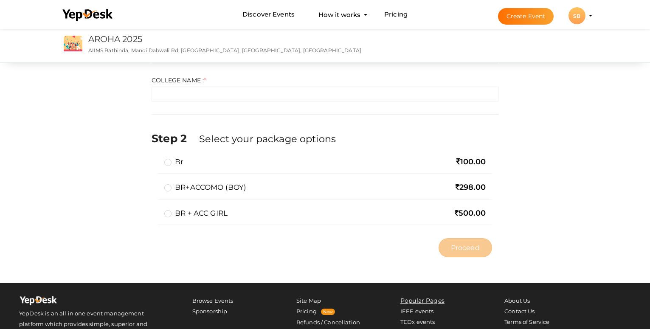
scroll to position [136, 0]
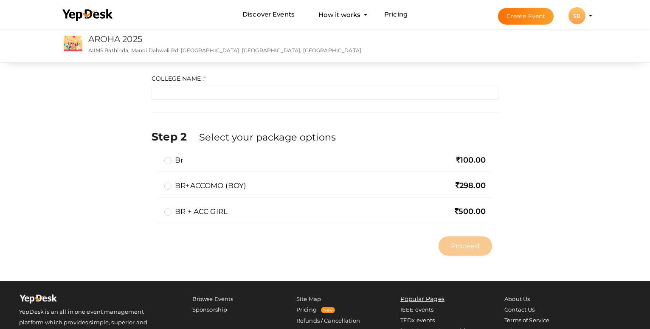
click at [168, 162] on label "Br" at bounding box center [173, 160] width 19 height 10
click at [156, 157] on input "Br" at bounding box center [156, 157] width 0 height 0
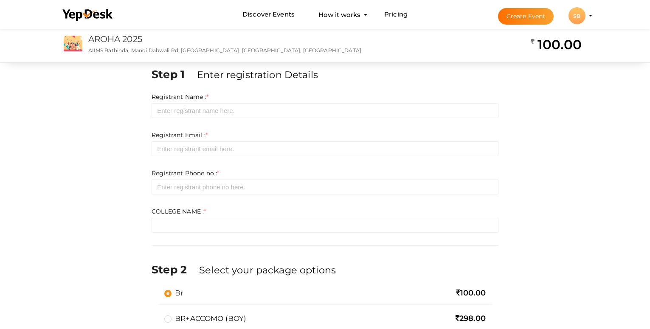
scroll to position [0, 0]
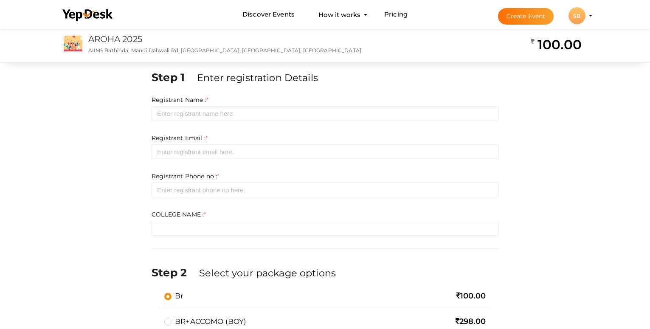
click at [296, 236] on div "Step 1 Enter registration Details Registrant Name : * Required. Invalid email I…" at bounding box center [324, 233] width 359 height 326
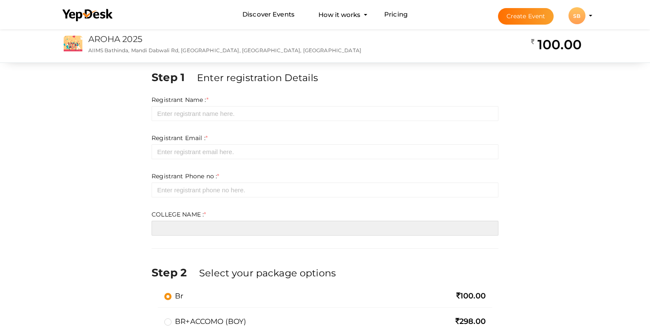
click at [296, 233] on input "text" at bounding box center [324, 228] width 347 height 15
type input "KLON"
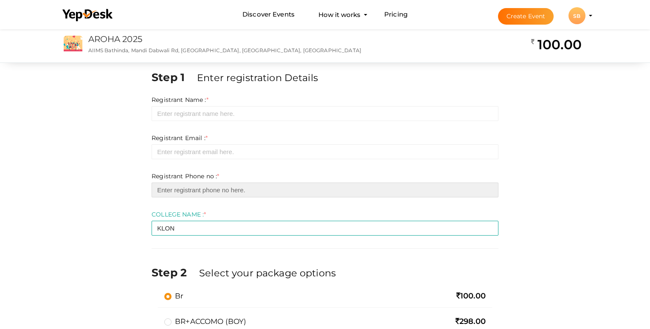
click at [269, 192] on input "number" at bounding box center [324, 189] width 347 height 15
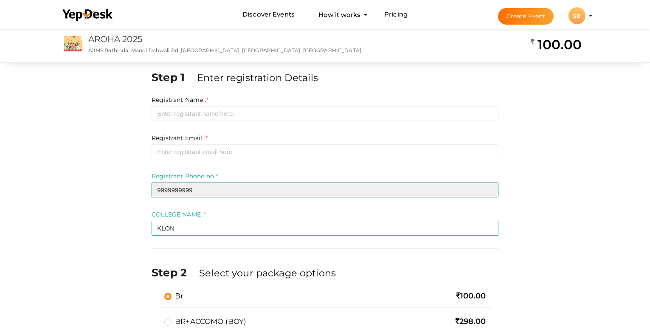
type input "9999999999"
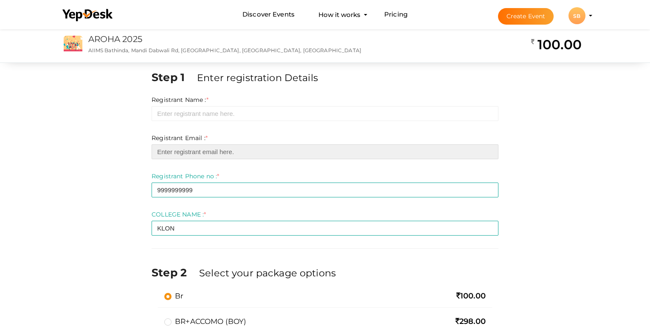
click at [293, 154] on input "email" at bounding box center [324, 151] width 347 height 15
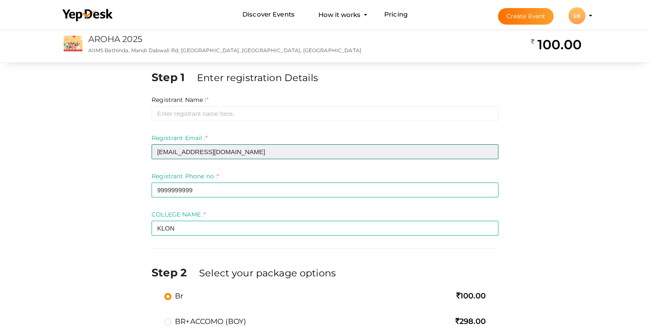
type input "[EMAIL_ADDRESS][DOMAIN_NAME]"
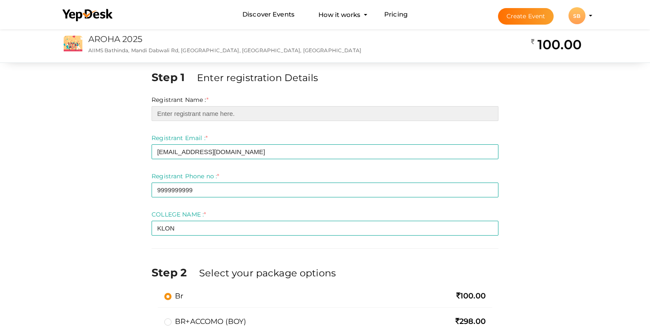
click at [247, 114] on input "text" at bounding box center [324, 113] width 347 height 15
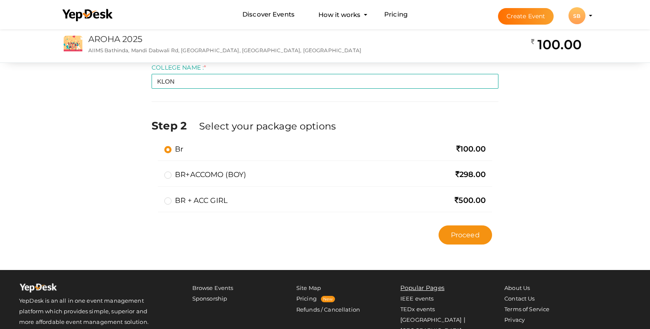
scroll to position [207, 0]
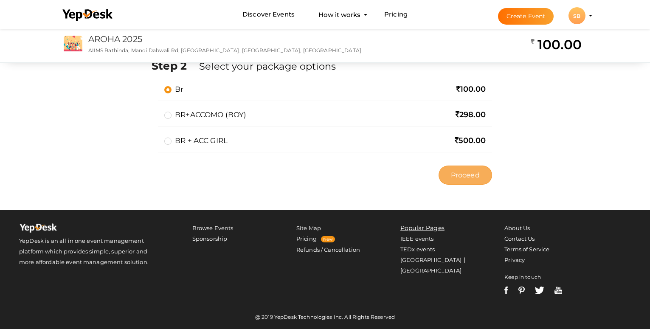
type input "GV JHUH"
click at [454, 175] on span "Proceed" at bounding box center [465, 175] width 29 height 10
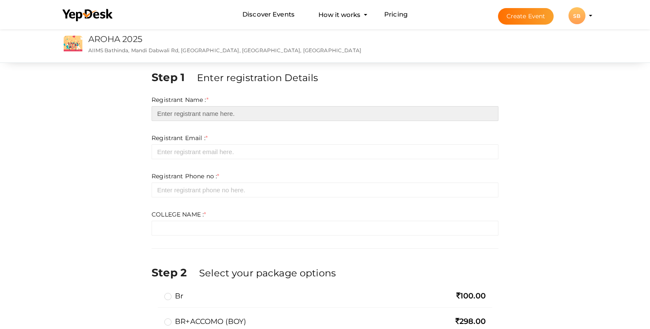
click at [214, 118] on input "text" at bounding box center [324, 113] width 347 height 15
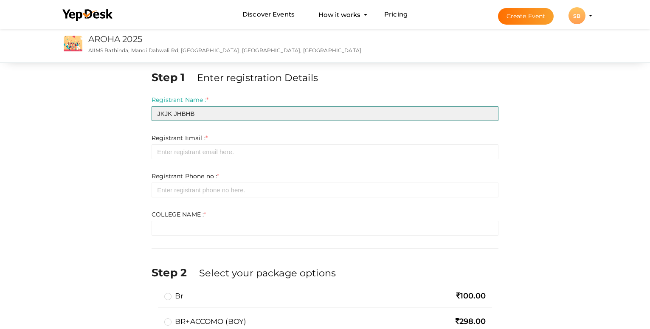
type input "JKJK JHBHB"
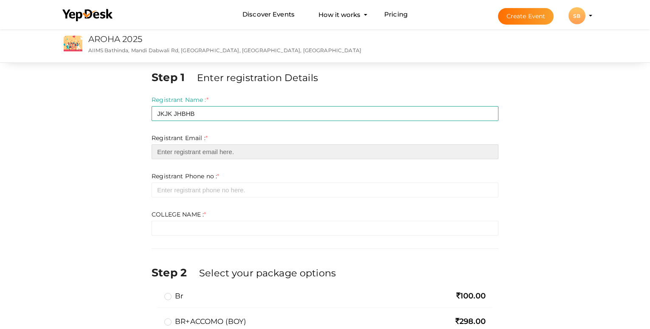
click at [214, 152] on input "email" at bounding box center [324, 151] width 347 height 15
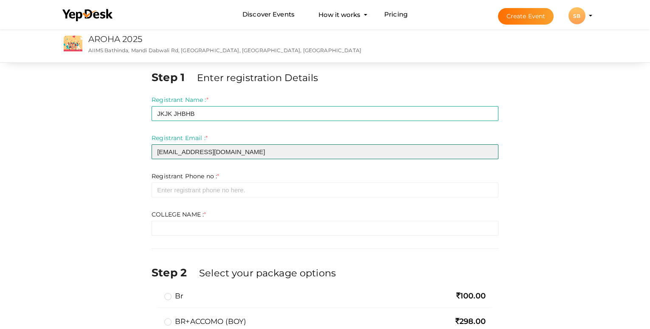
type input "[EMAIL_ADDRESS][DOMAIN_NAME]"
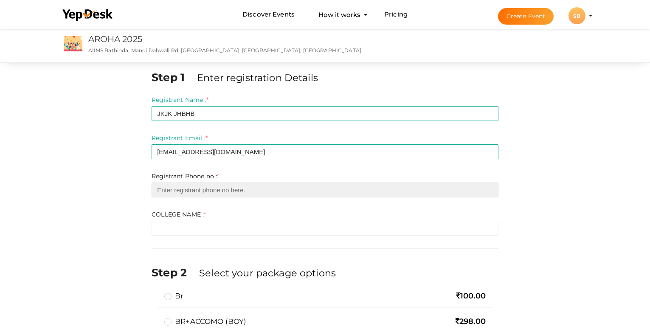
click at [208, 185] on input "number" at bounding box center [324, 189] width 347 height 15
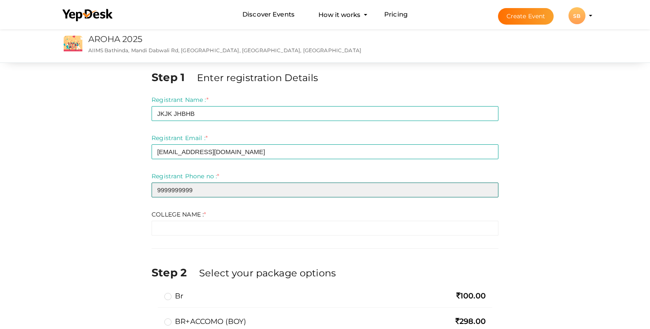
type input "9999999999"
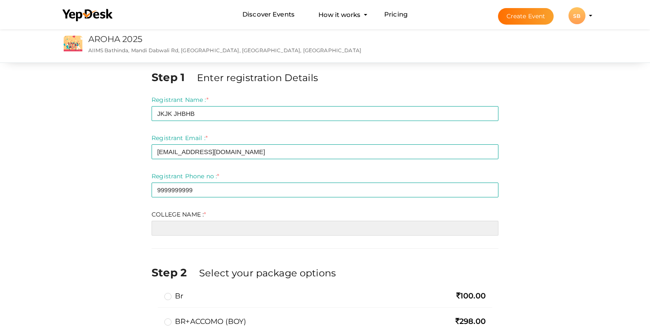
click at [209, 223] on input "text" at bounding box center [324, 228] width 347 height 15
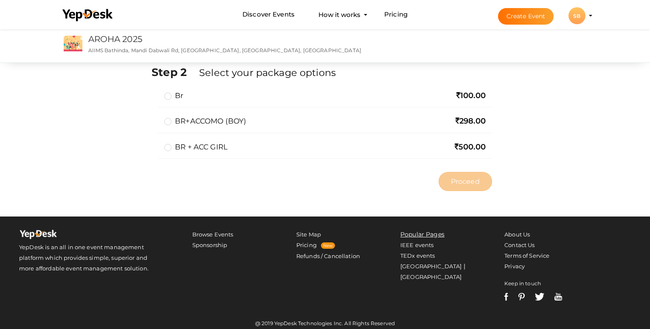
scroll to position [207, 0]
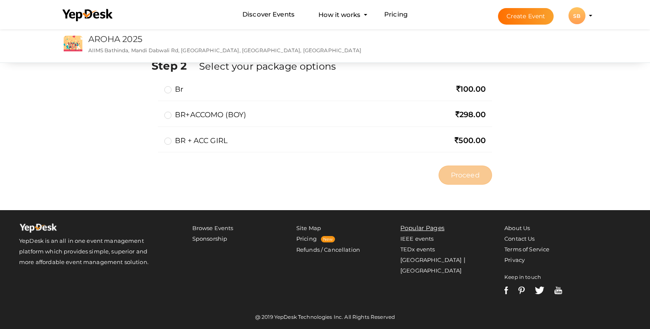
type input "JHBH"
click at [170, 118] on label "BR+ACCOMO (BOY)" at bounding box center [205, 114] width 82 height 10
click at [156, 111] on input "BR+ACCOMO (BOY)" at bounding box center [156, 111] width 0 height 0
click at [452, 169] on button "Proceed" at bounding box center [464, 174] width 53 height 19
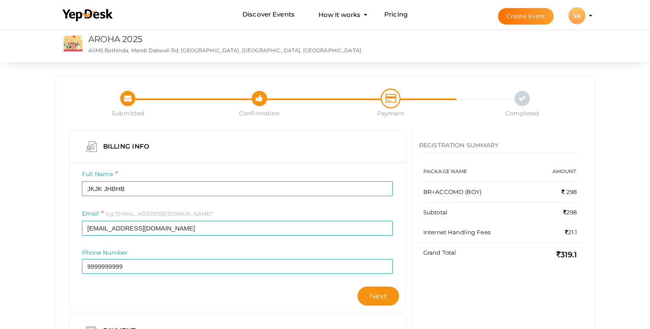
scroll to position [1, 0]
click at [368, 295] on button "Next" at bounding box center [378, 297] width 42 height 19
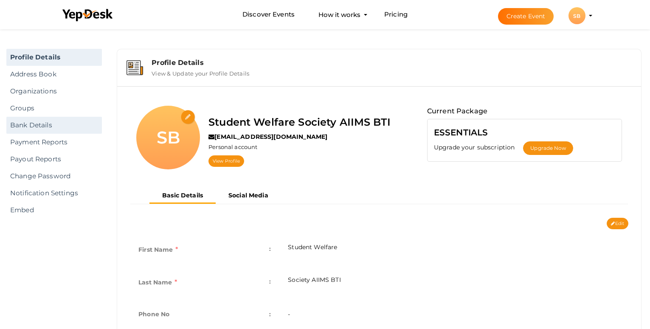
click at [45, 130] on link "Bank Details" at bounding box center [53, 125] width 95 height 17
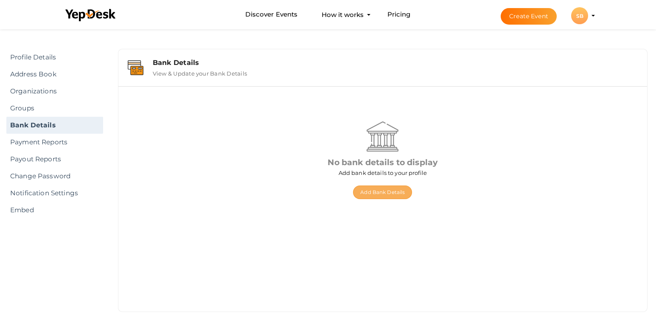
click at [398, 195] on button "Add Bank Details" at bounding box center [382, 192] width 59 height 14
select select "INR"
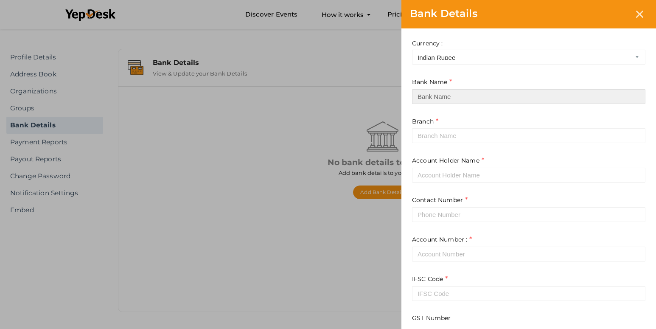
click at [443, 98] on input at bounding box center [528, 96] width 233 height 15
type input "STATE BANK OF INDIA"
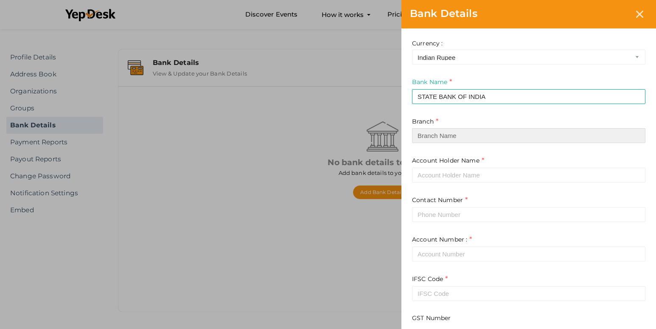
click at [442, 130] on input at bounding box center [528, 135] width 233 height 15
type input "(50872)-MILK PLANT BATHINDA"
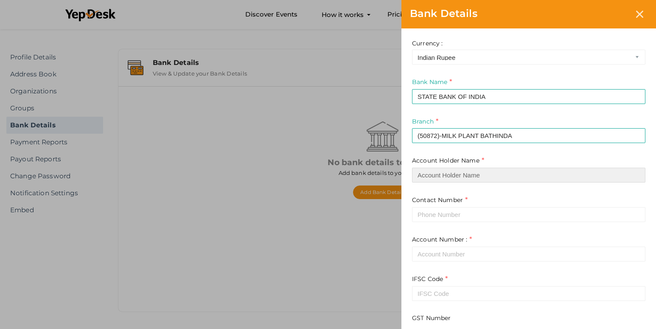
click at [443, 170] on input at bounding box center [528, 175] width 233 height 15
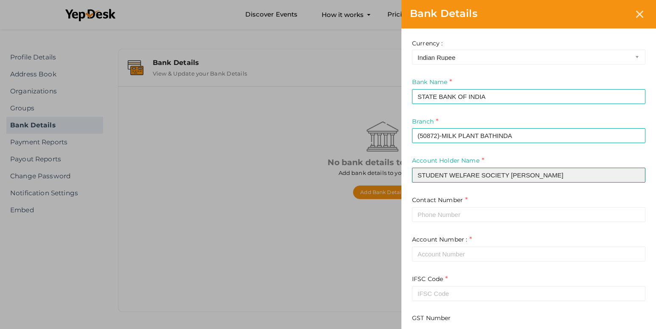
type input "STUDENT WELFARE SOCIETY [PERSON_NAME]"
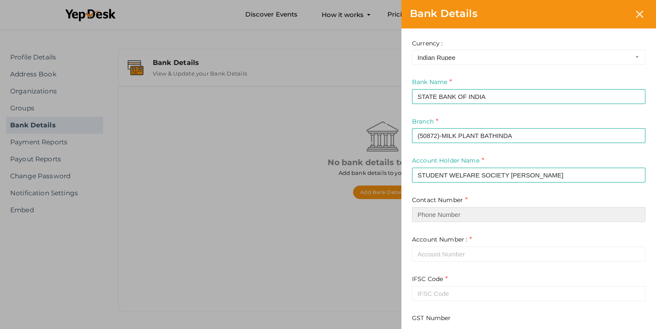
click at [441, 207] on input at bounding box center [528, 214] width 233 height 15
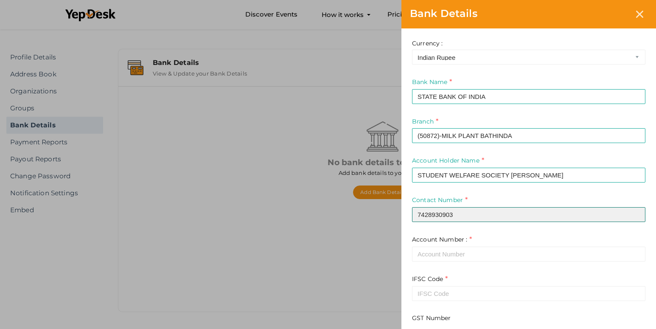
type input "7428930903"
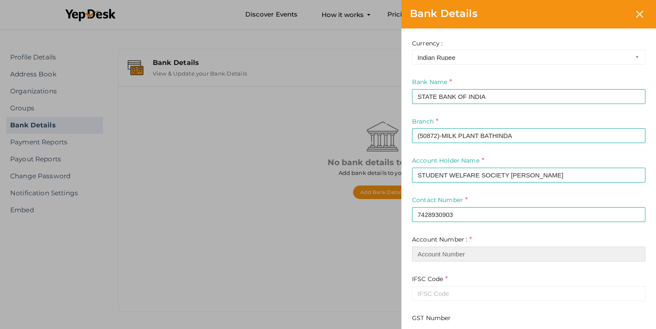
click at [440, 250] on input "text" at bounding box center [528, 253] width 233 height 15
type input "2"
type input "420309899084"
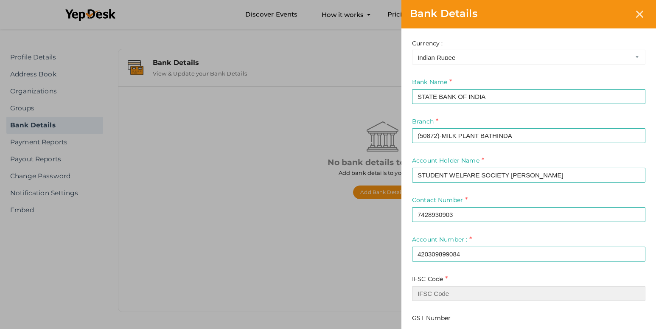
click at [431, 290] on input at bounding box center [528, 293] width 233 height 15
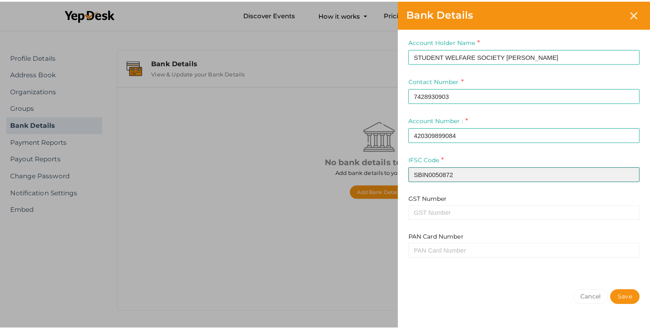
scroll to position [142, 0]
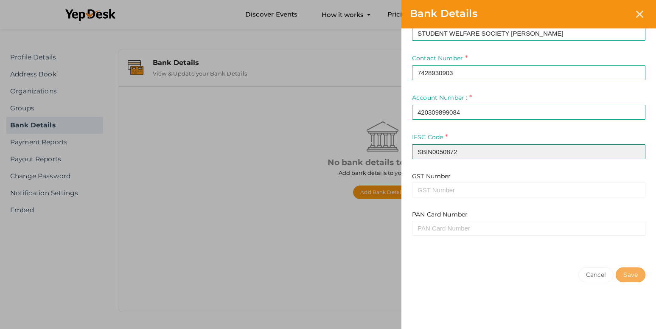
type input "SBIN0050872"
click at [628, 277] on button "Save" at bounding box center [631, 274] width 30 height 15
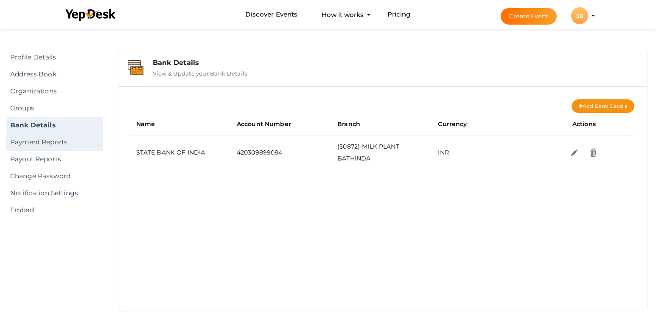
click at [35, 143] on link "Payment Reports" at bounding box center [54, 142] width 97 height 17
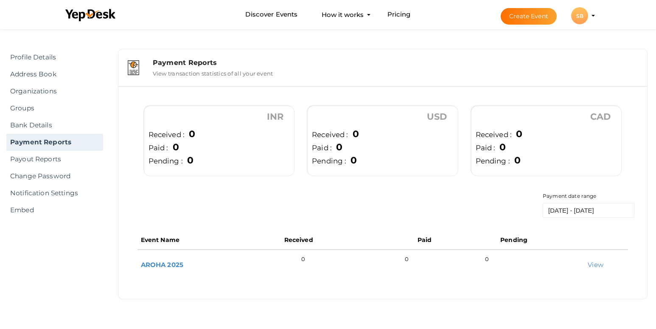
click at [575, 16] on div "SB" at bounding box center [579, 15] width 17 height 17
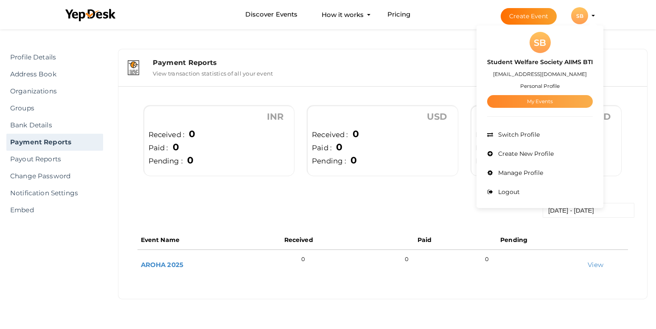
click at [518, 105] on link "My Events" at bounding box center [540, 101] width 106 height 13
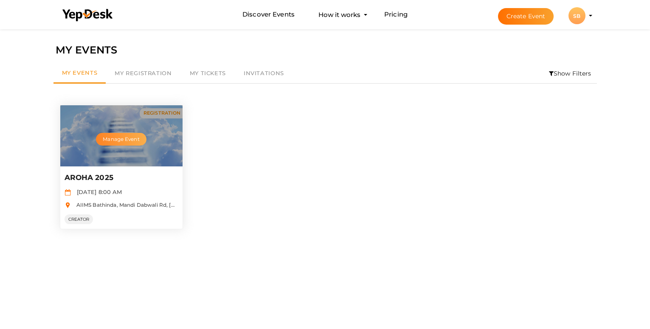
click at [118, 137] on button "Manage Event" at bounding box center [121, 139] width 50 height 13
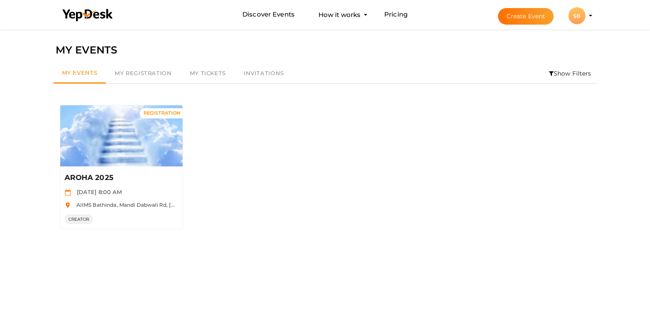
click at [573, 20] on div "SB" at bounding box center [576, 15] width 17 height 17
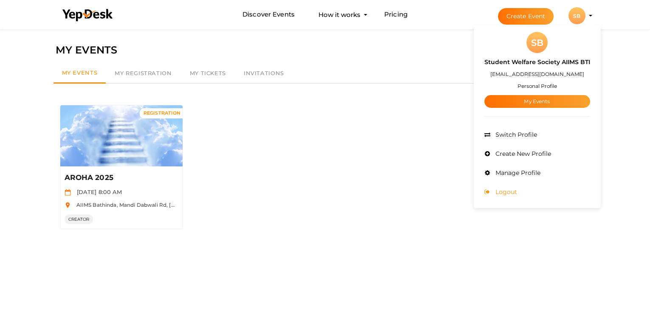
click at [505, 198] on li "Logout" at bounding box center [537, 191] width 106 height 19
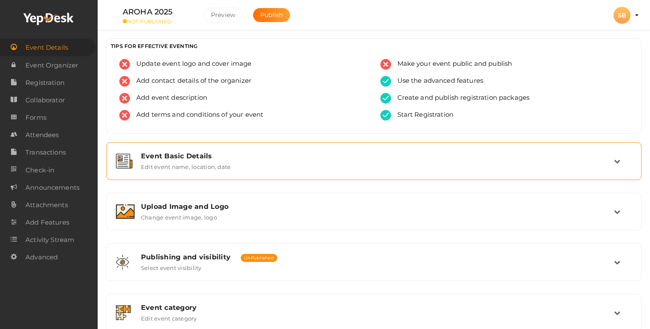
click at [180, 165] on label "Edit event name, location, date" at bounding box center [186, 165] width 90 height 10
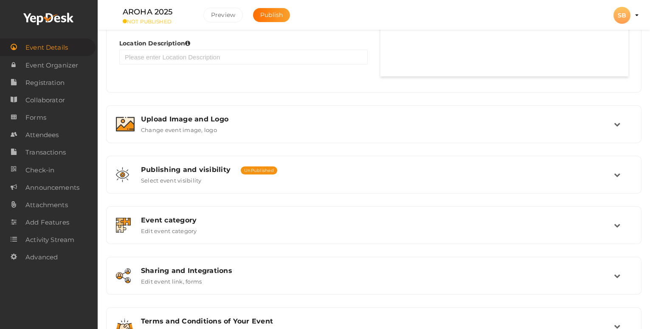
scroll to position [582, 0]
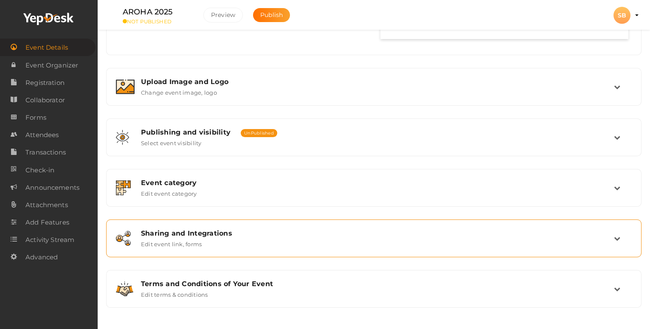
click at [190, 243] on label "Edit event link, forms" at bounding box center [171, 242] width 61 height 10
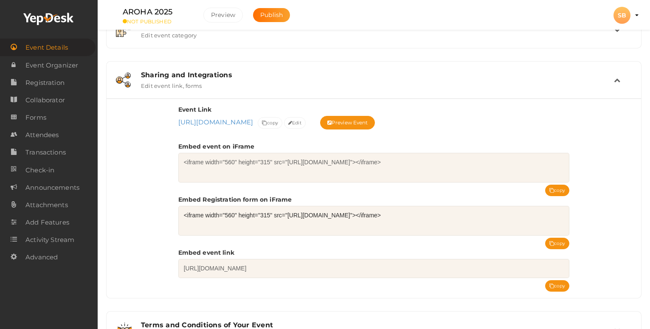
scroll to position [221, 0]
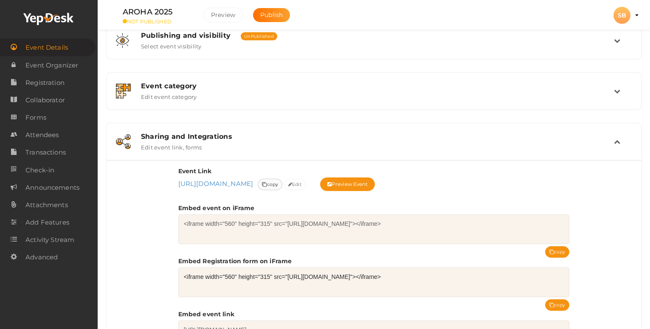
click at [278, 186] on span "copy" at bounding box center [270, 184] width 16 height 9
